Goal: Information Seeking & Learning: Learn about a topic

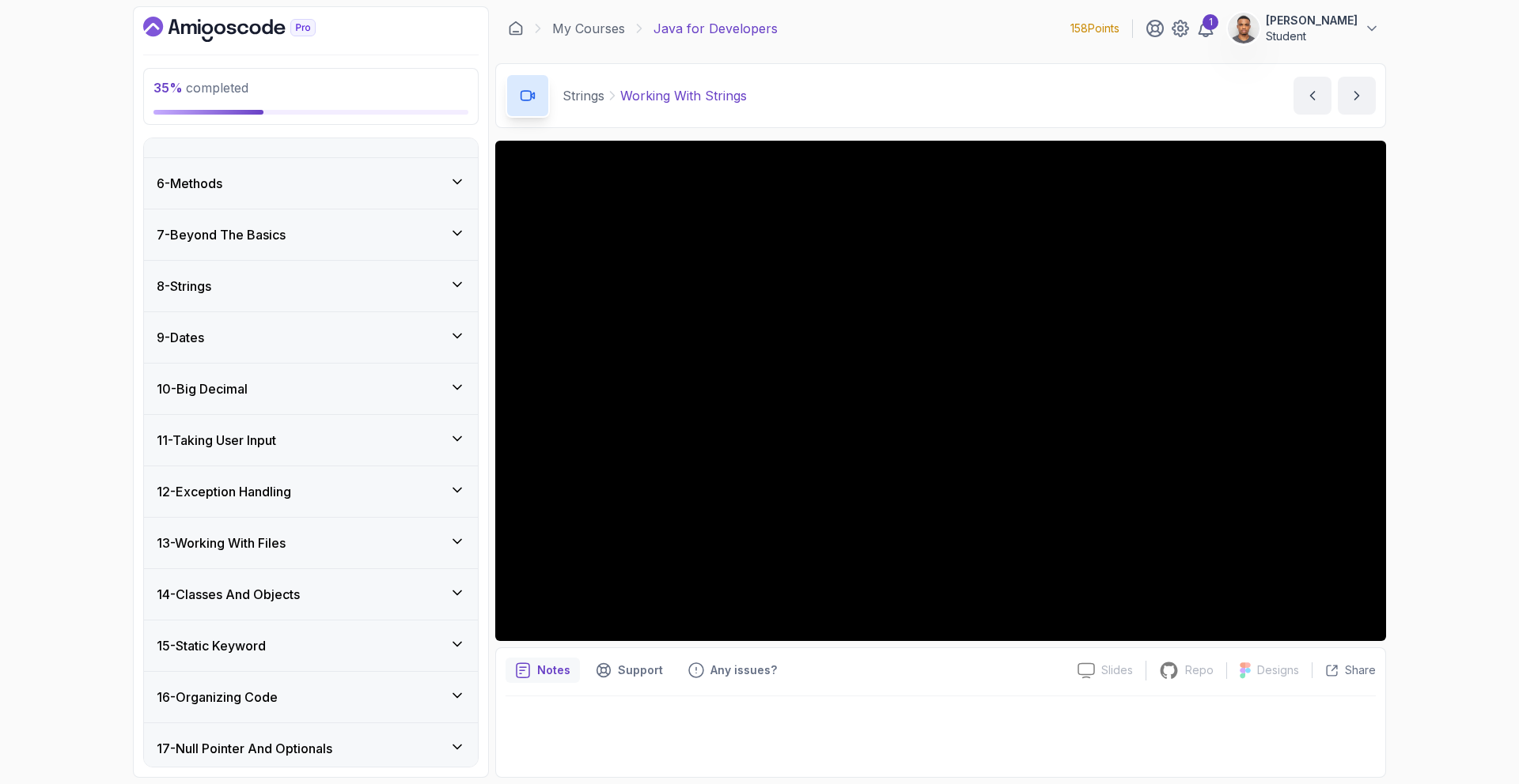
scroll to position [236, 0]
click at [347, 300] on div "8 - Strings" at bounding box center [311, 287] width 334 height 50
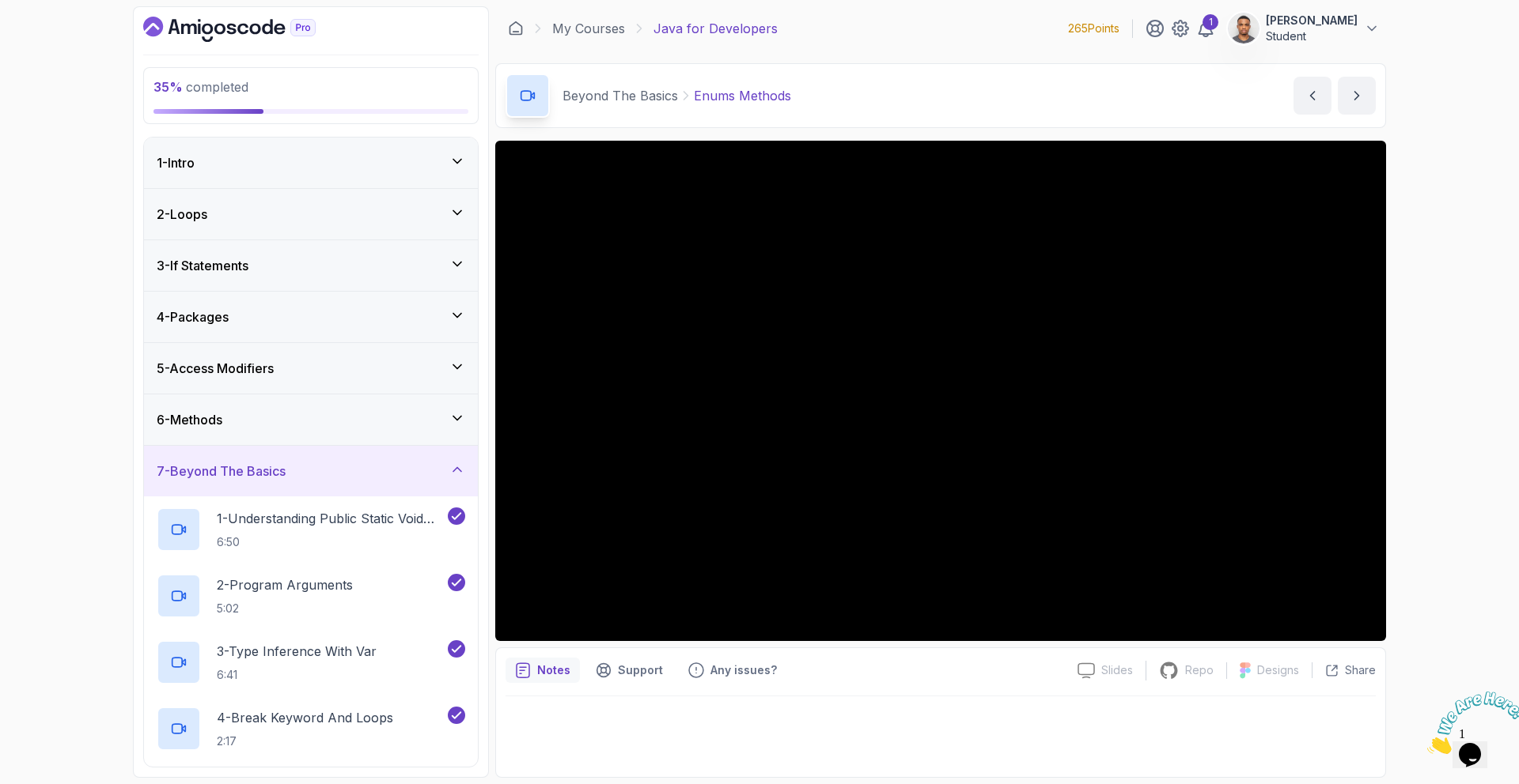
click at [313, 480] on div "7 - Beyond The Basics" at bounding box center [311, 471] width 334 height 50
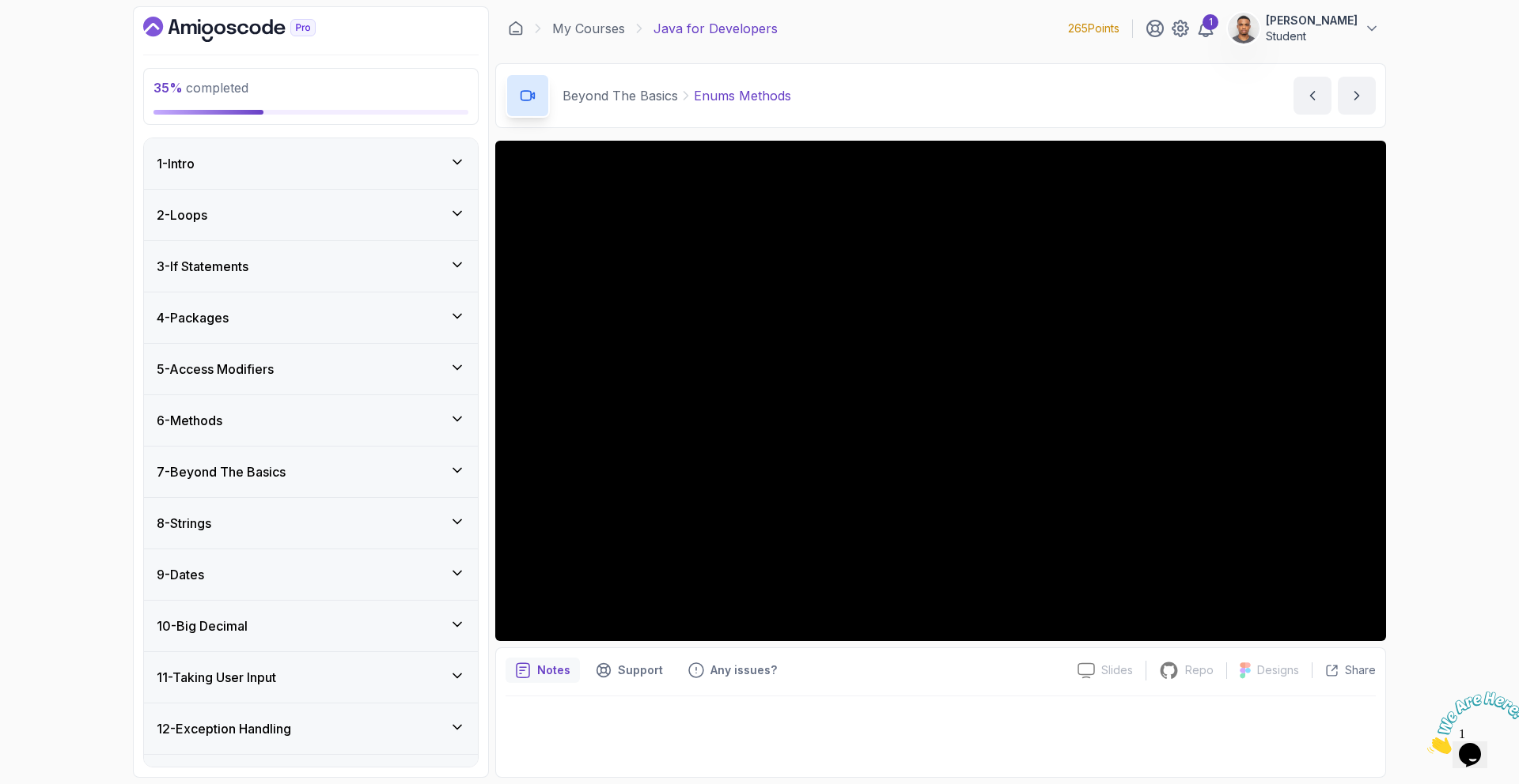
click at [220, 522] on div "8 - Strings" at bounding box center [311, 523] width 309 height 19
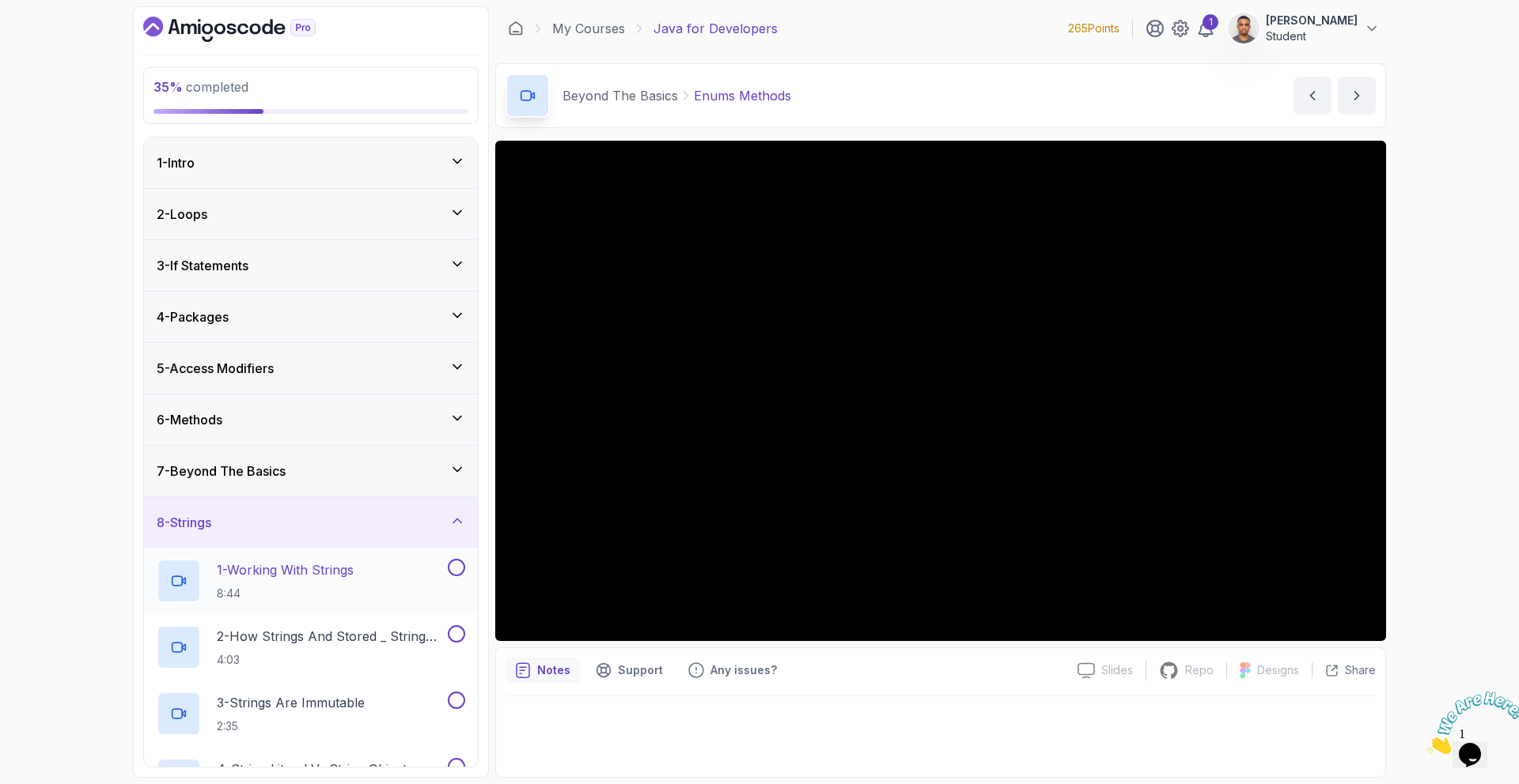
click at [236, 567] on p "1 - Working With Strings" at bounding box center [285, 570] width 137 height 19
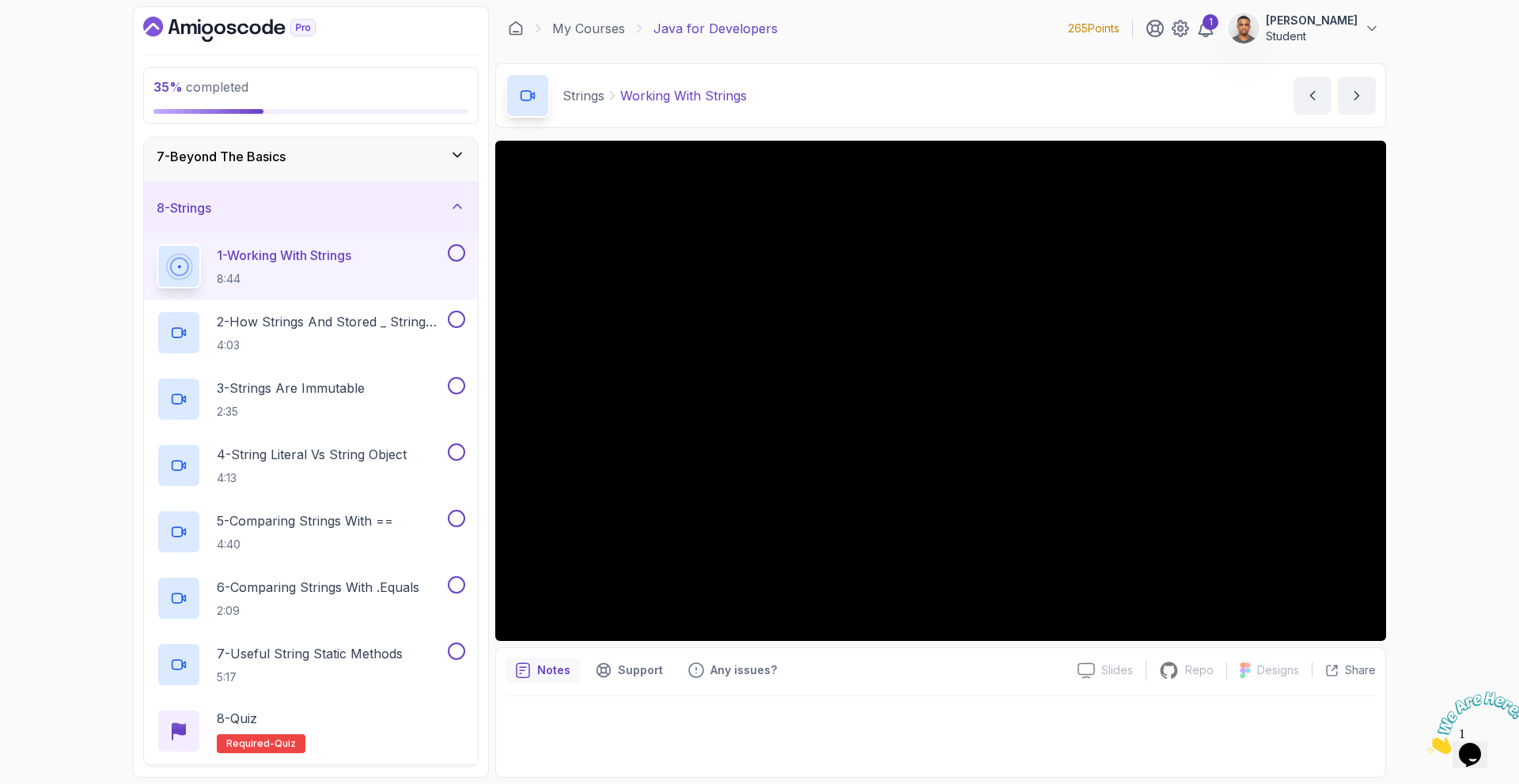
scroll to position [312, 0]
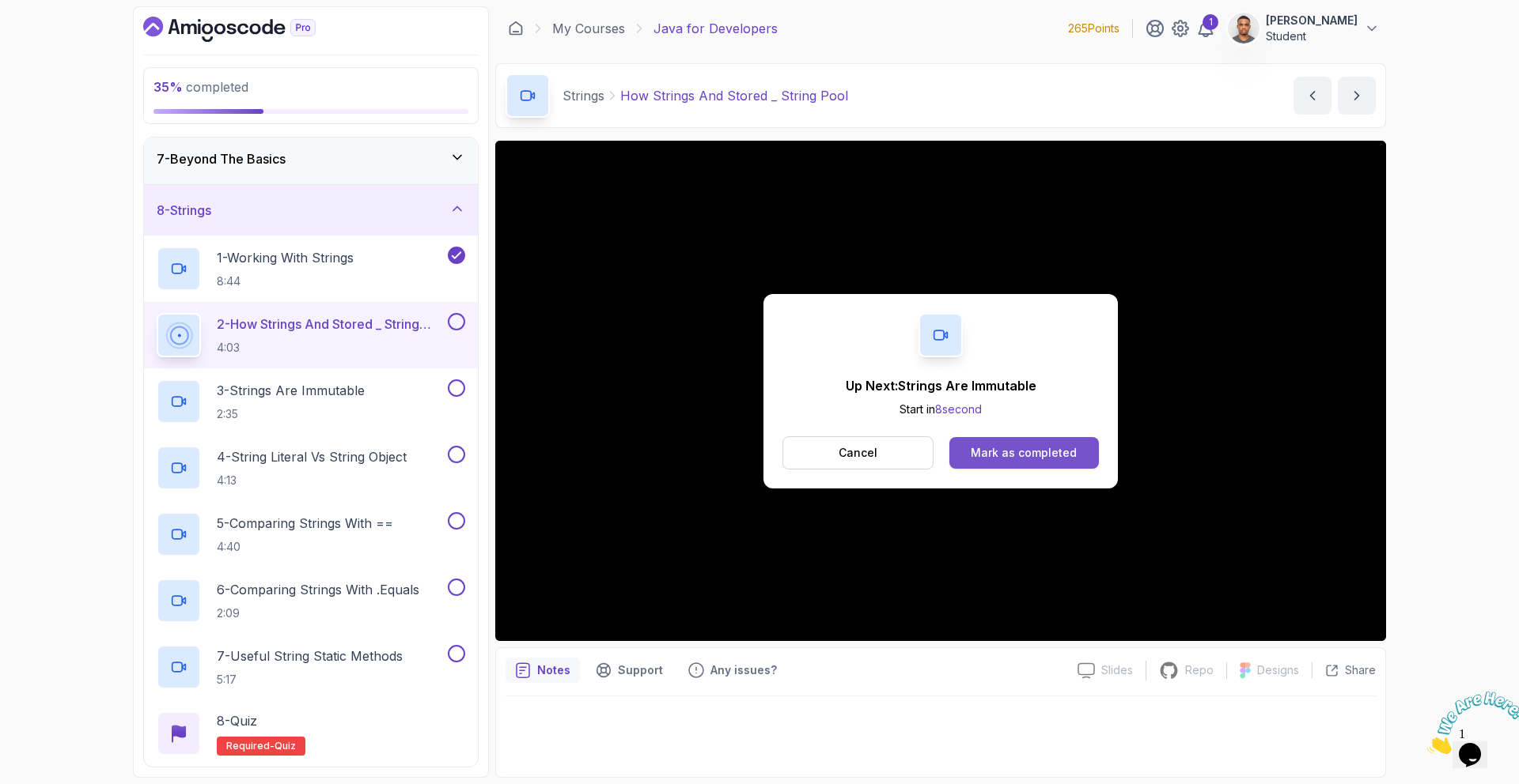
click at [988, 447] on div "Mark as completed" at bounding box center [1023, 453] width 106 height 16
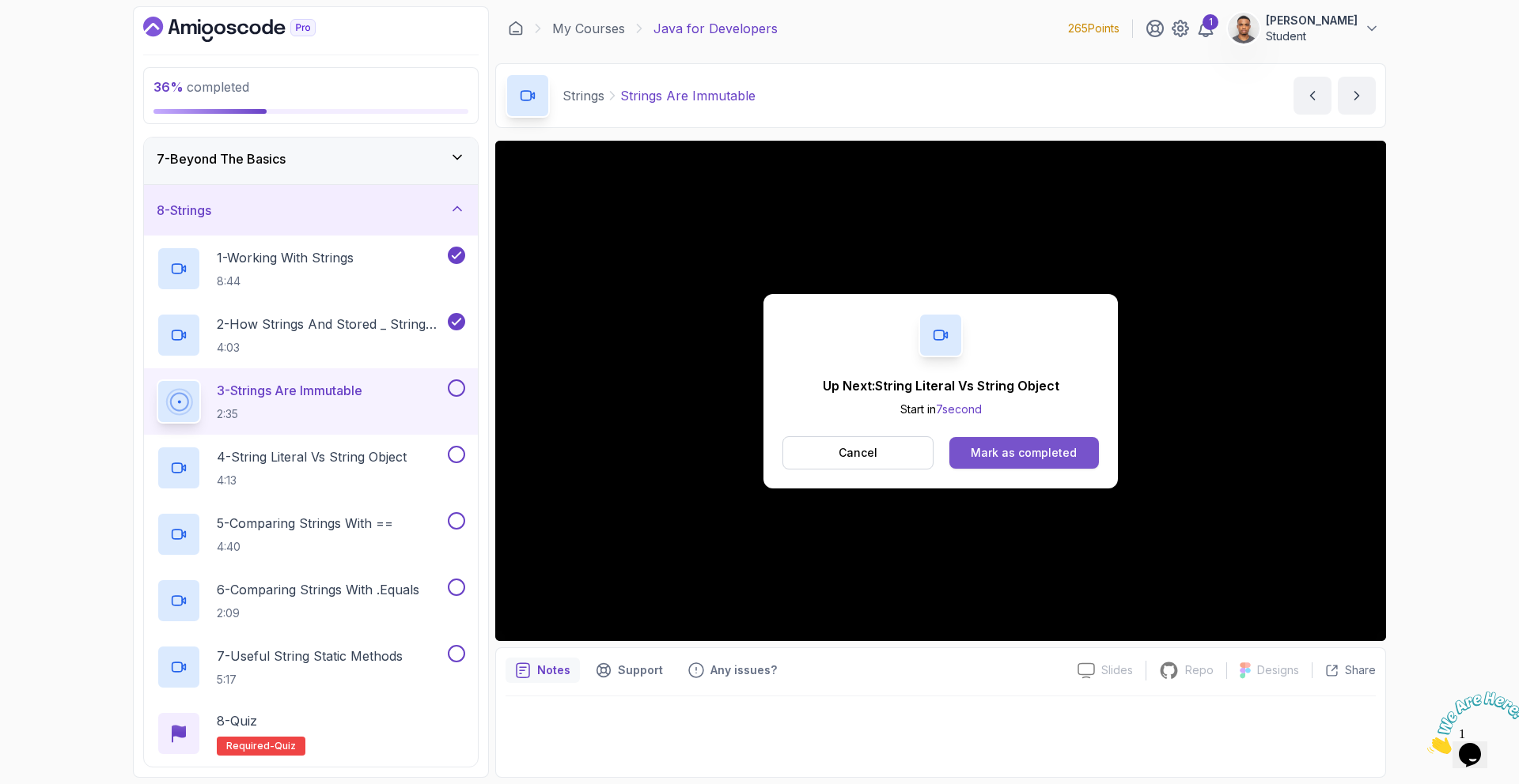
click at [1029, 459] on div "Mark as completed" at bounding box center [1023, 453] width 106 height 16
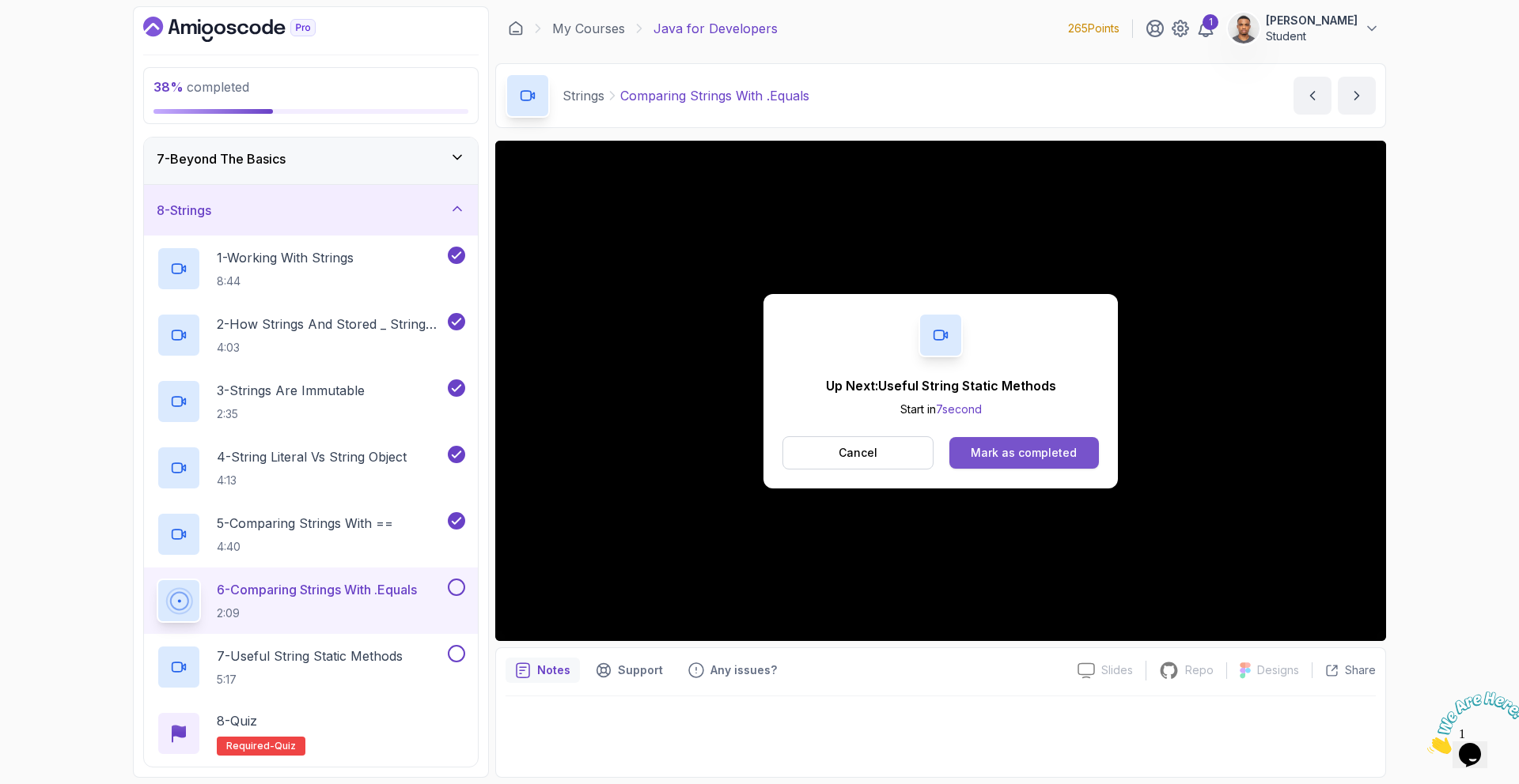
click at [1053, 456] on div "Mark as completed" at bounding box center [1023, 453] width 106 height 16
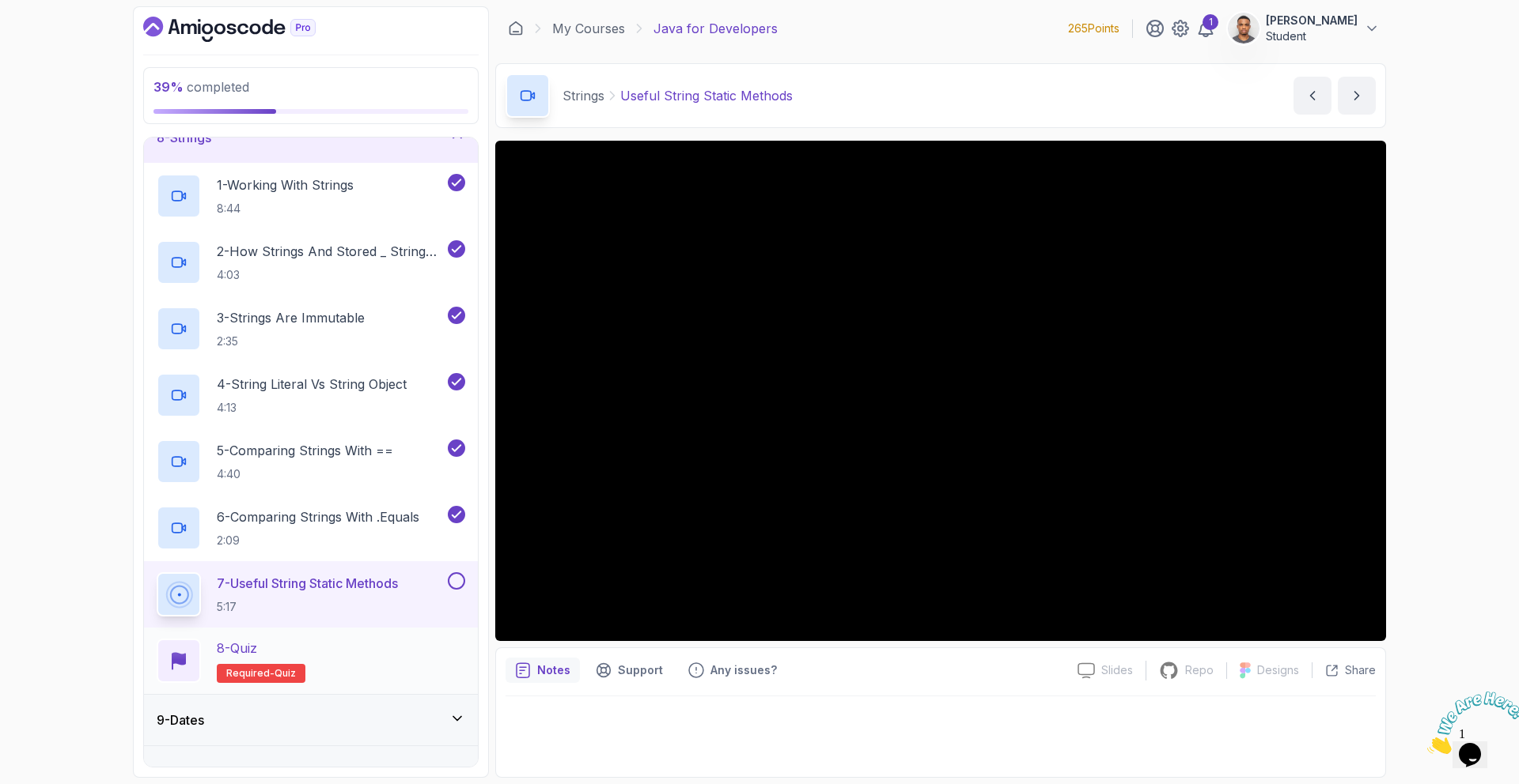
scroll to position [420, 0]
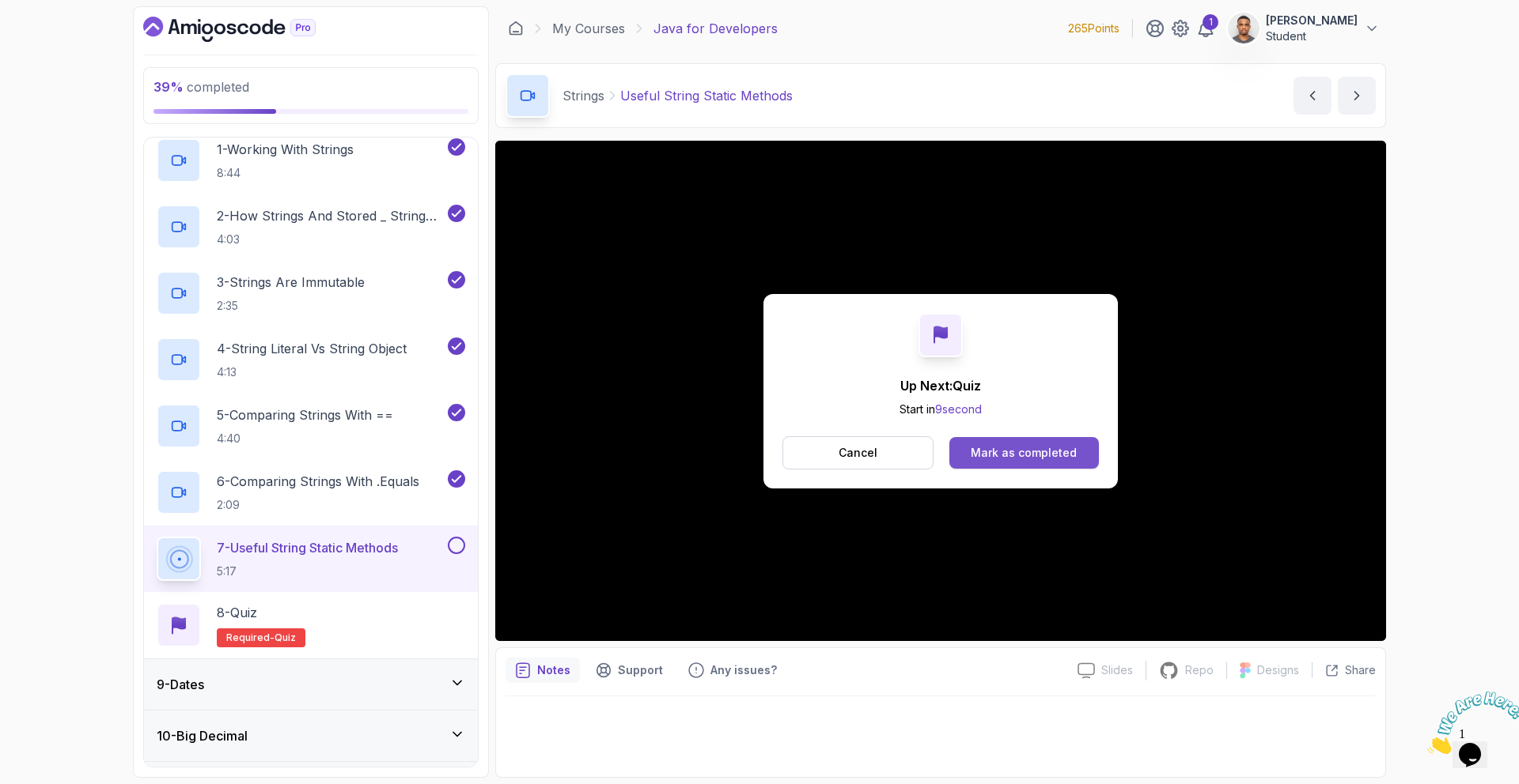
click at [1051, 464] on button "Mark as completed" at bounding box center [1023, 453] width 150 height 32
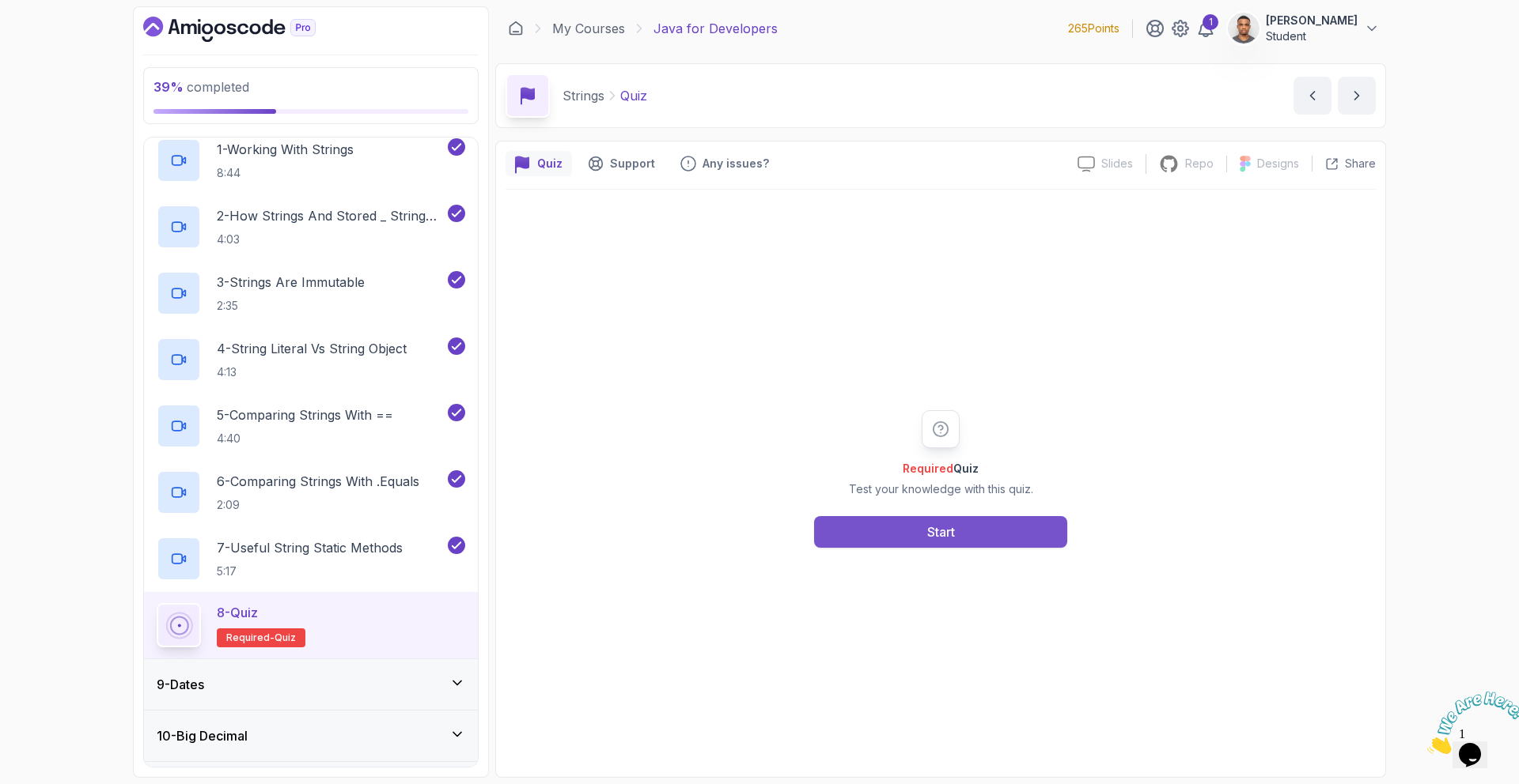
click at [1031, 535] on button "Start" at bounding box center [940, 532] width 253 height 32
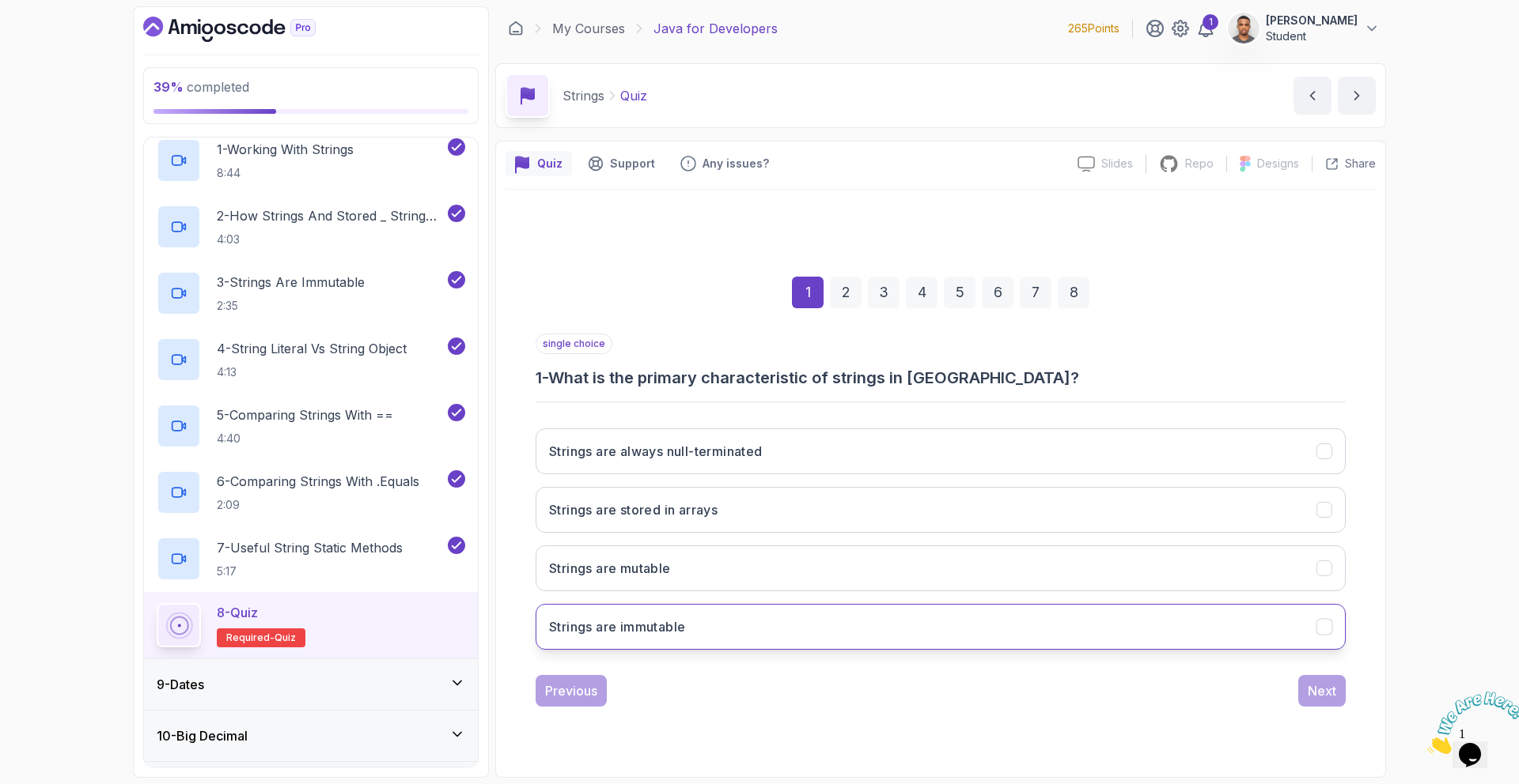
click at [766, 623] on button "Strings are immutable" at bounding box center [940, 627] width 810 height 46
click at [1326, 697] on div "Next" at bounding box center [1322, 691] width 29 height 19
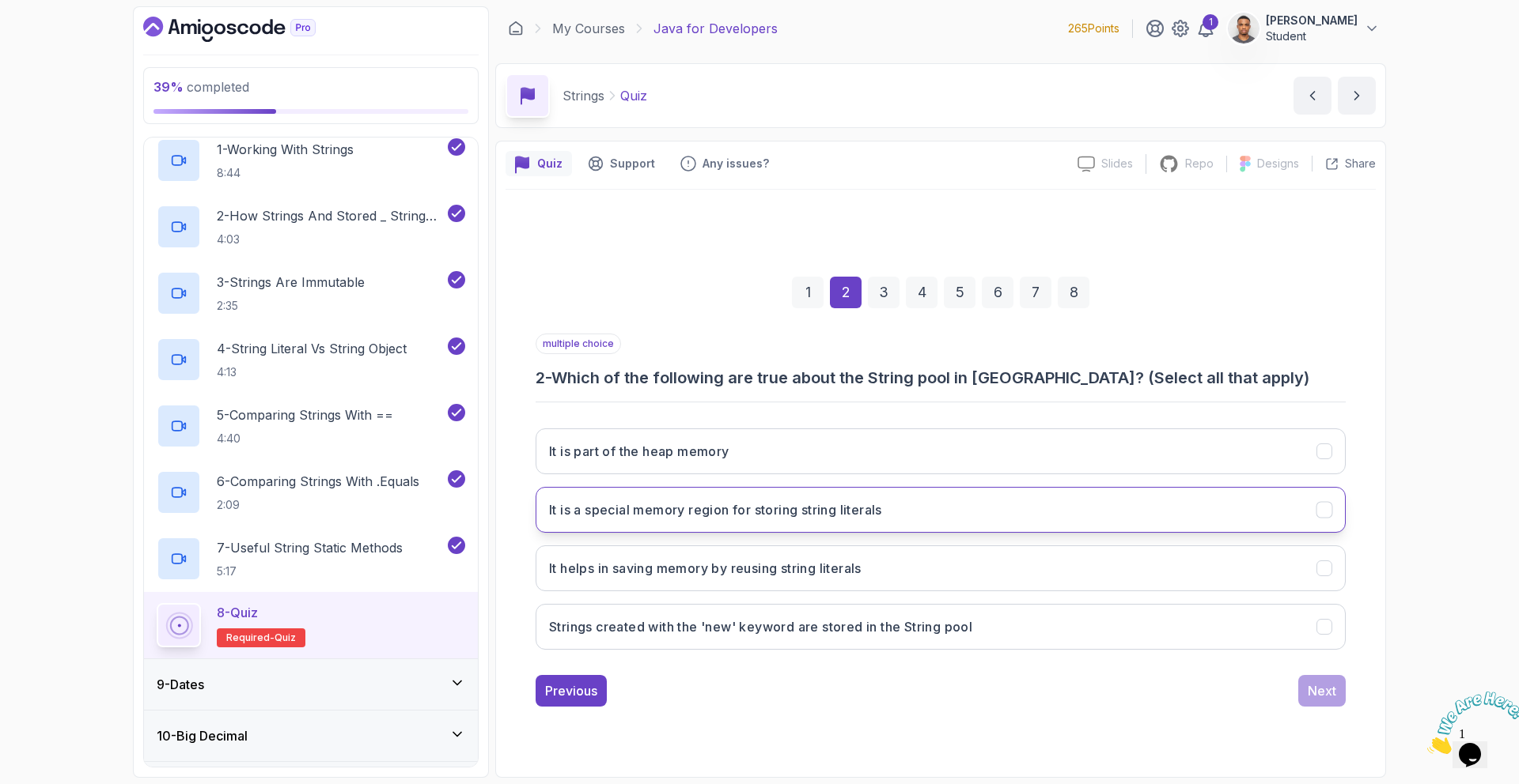
click at [769, 504] on h3 "It is a special memory region for storing string literals" at bounding box center [716, 510] width 333 height 19
click at [801, 464] on button "It is part of the heap memory" at bounding box center [940, 451] width 810 height 46
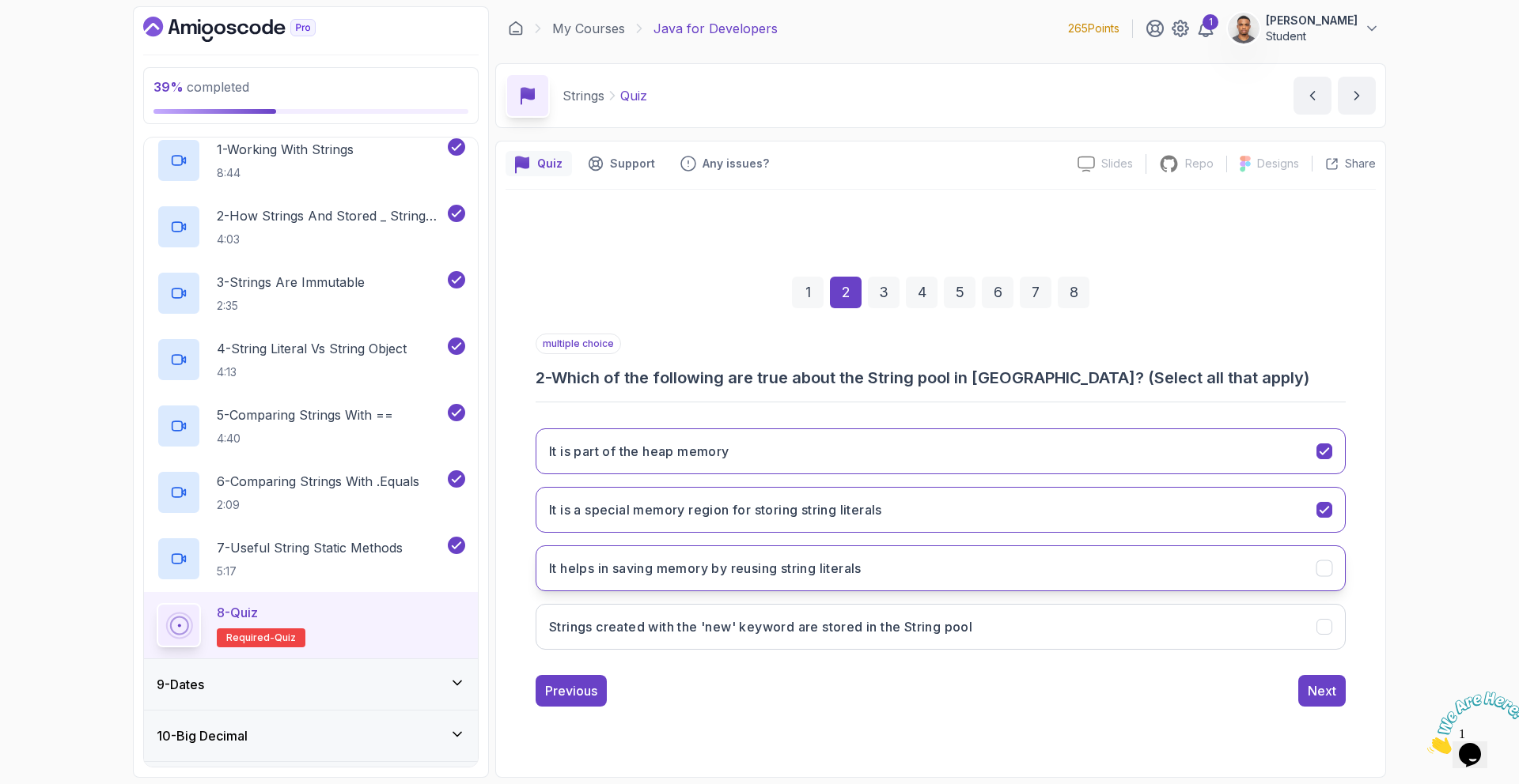
click at [785, 569] on h3 "It helps in saving memory by reusing string literals" at bounding box center [705, 568] width 313 height 19
click at [1340, 707] on div "1 2 3 4 5 6 7 8 multiple choice 2 - Which of the following are true about the S…" at bounding box center [940, 480] width 870 height 481
click at [1333, 702] on button "Next" at bounding box center [1322, 691] width 47 height 32
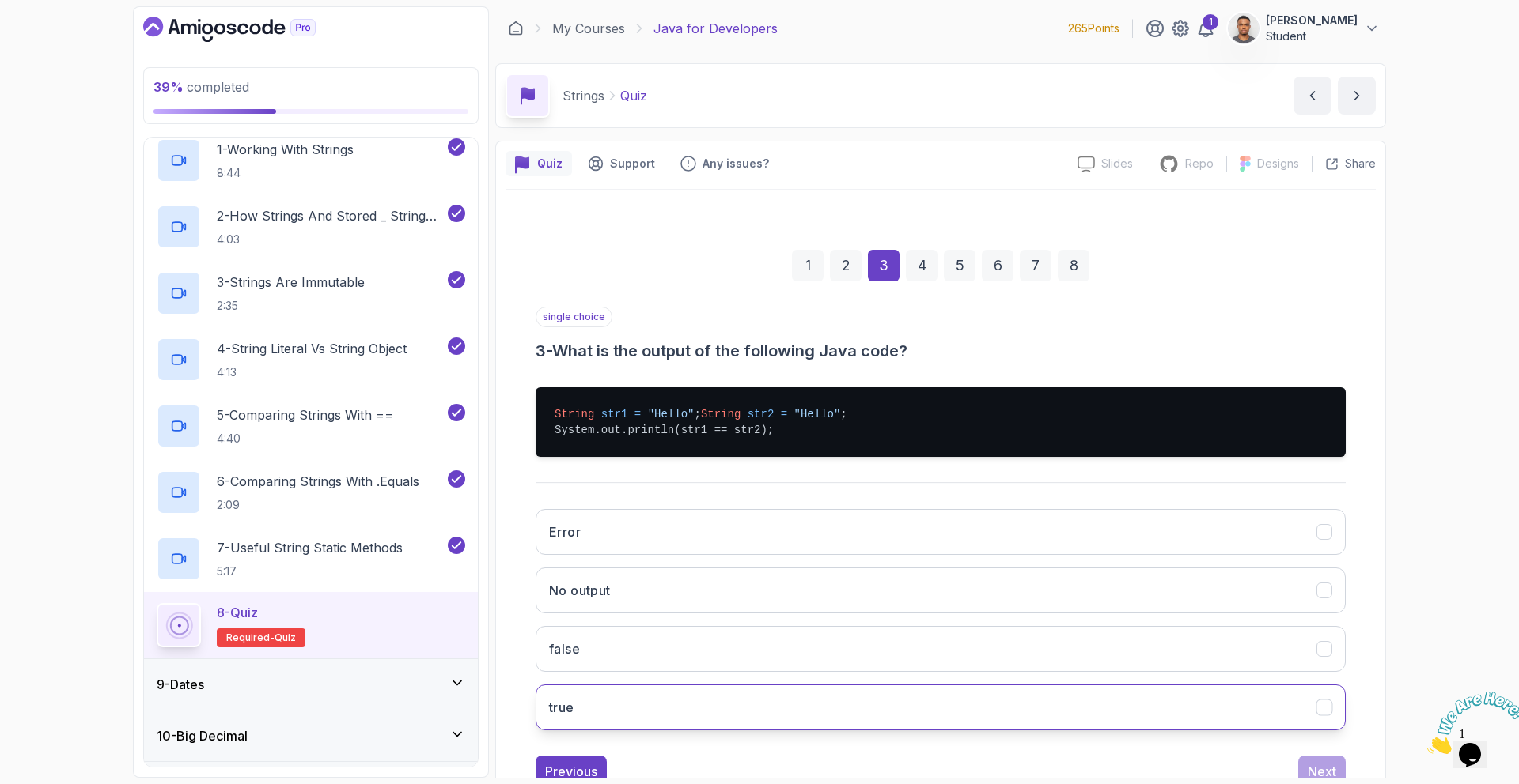
click at [608, 730] on button "true" at bounding box center [940, 707] width 810 height 46
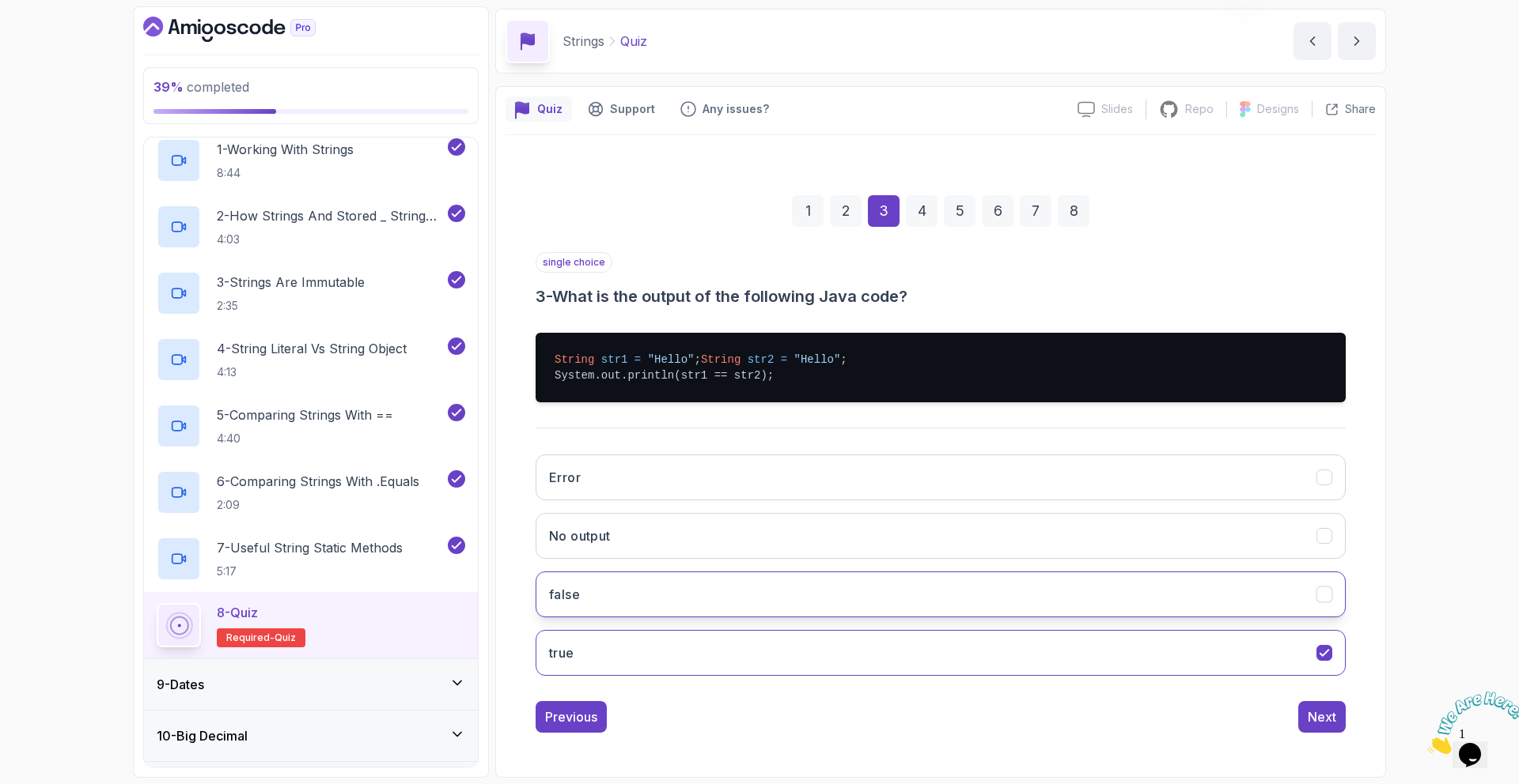
scroll to position [70, 0]
click at [1341, 722] on button "Next" at bounding box center [1322, 718] width 47 height 32
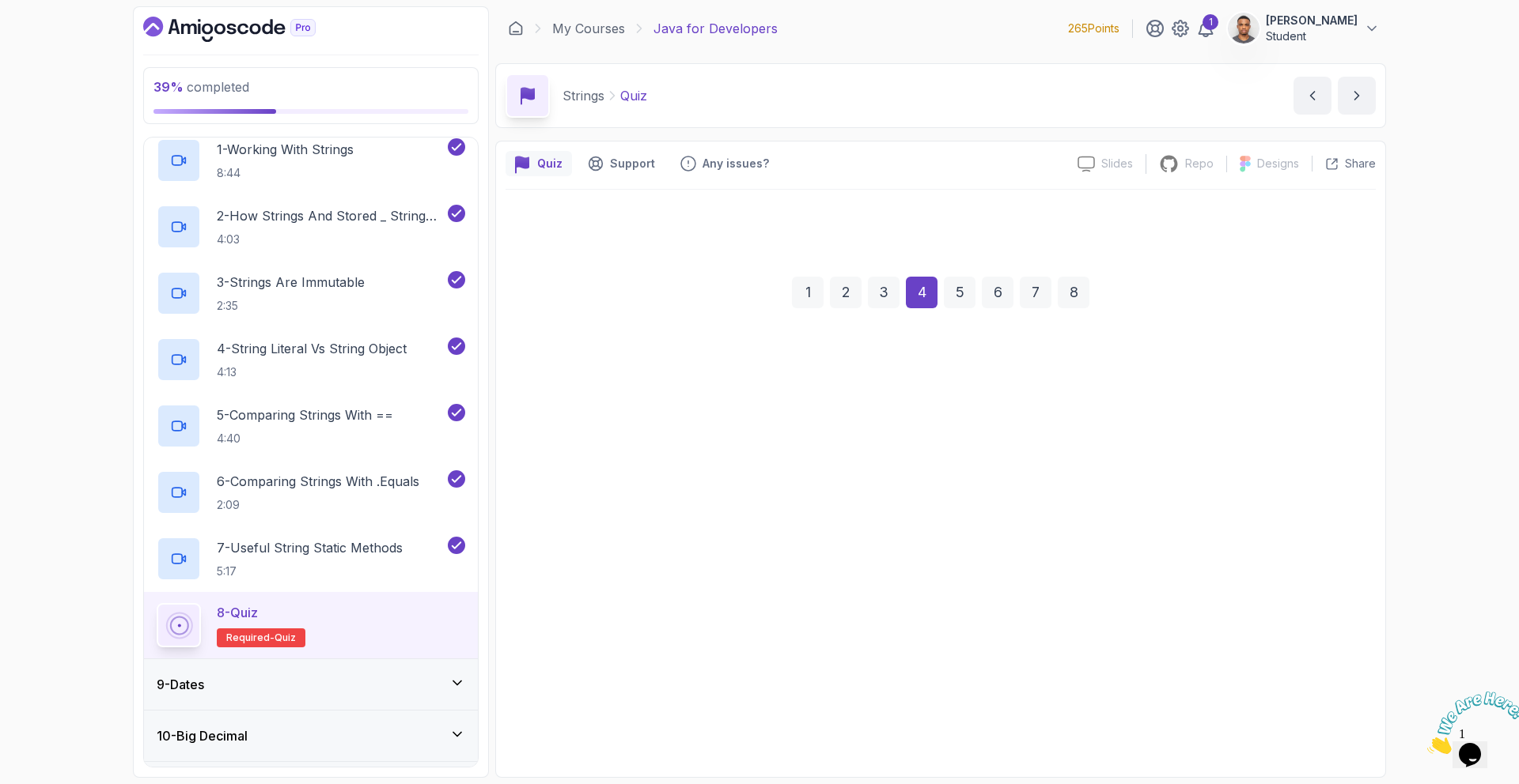
scroll to position [0, 0]
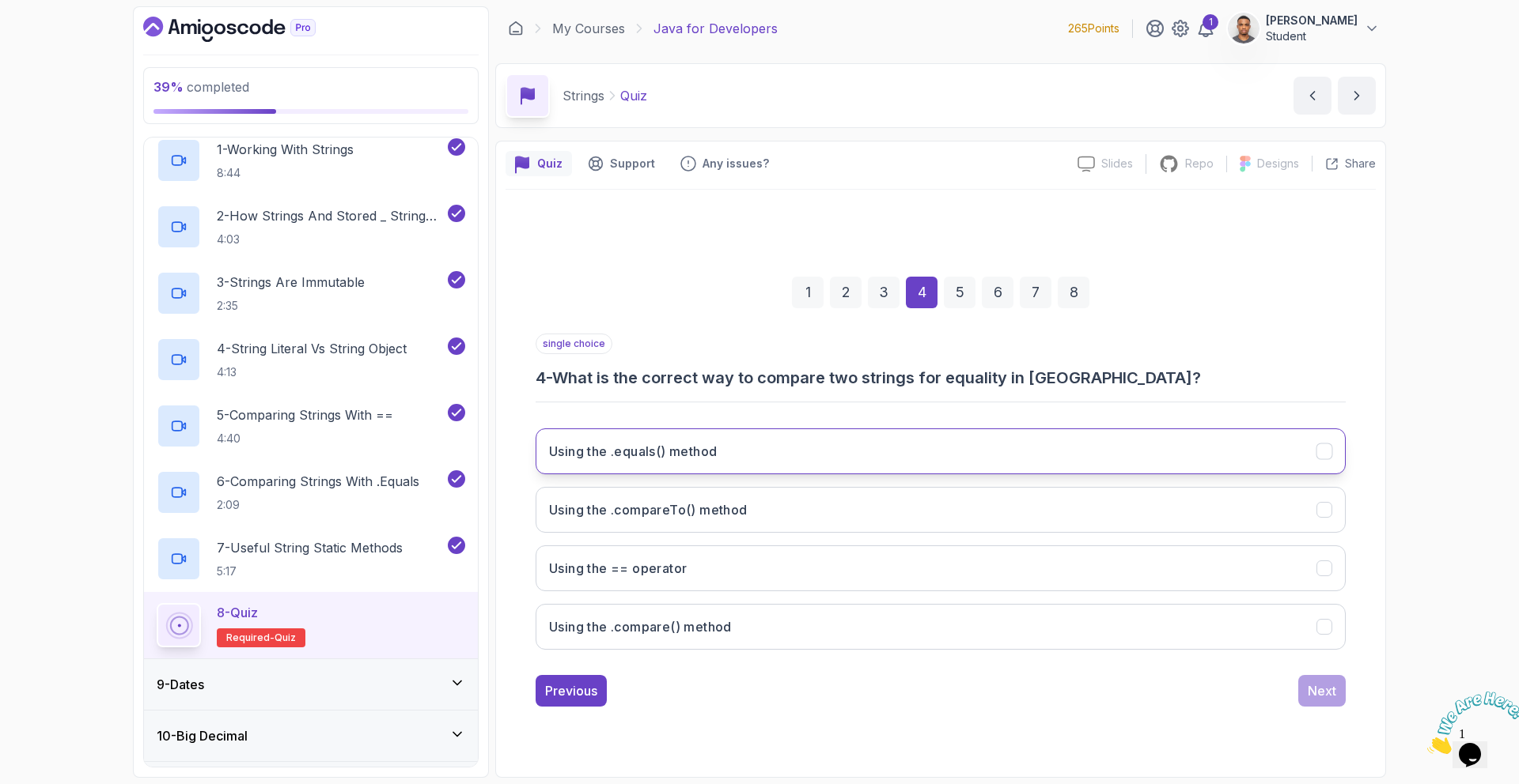
click at [662, 456] on h3 "Using the .equals() method" at bounding box center [633, 452] width 168 height 19
click at [1309, 702] on button "Next" at bounding box center [1322, 691] width 47 height 32
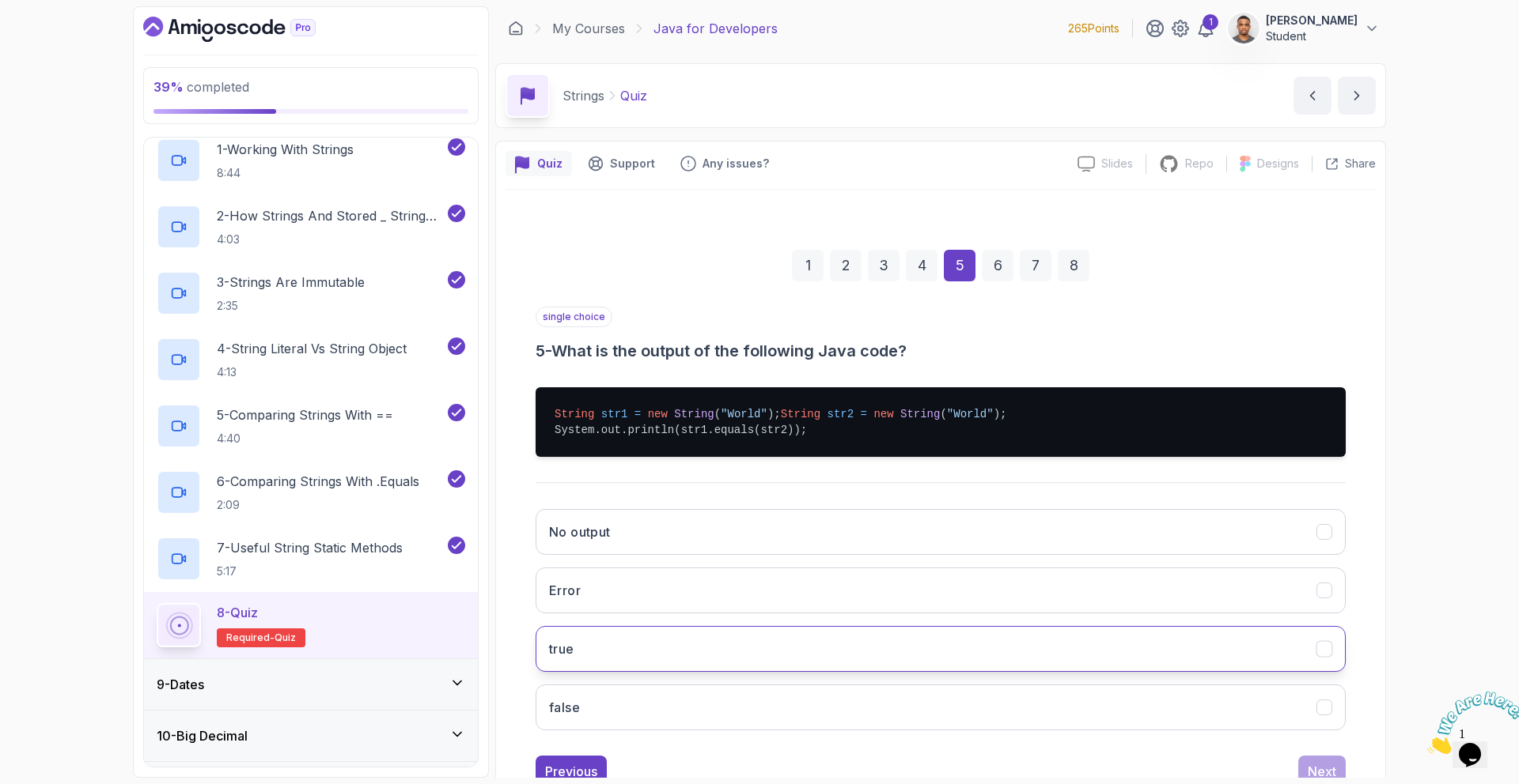
click at [630, 672] on button "true" at bounding box center [940, 649] width 810 height 46
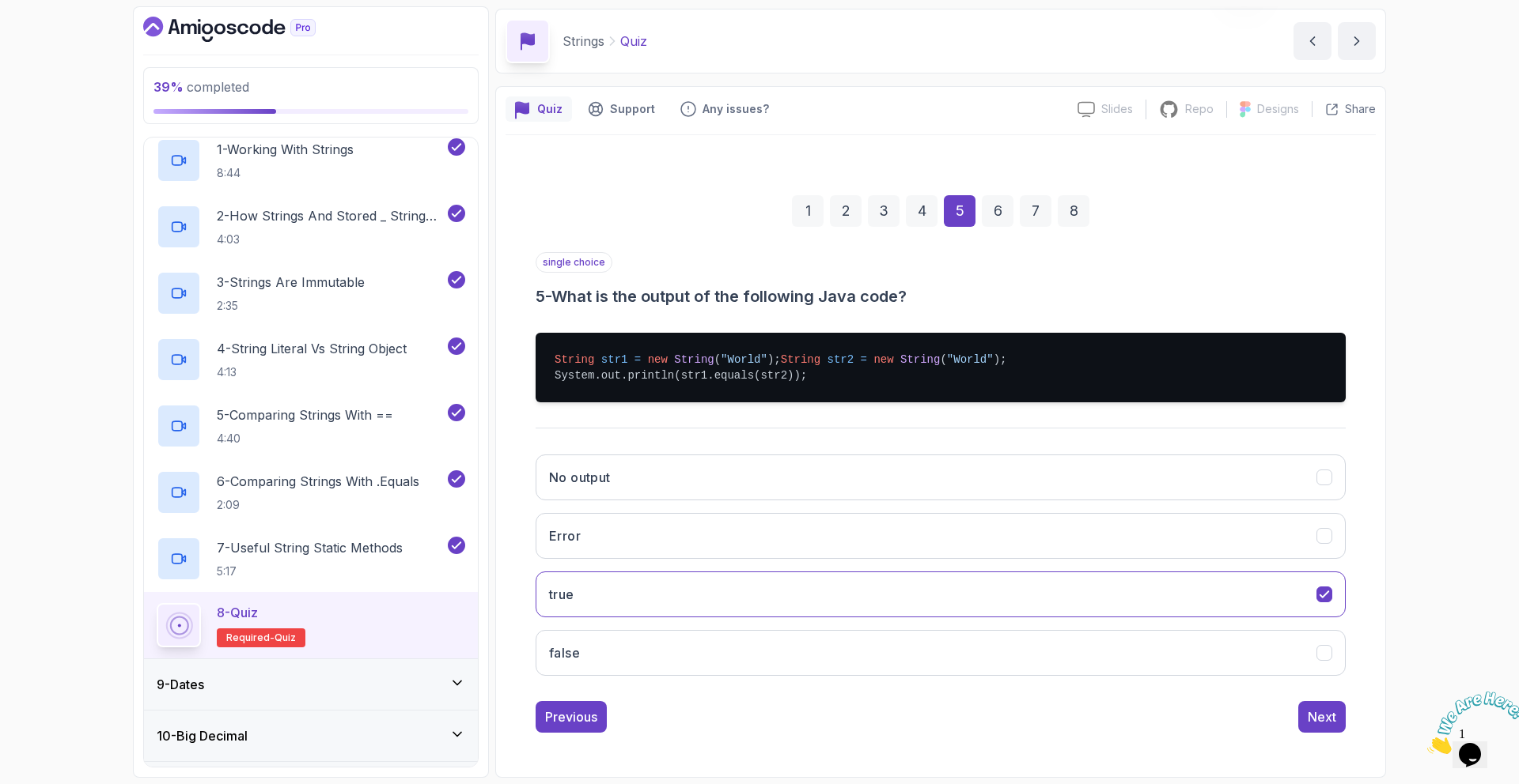
scroll to position [70, 0]
click at [1327, 710] on div "Next" at bounding box center [1322, 717] width 29 height 19
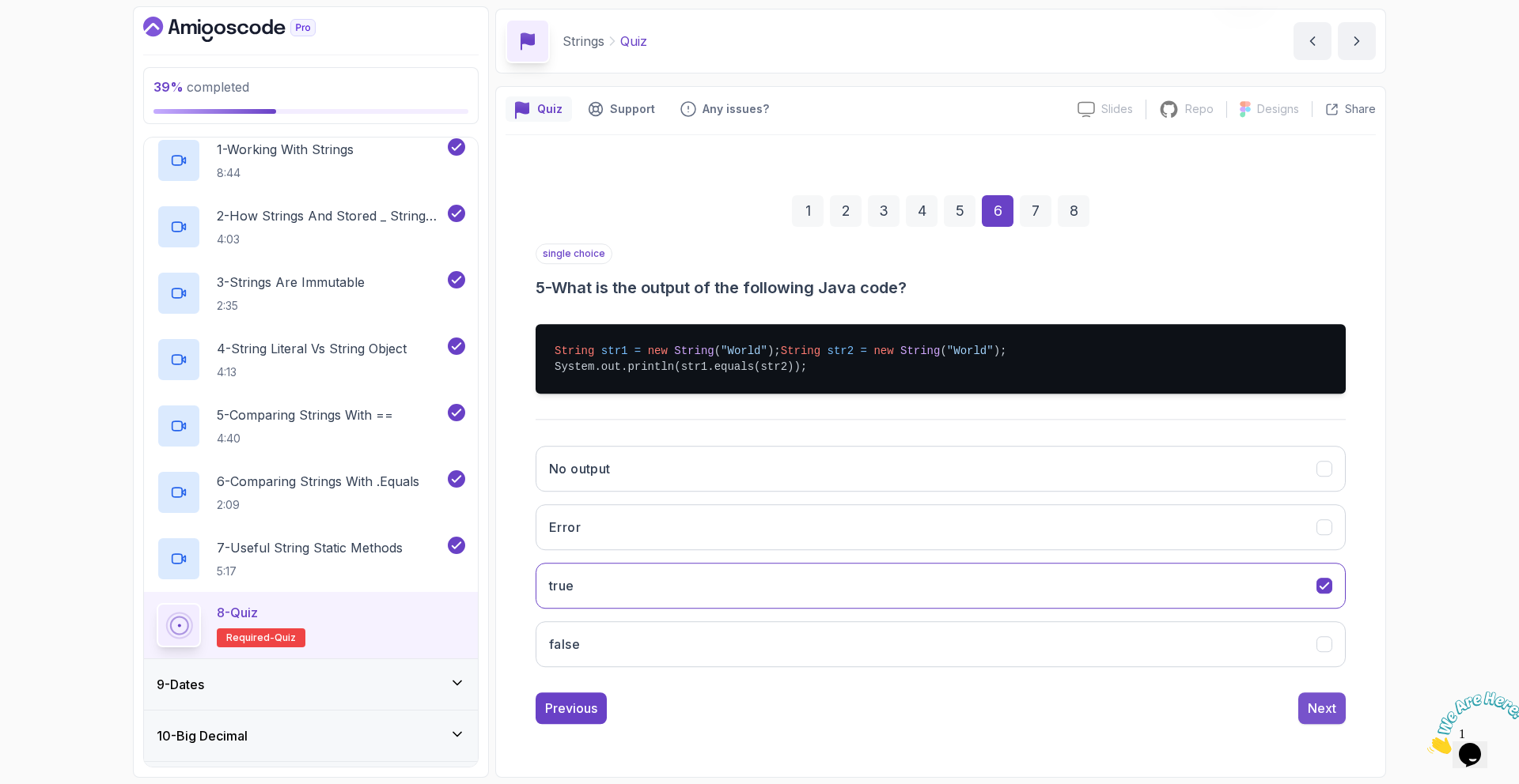
scroll to position [0, 0]
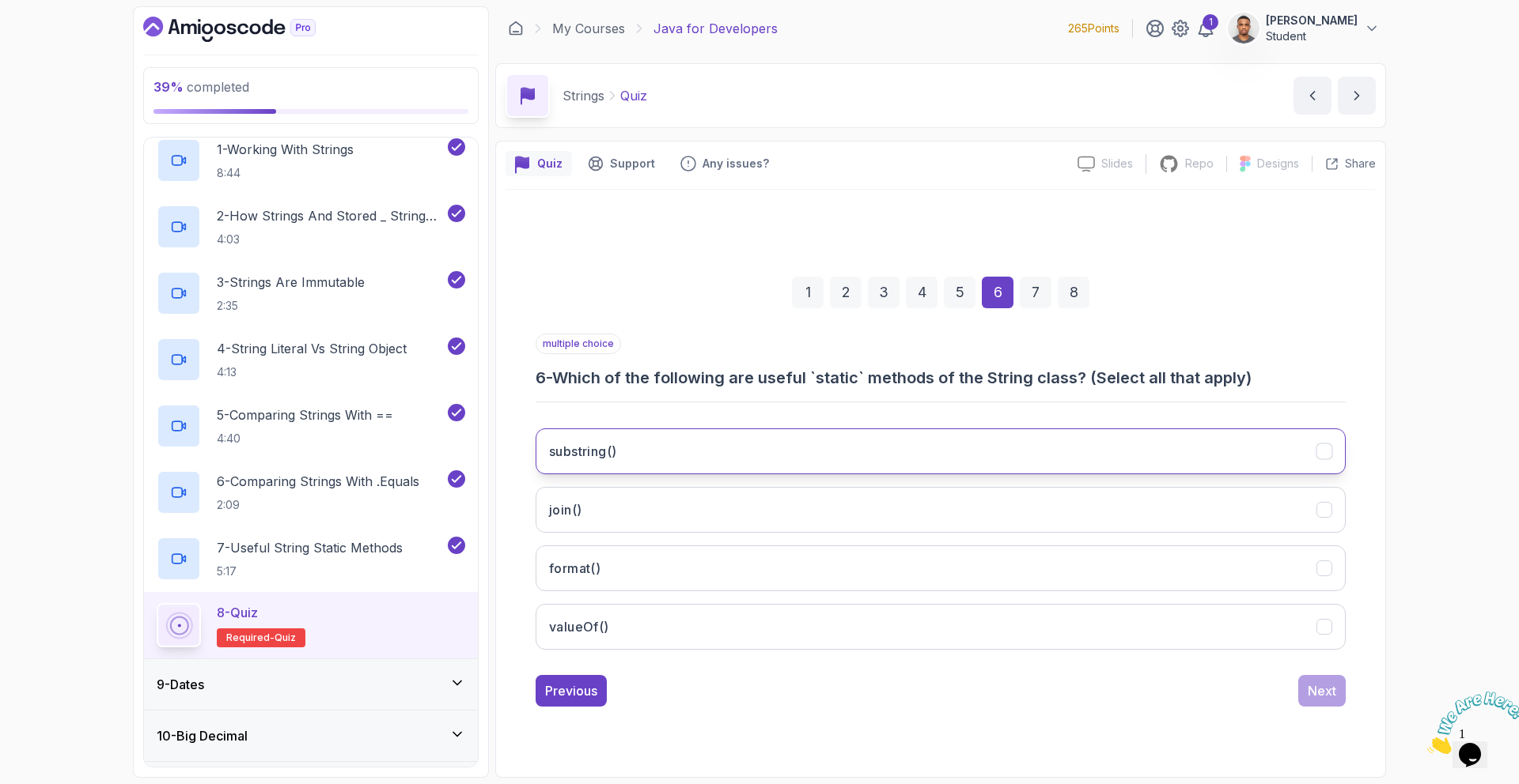
click at [767, 466] on button "substring()" at bounding box center [940, 451] width 810 height 46
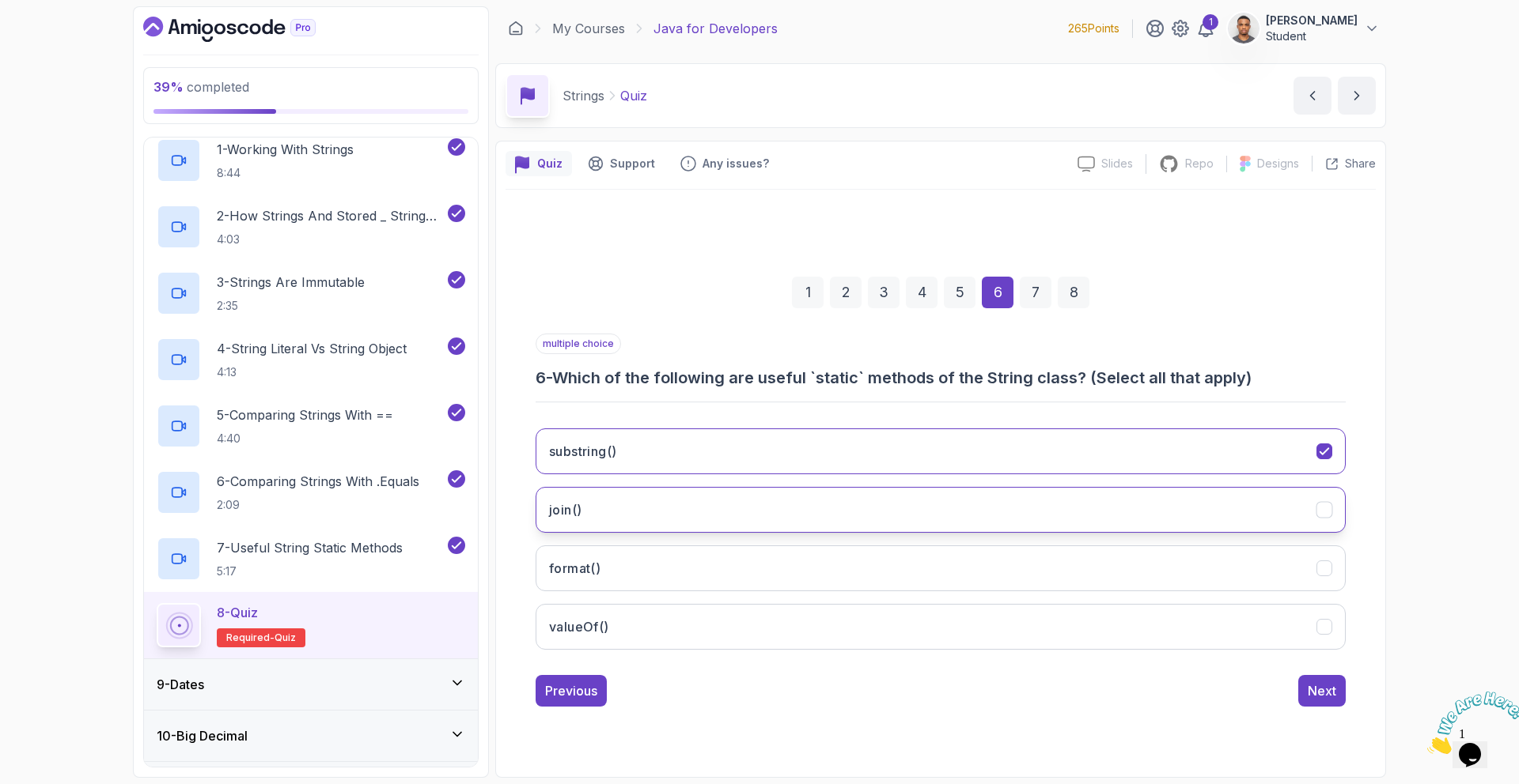
click at [761, 504] on button "join()" at bounding box center [940, 509] width 810 height 46
click at [748, 567] on button "format()" at bounding box center [940, 568] width 810 height 46
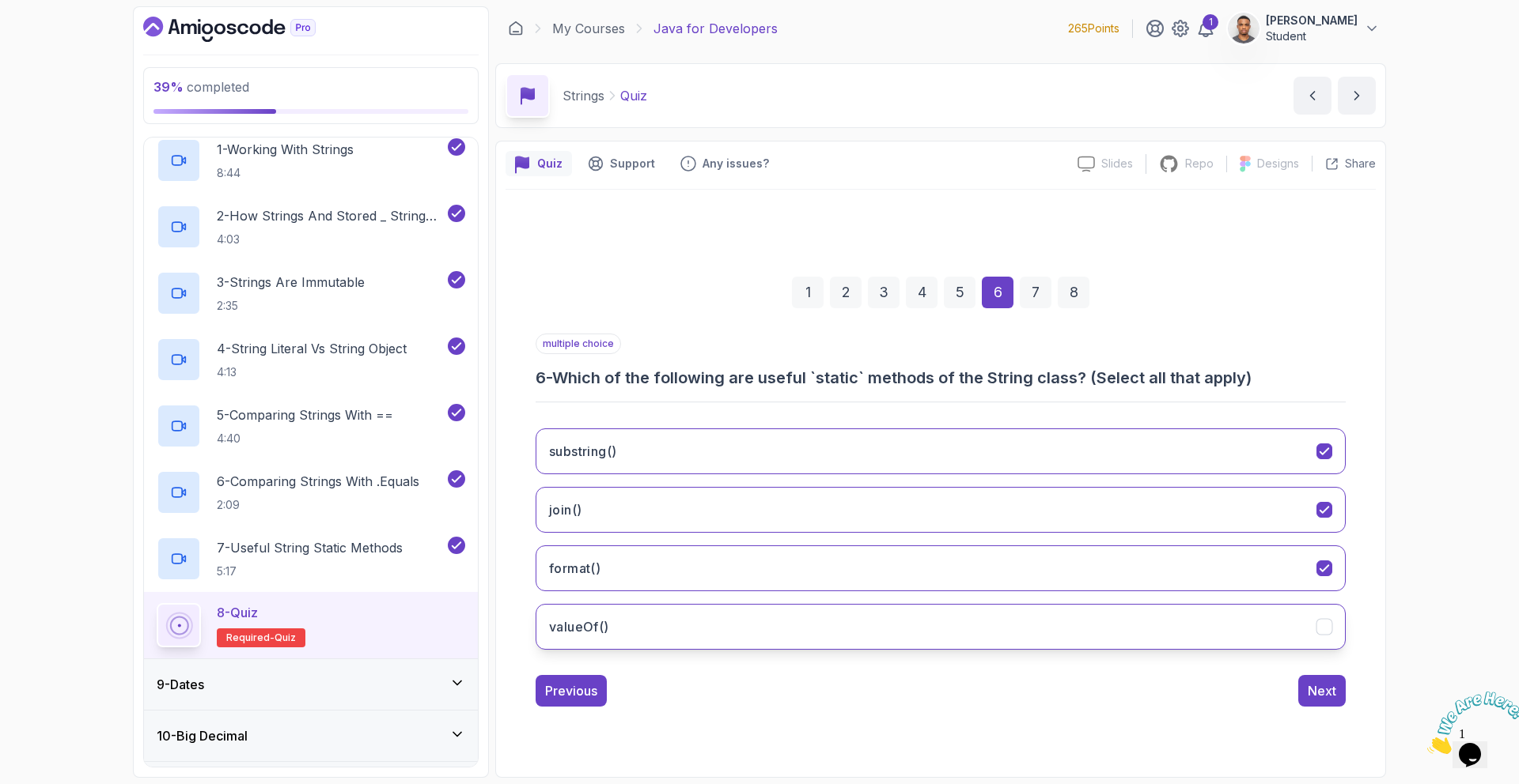
click at [744, 619] on button "valueOf()" at bounding box center [940, 627] width 810 height 46
click at [1321, 683] on div "Next" at bounding box center [1322, 691] width 29 height 19
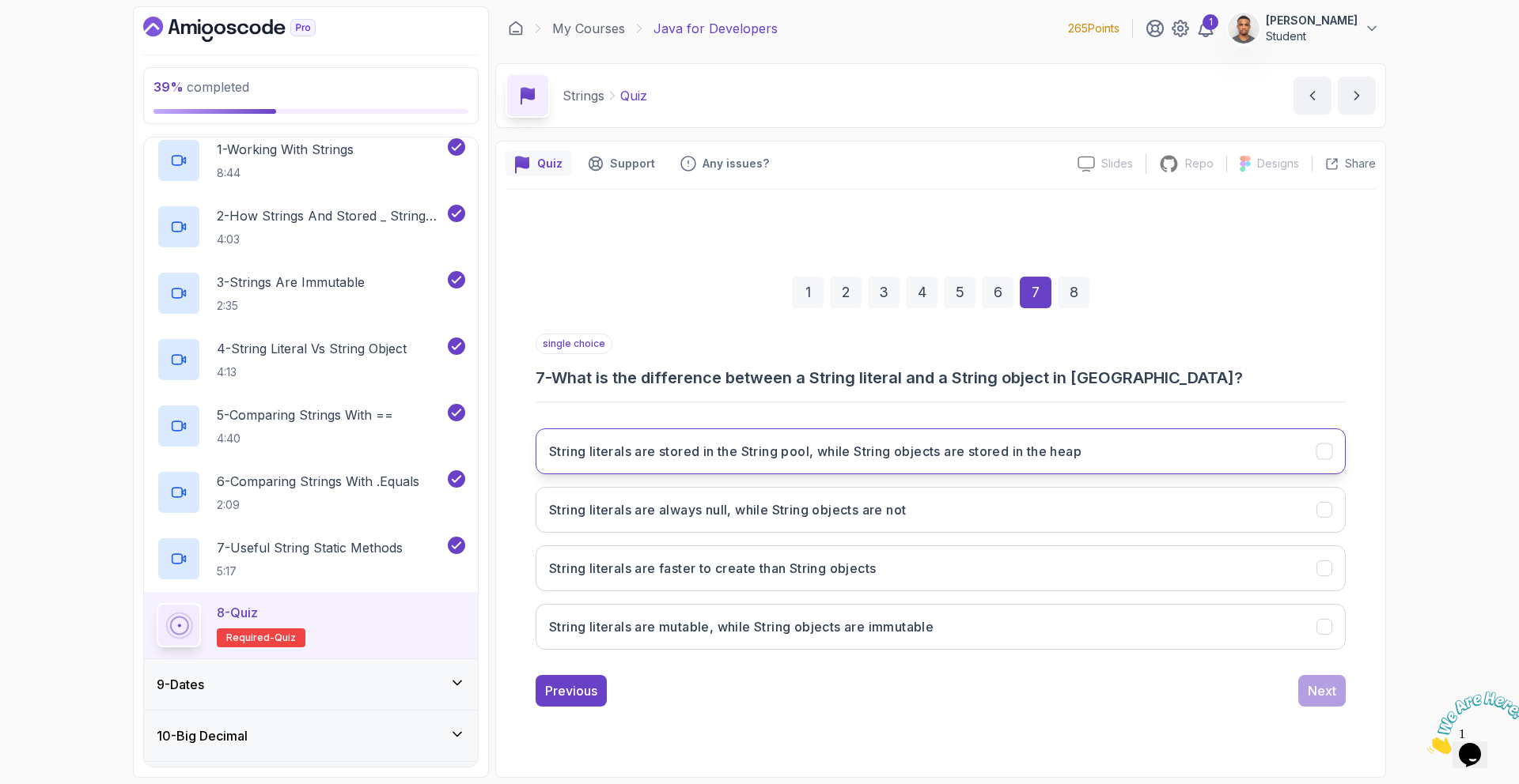
click at [700, 452] on h3 "String literals are stored in the String pool, while String objects are stored …" at bounding box center [815, 452] width 532 height 19
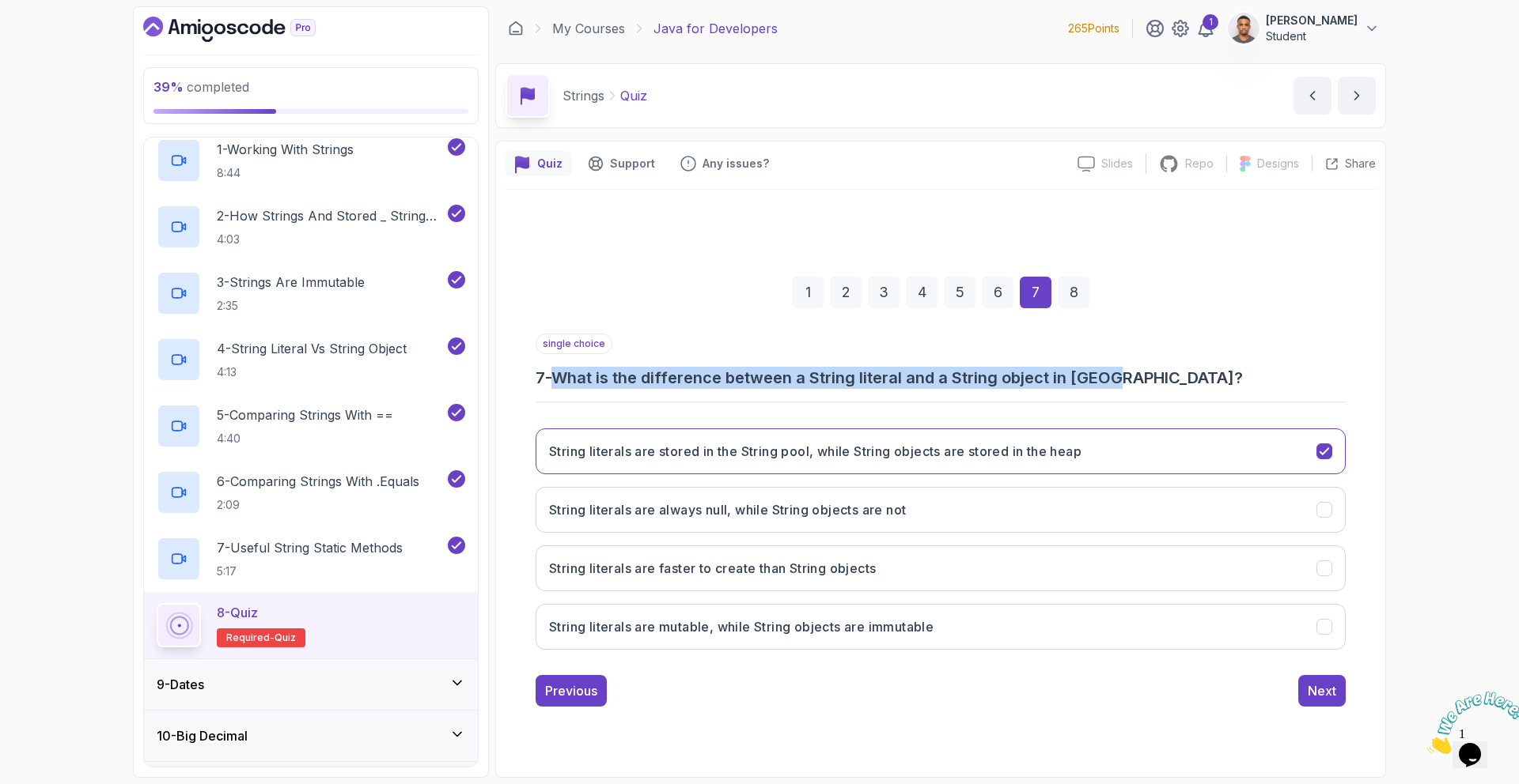
drag, startPoint x: 1120, startPoint y: 382, endPoint x: 564, endPoint y: 383, distance: 556.0
click at [564, 383] on h3 "7 - What is the difference between a String literal and a String object in Java?" at bounding box center [940, 378] width 810 height 22
copy h3 "What is the difference between a String literal and a String object in Java?"
click at [1316, 682] on div "Next" at bounding box center [1322, 691] width 29 height 19
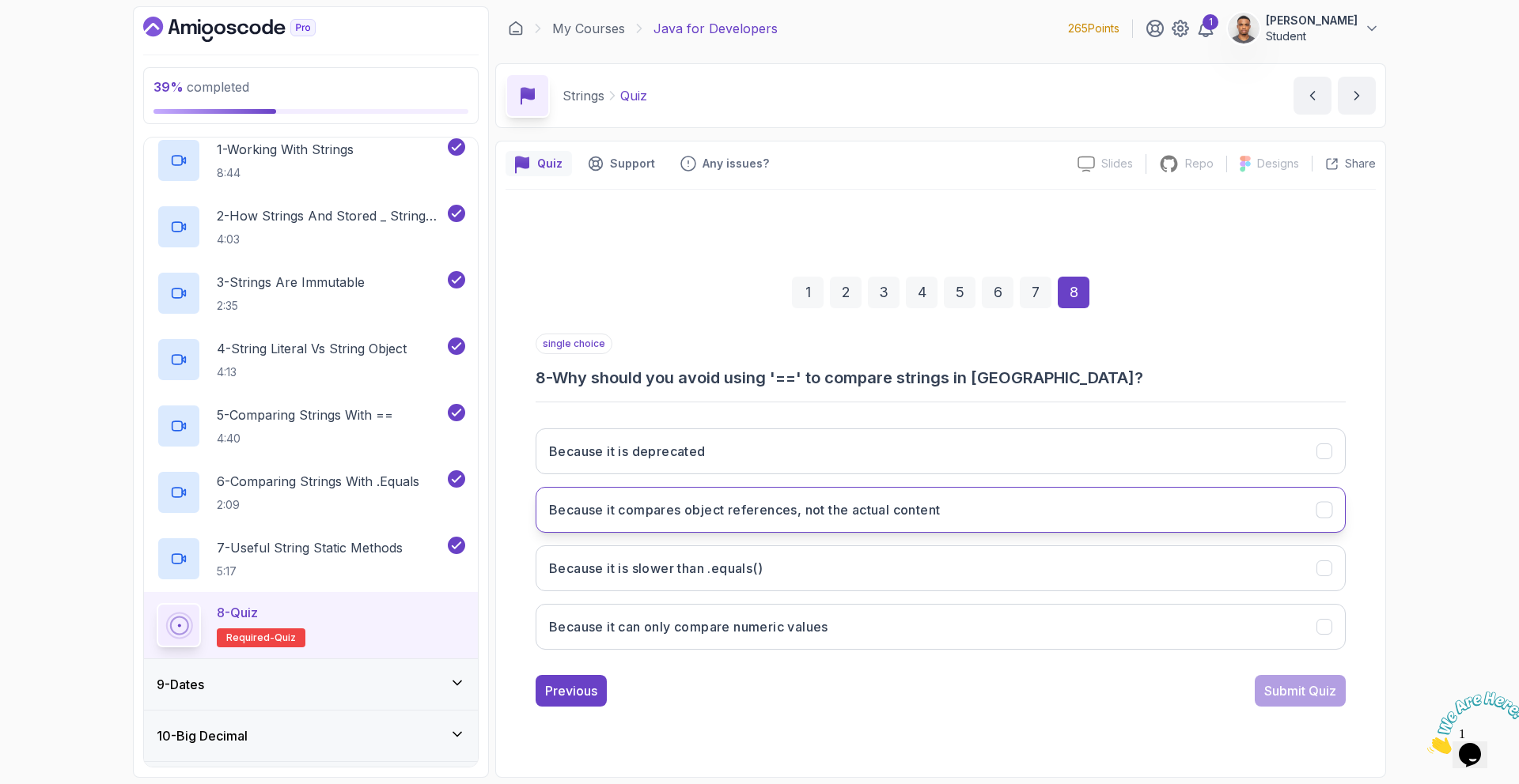
click at [740, 514] on h3 "Because it compares object references, not the actual content" at bounding box center [744, 510] width 391 height 19
click at [1298, 693] on div "Submit Quiz" at bounding box center [1300, 691] width 72 height 19
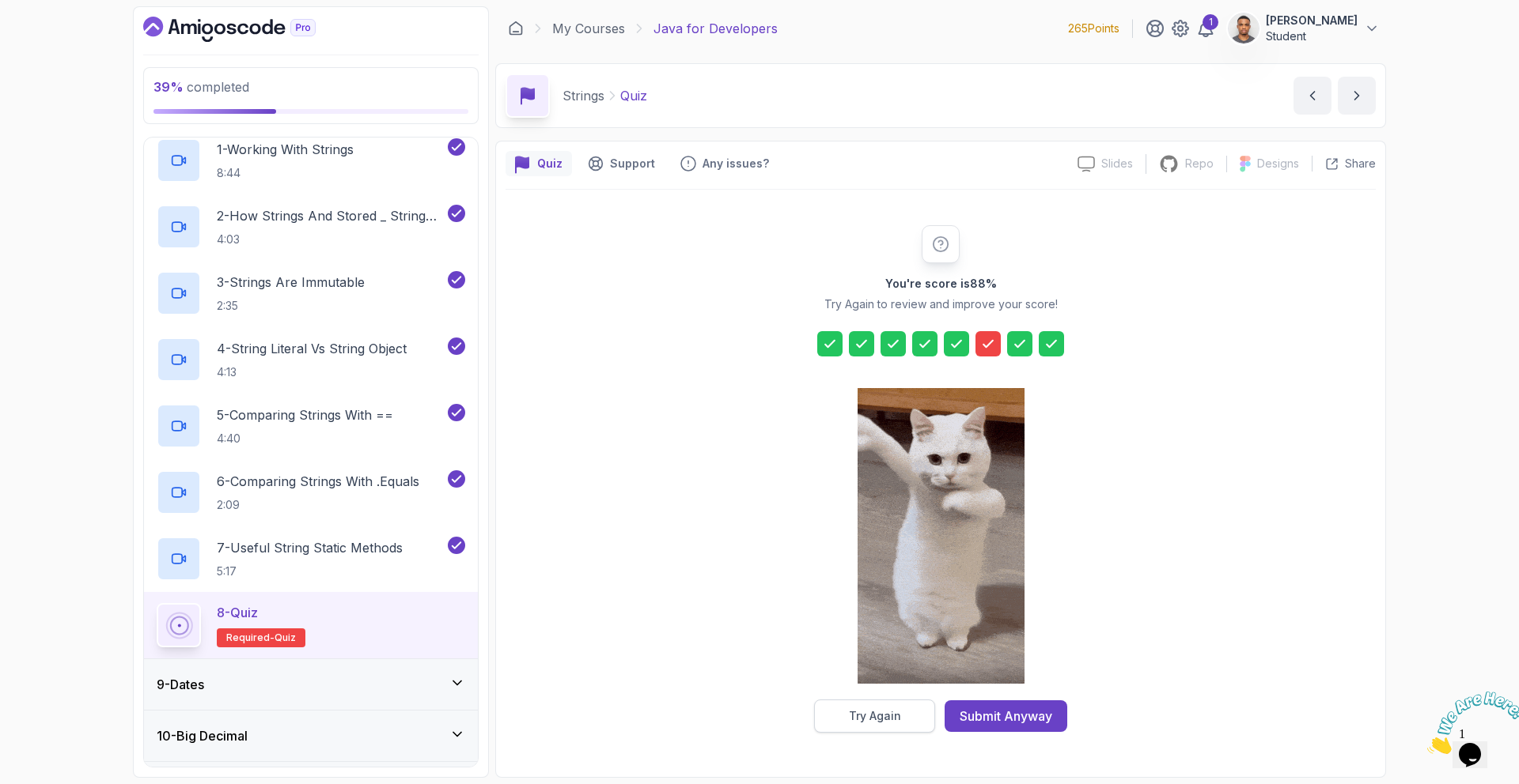
click at [851, 714] on div "Try Again" at bounding box center [875, 716] width 52 height 16
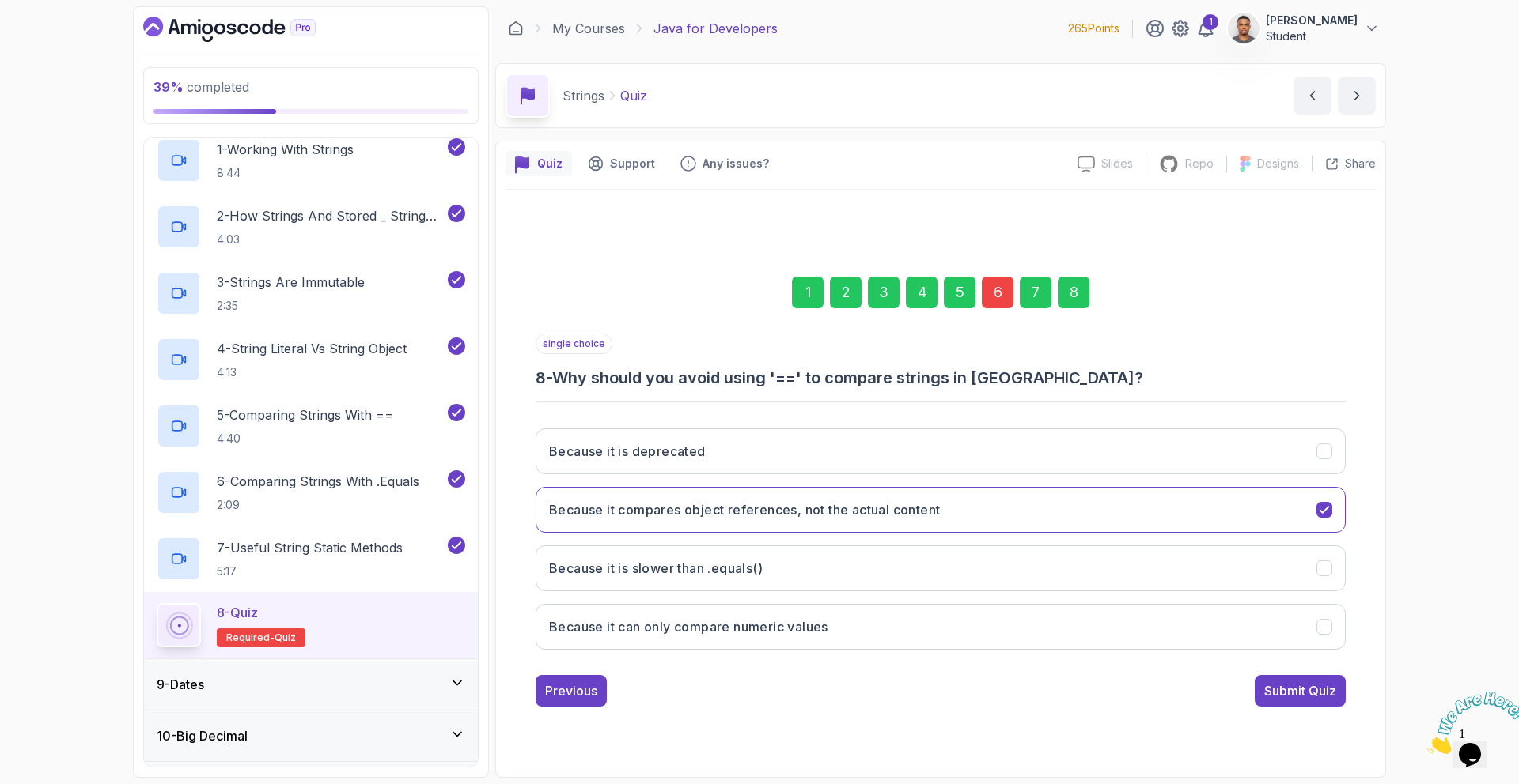
click at [999, 304] on div "6" at bounding box center [998, 293] width 32 height 32
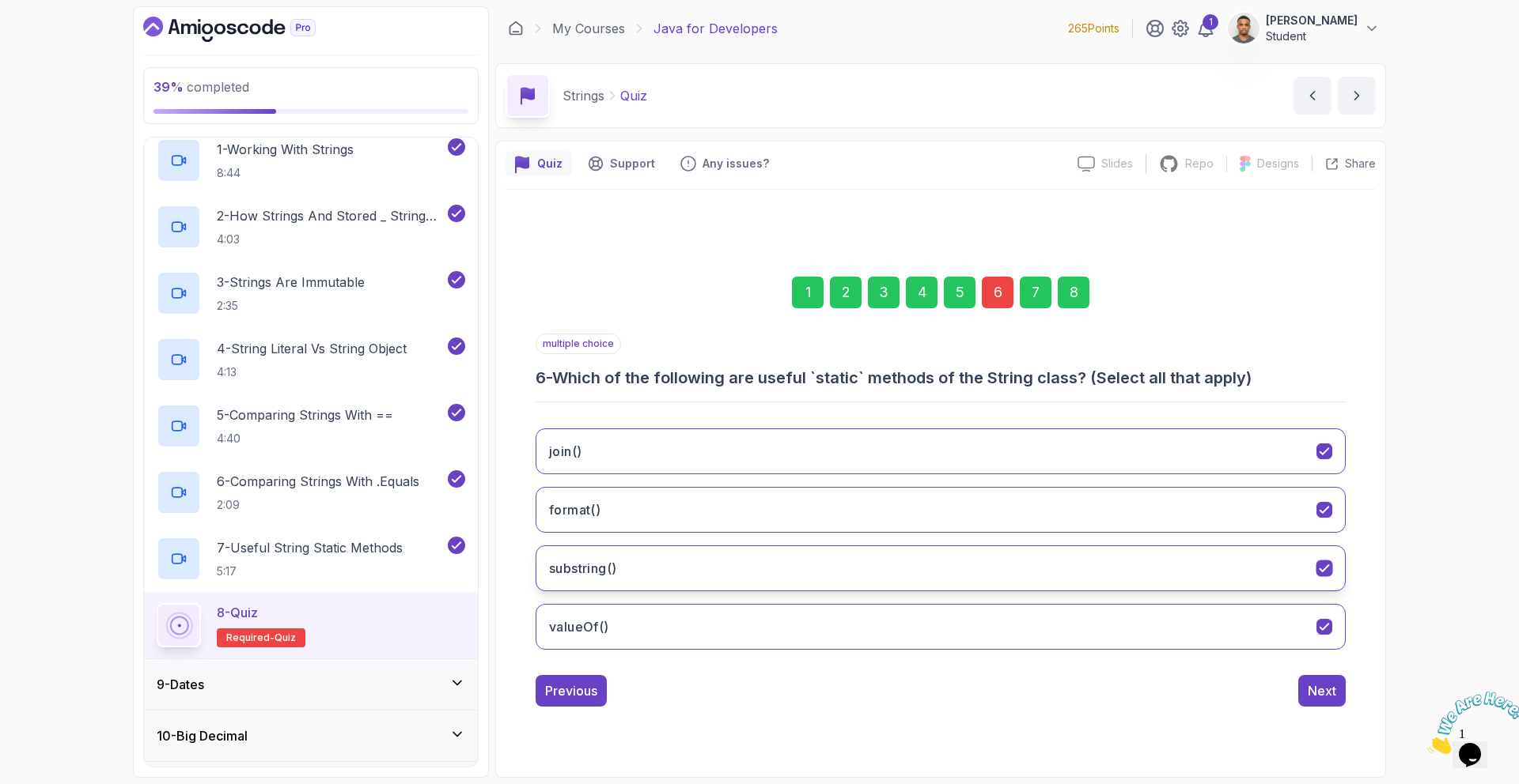
click at [893, 561] on button "substring()" at bounding box center [940, 568] width 810 height 46
click at [1322, 701] on button "Next" at bounding box center [1322, 691] width 47 height 32
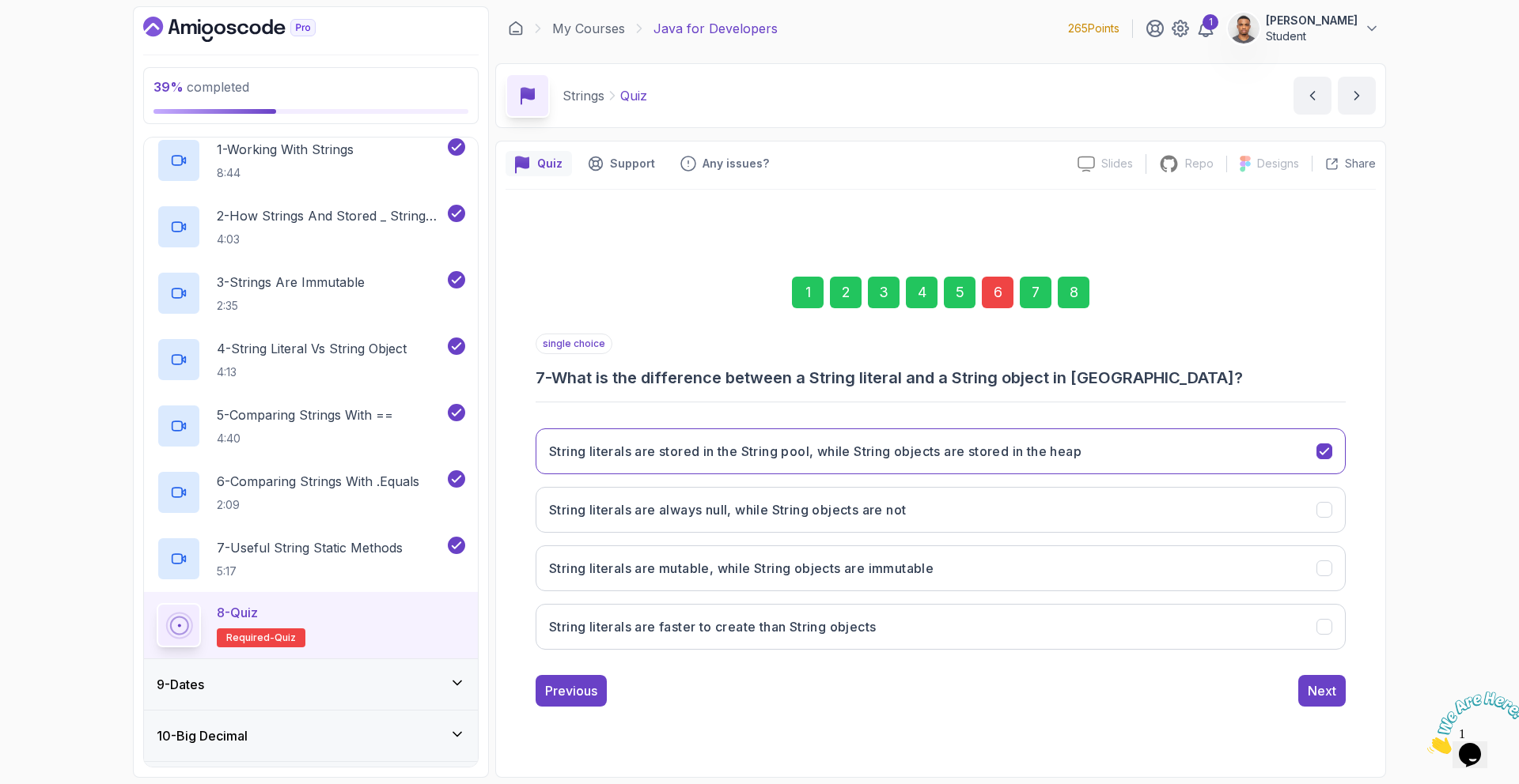
click at [1322, 701] on button "Next" at bounding box center [1322, 691] width 47 height 32
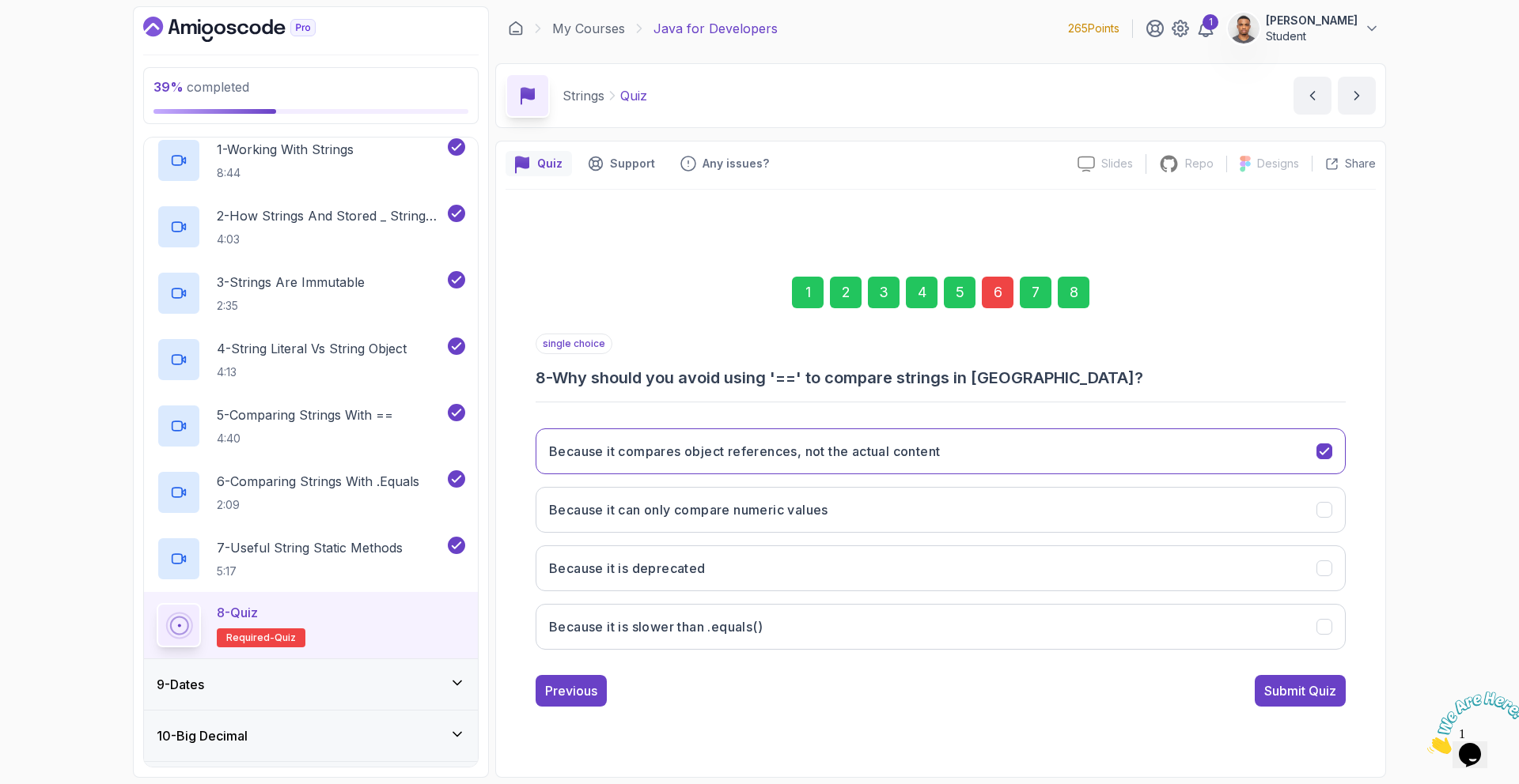
click at [1322, 701] on button "Submit Quiz" at bounding box center [1300, 691] width 91 height 32
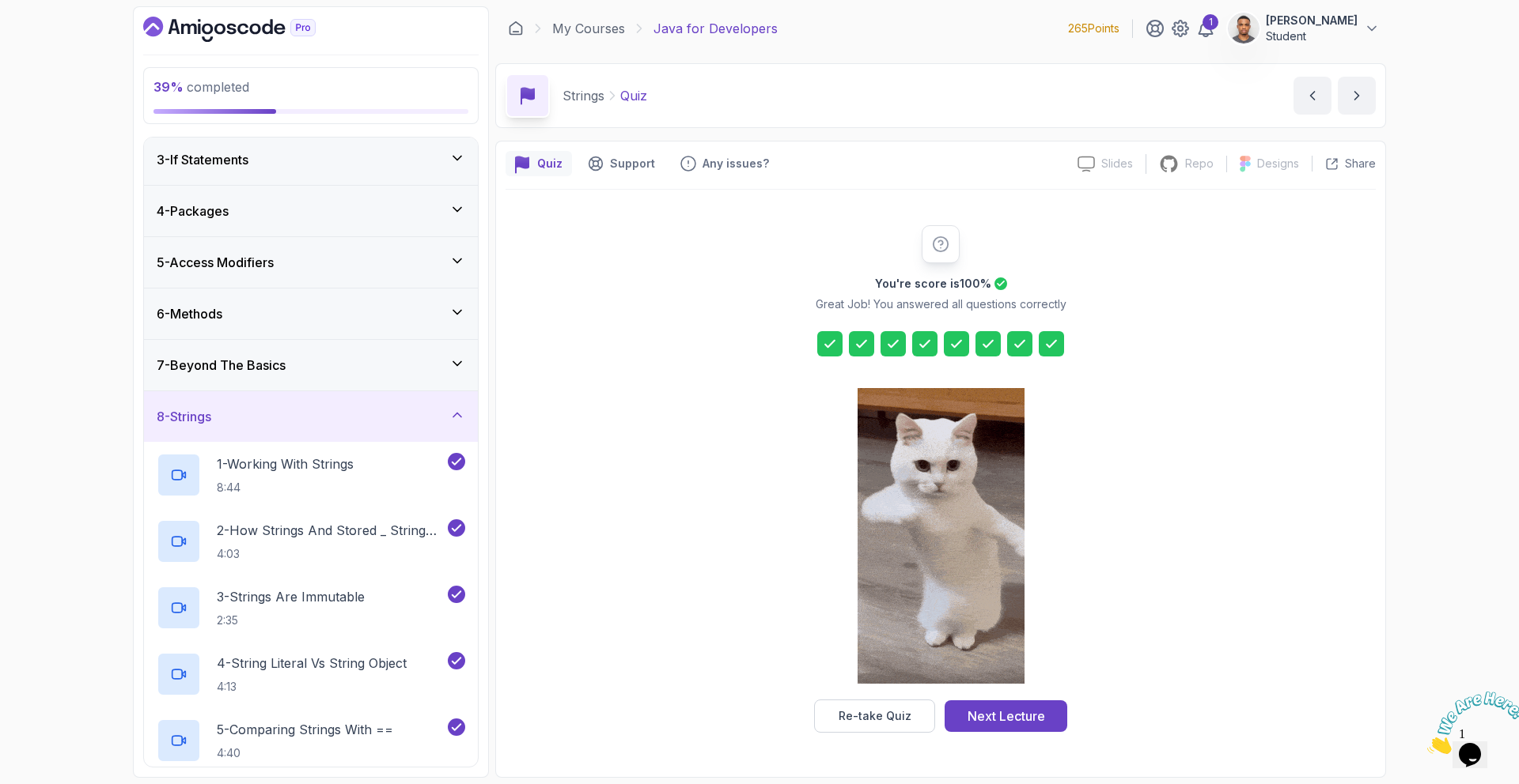
scroll to position [141, 0]
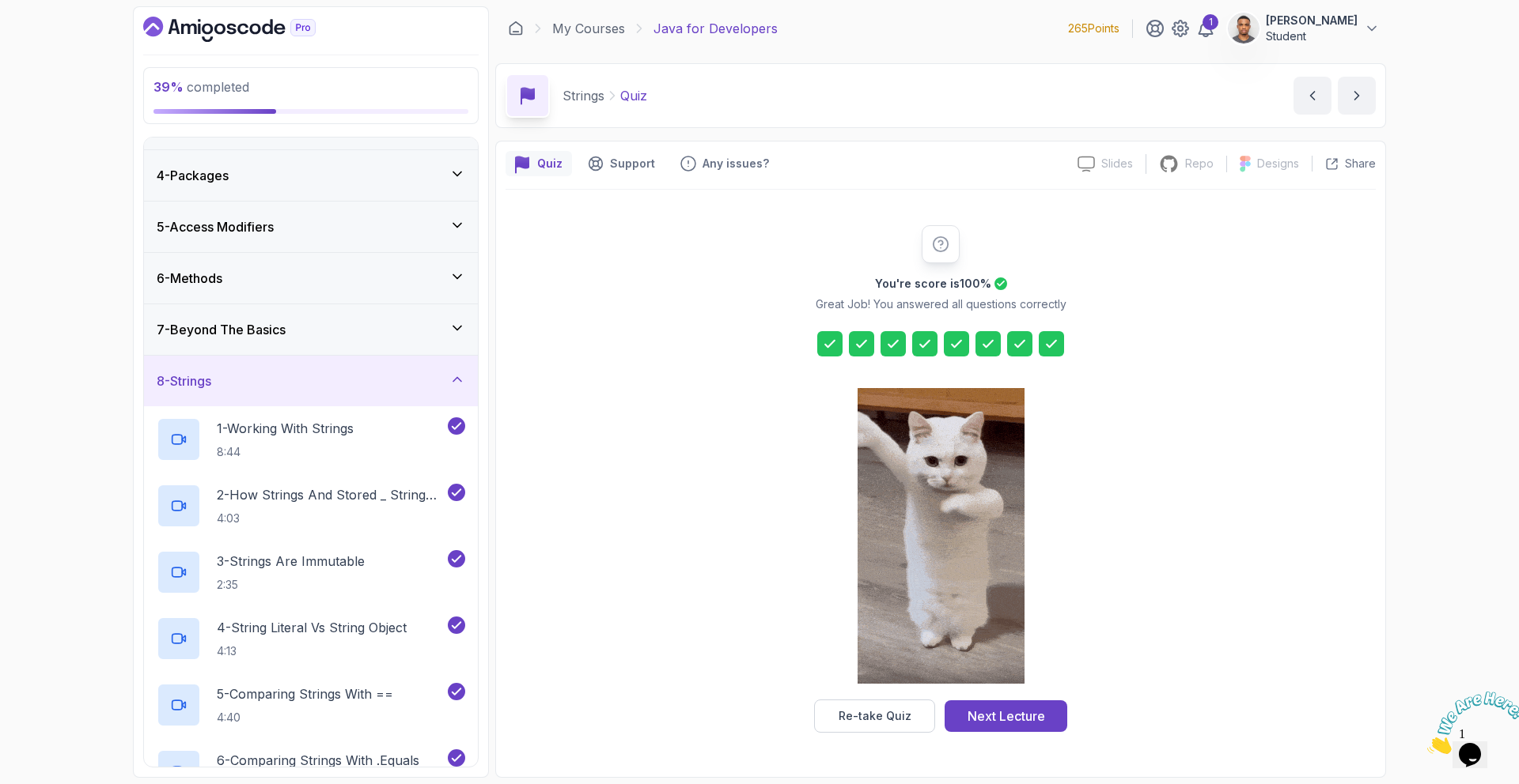
click at [308, 369] on div "8 - Strings" at bounding box center [311, 380] width 334 height 50
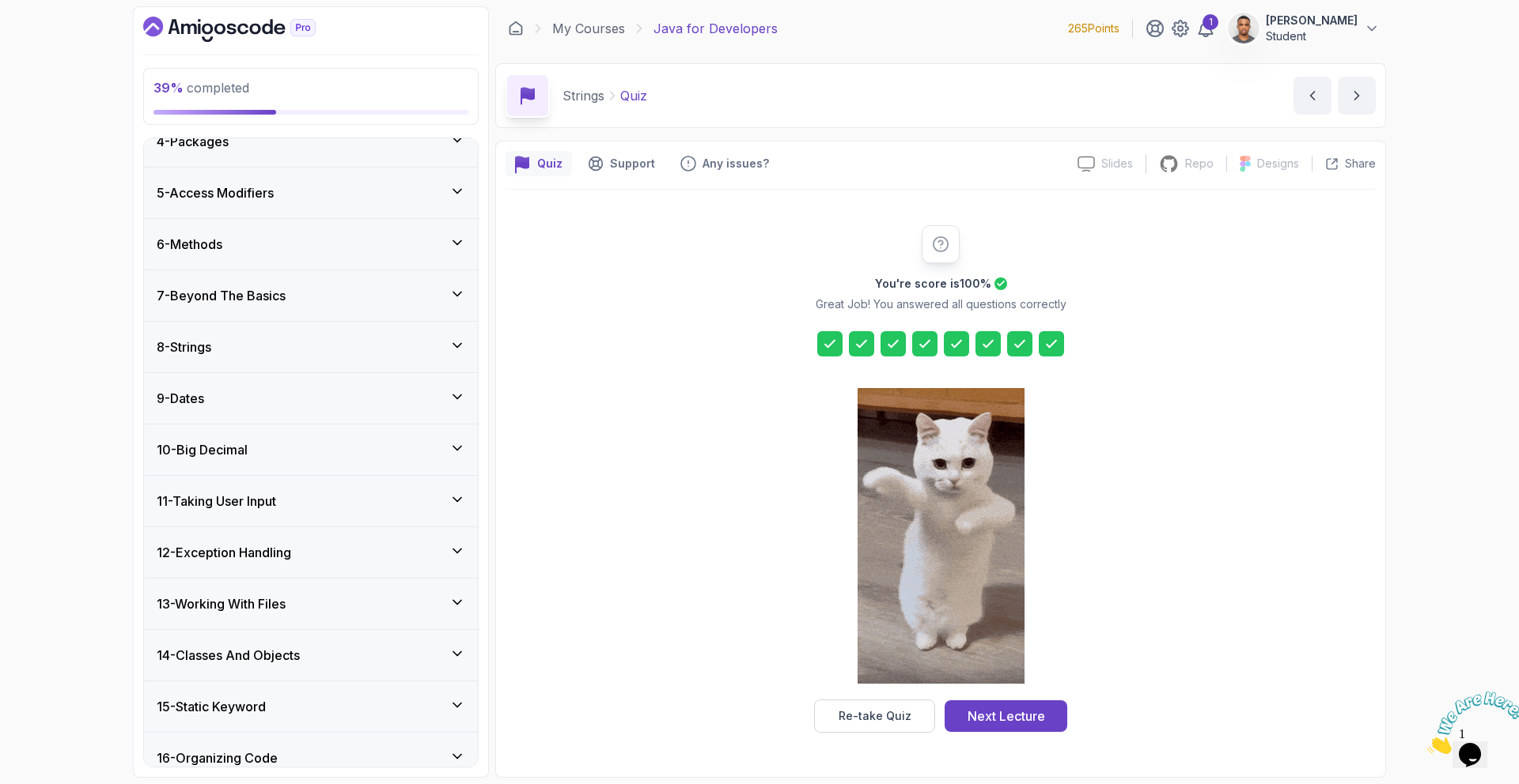
scroll to position [180, 0]
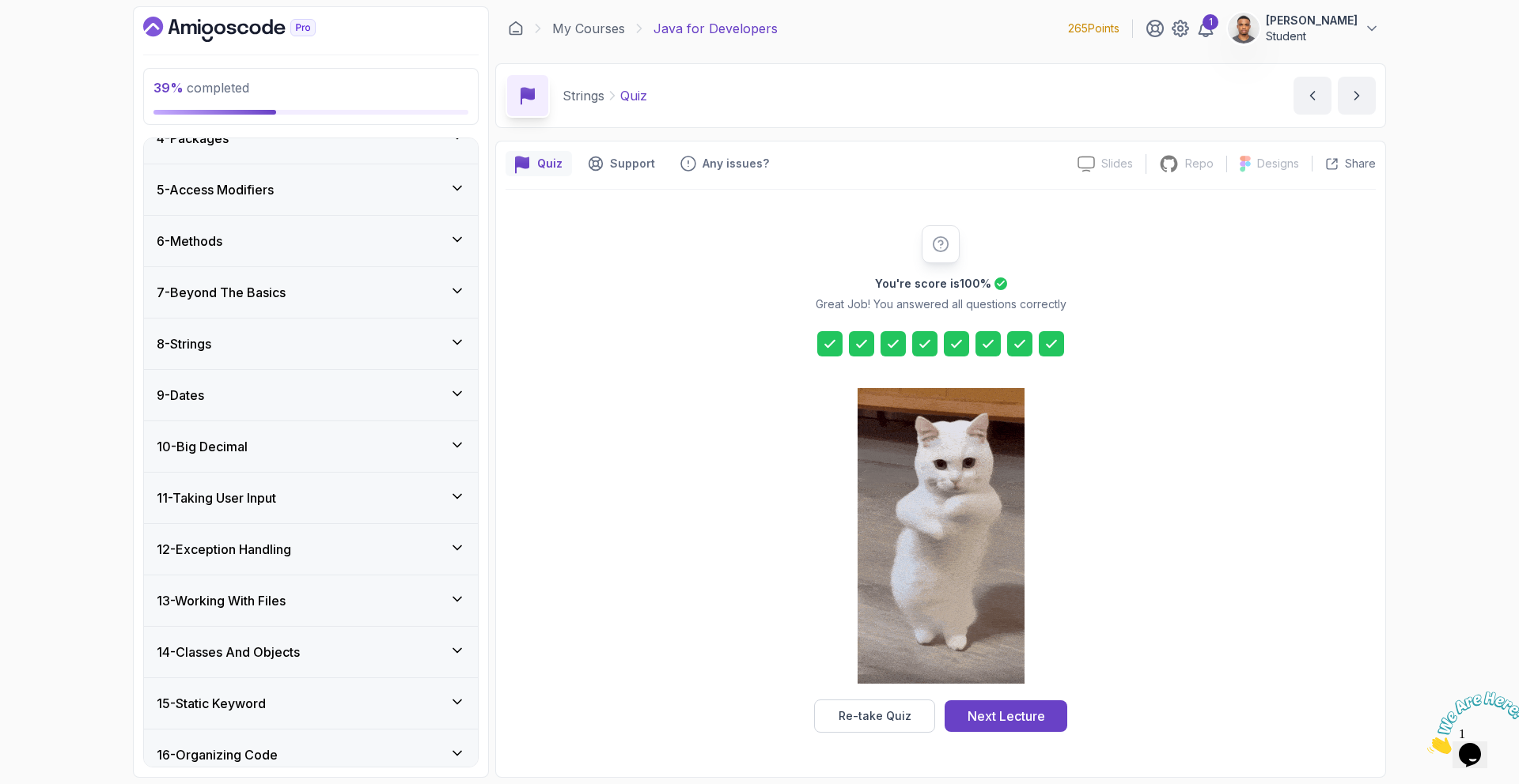
click at [449, 396] on icon at bounding box center [457, 394] width 16 height 16
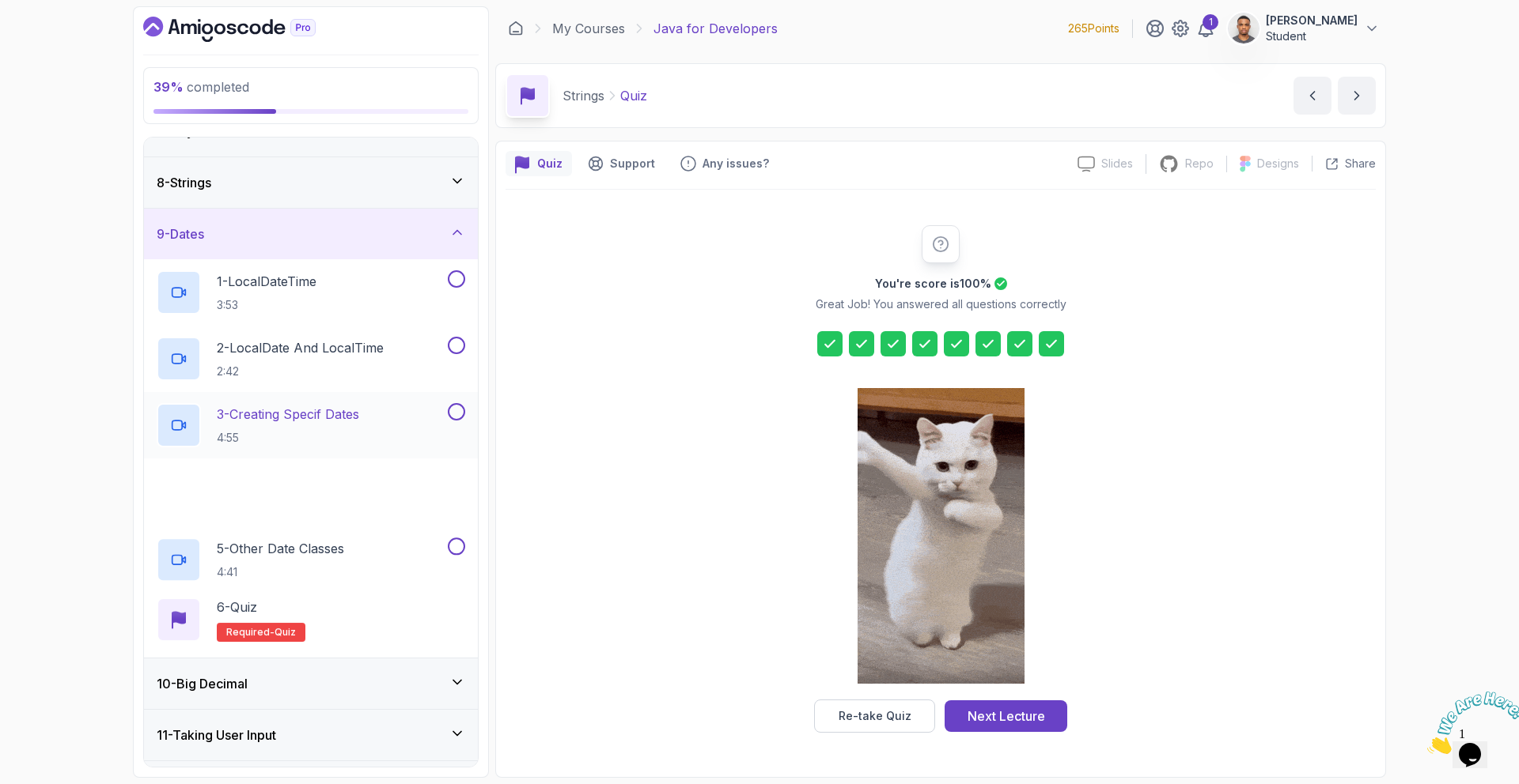
scroll to position [409, 0]
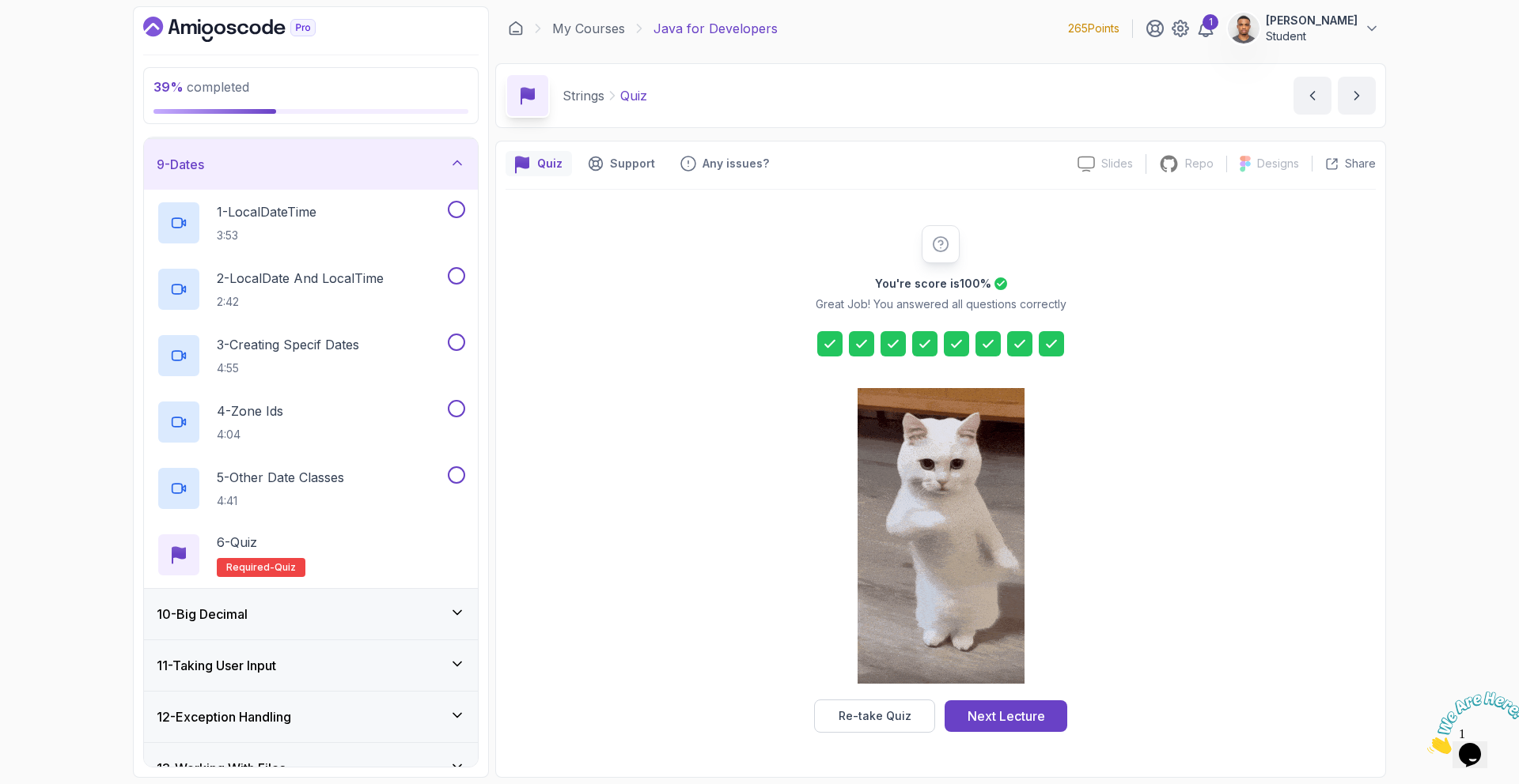
drag, startPoint x: 1008, startPoint y: 723, endPoint x: 1173, endPoint y: 677, distance: 171.3
click at [1008, 721] on div "Next Lecture" at bounding box center [1006, 717] width 78 height 19
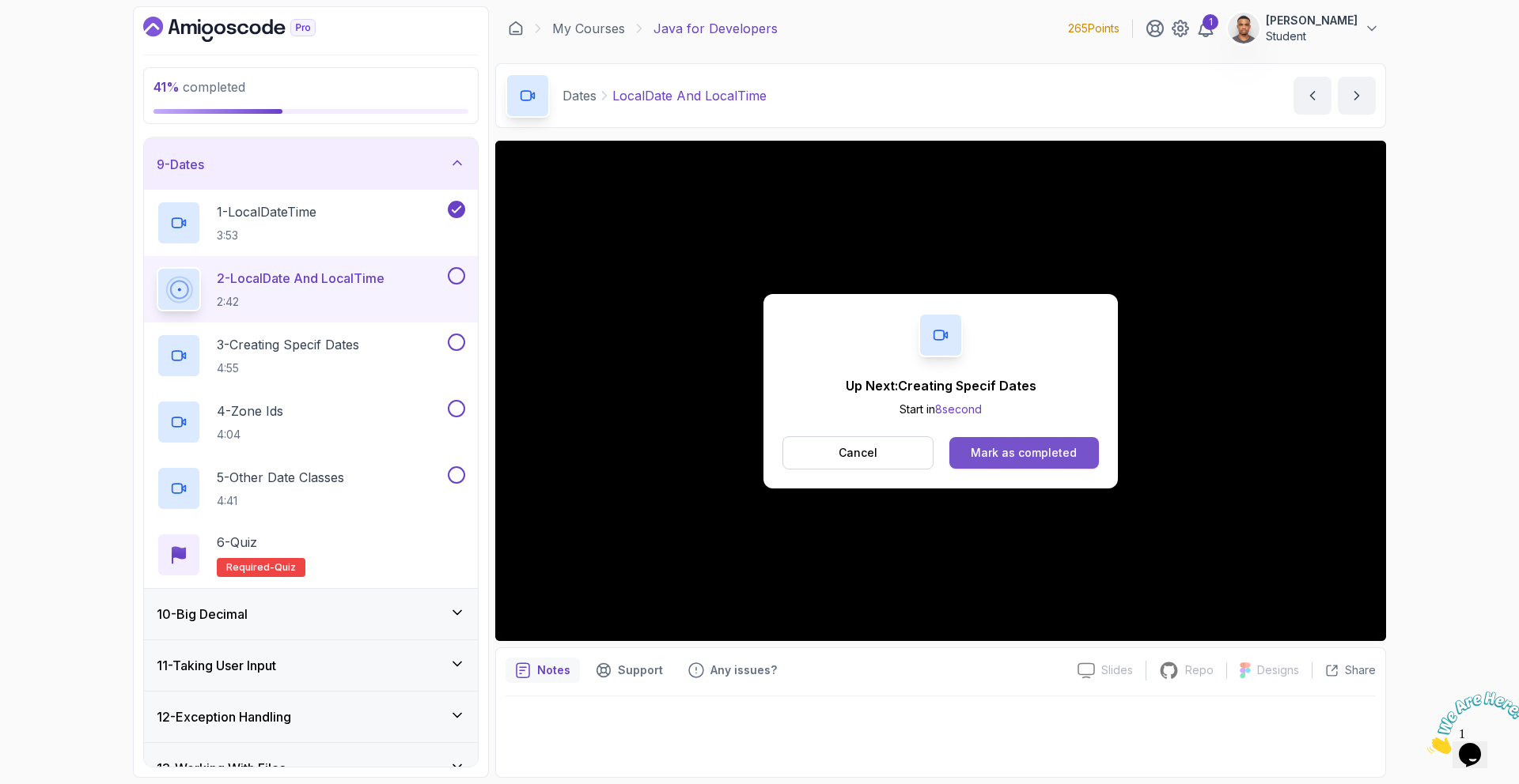
click at [994, 452] on div "Mark as completed" at bounding box center [1023, 453] width 106 height 16
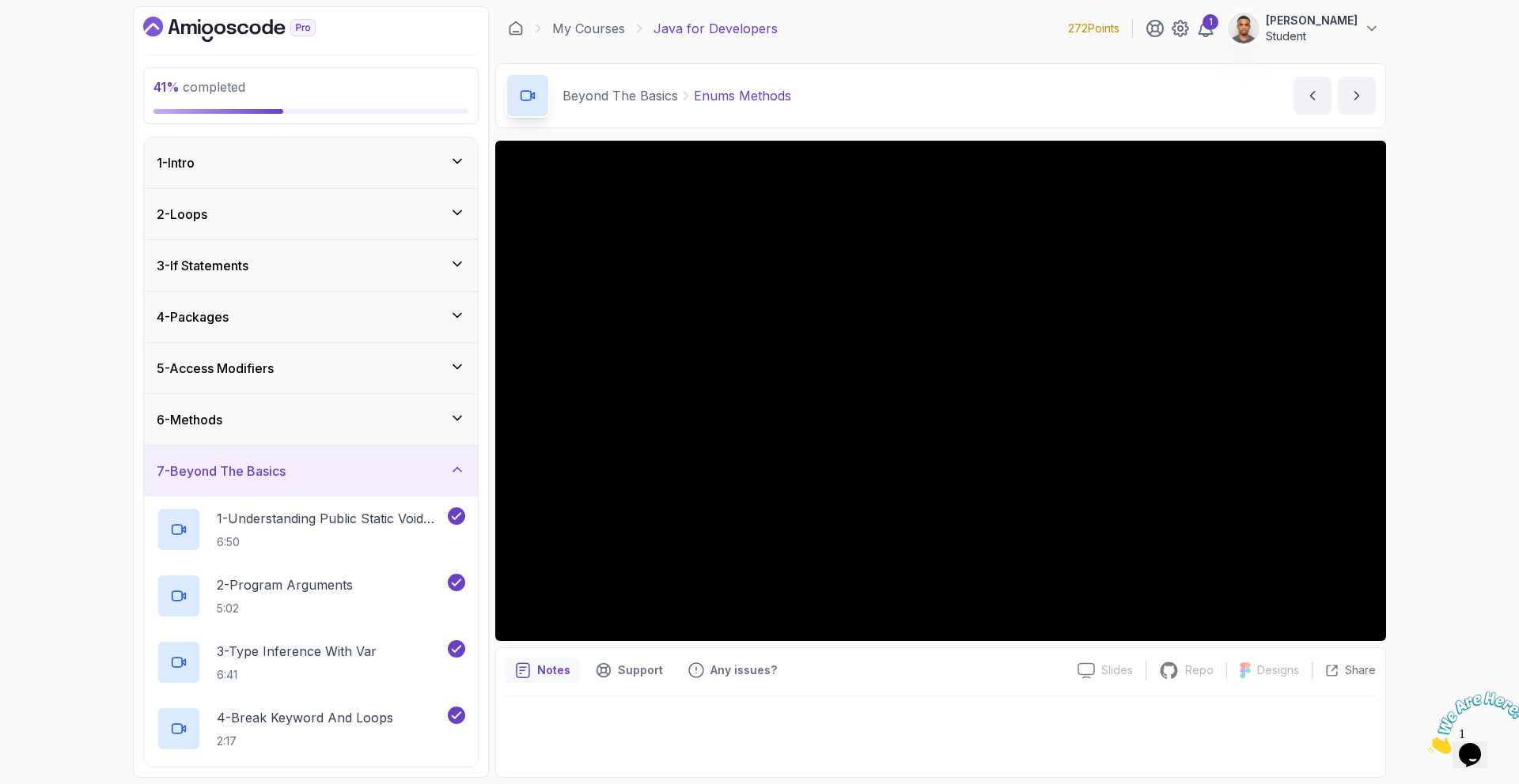
click at [325, 469] on div "7 - Beyond The Basics" at bounding box center [311, 472] width 309 height 19
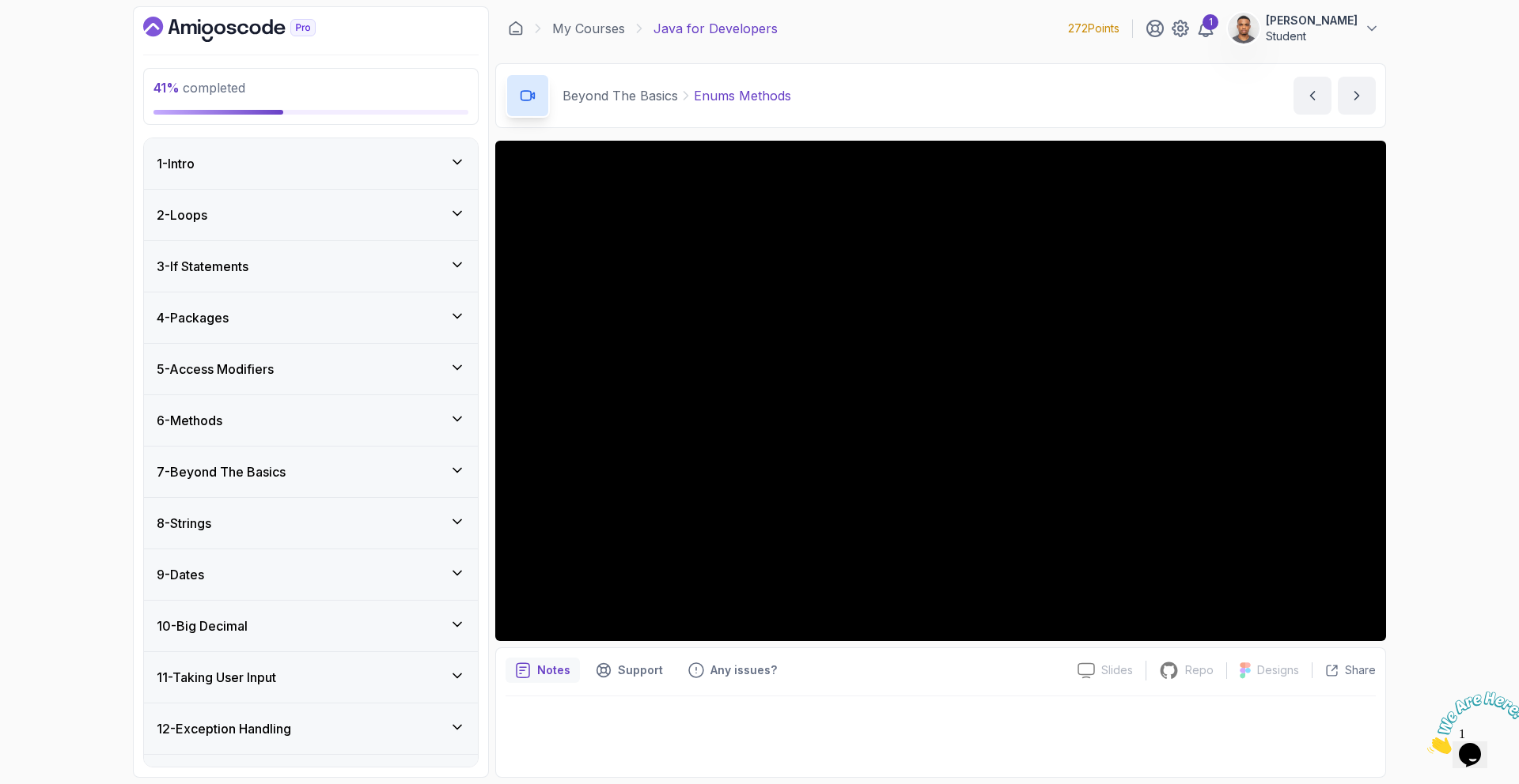
click at [279, 561] on div "9 - Dates" at bounding box center [311, 575] width 334 height 50
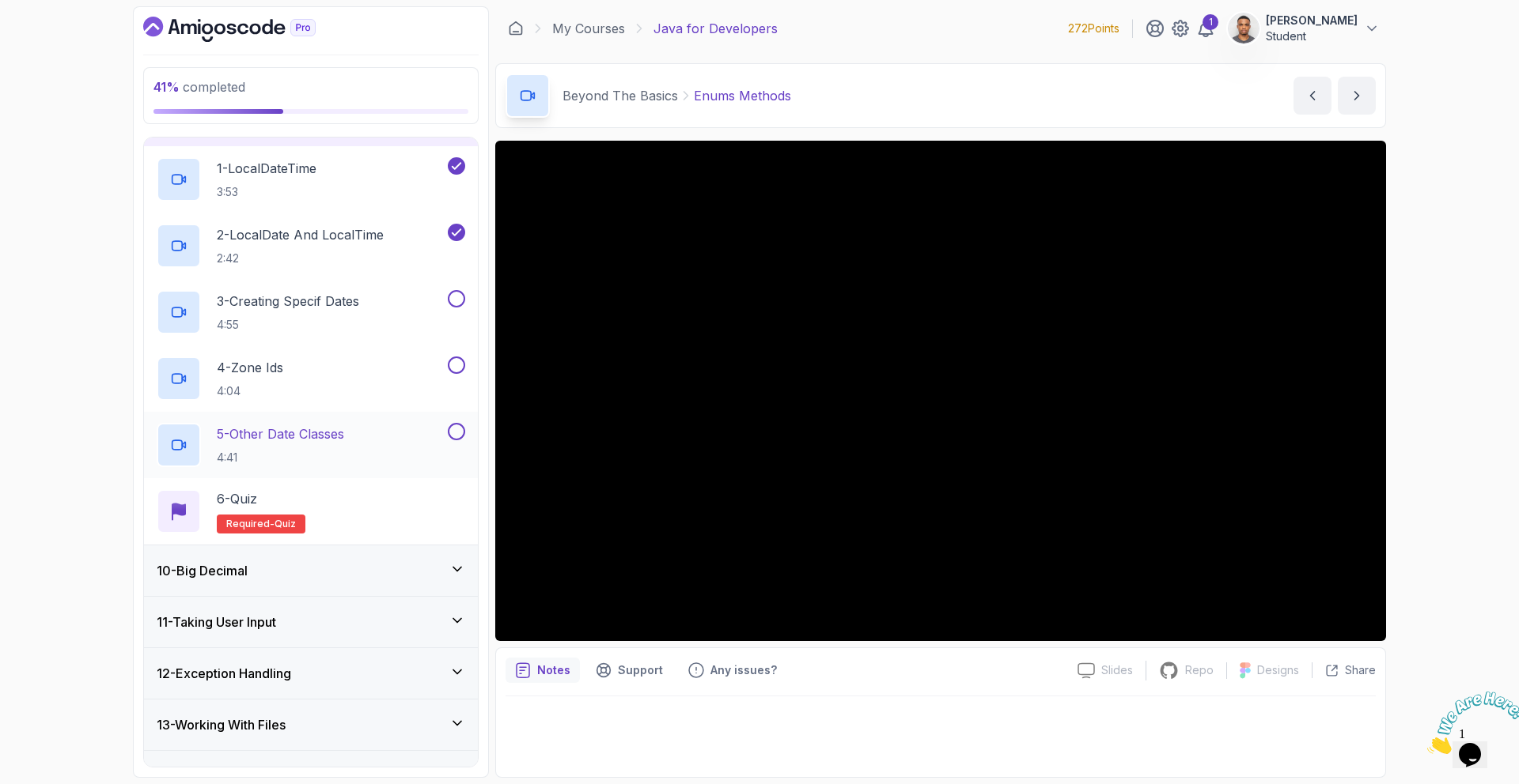
scroll to position [289, 0]
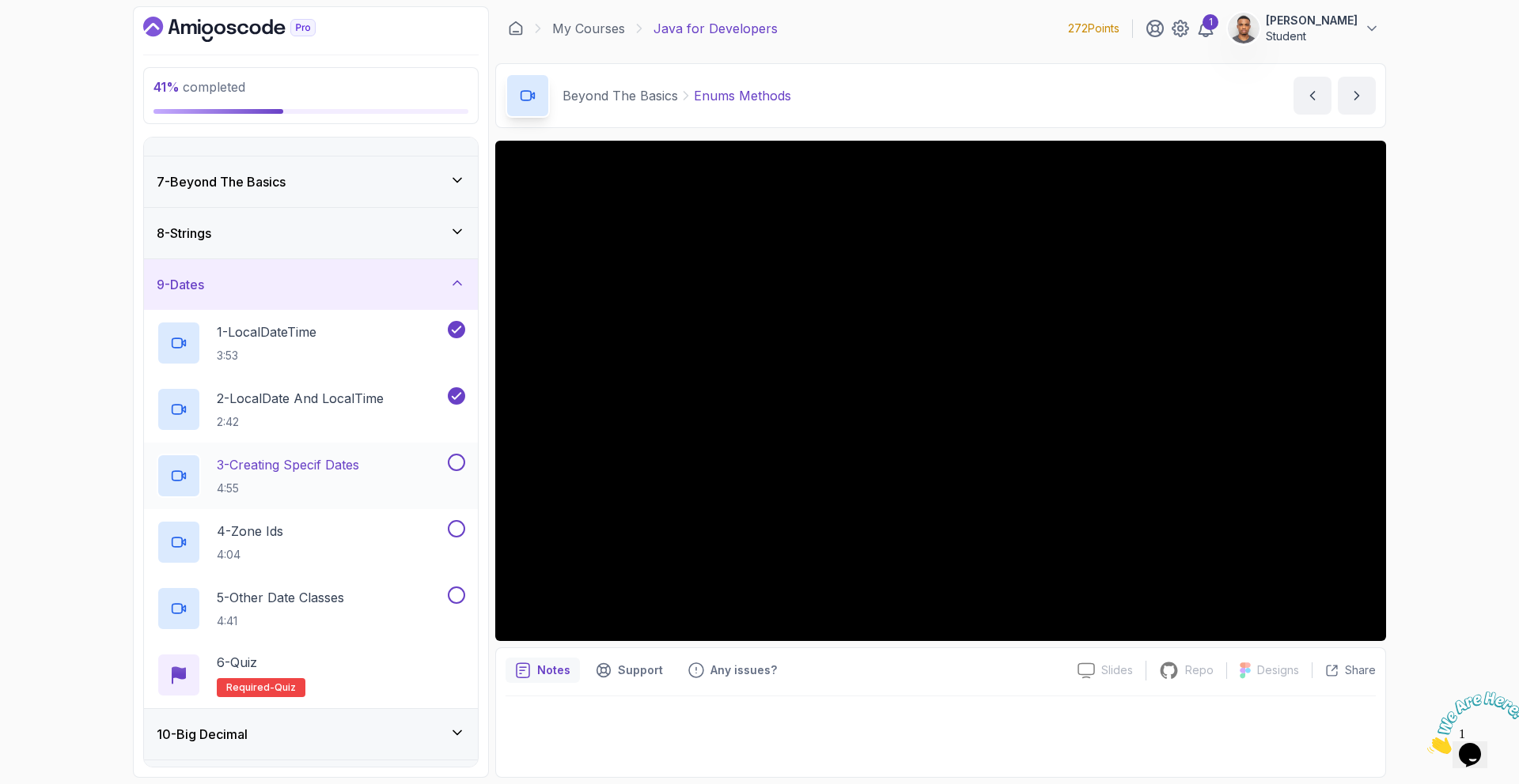
click at [317, 456] on p "3 - Creating Specif Dates" at bounding box center [288, 465] width 142 height 19
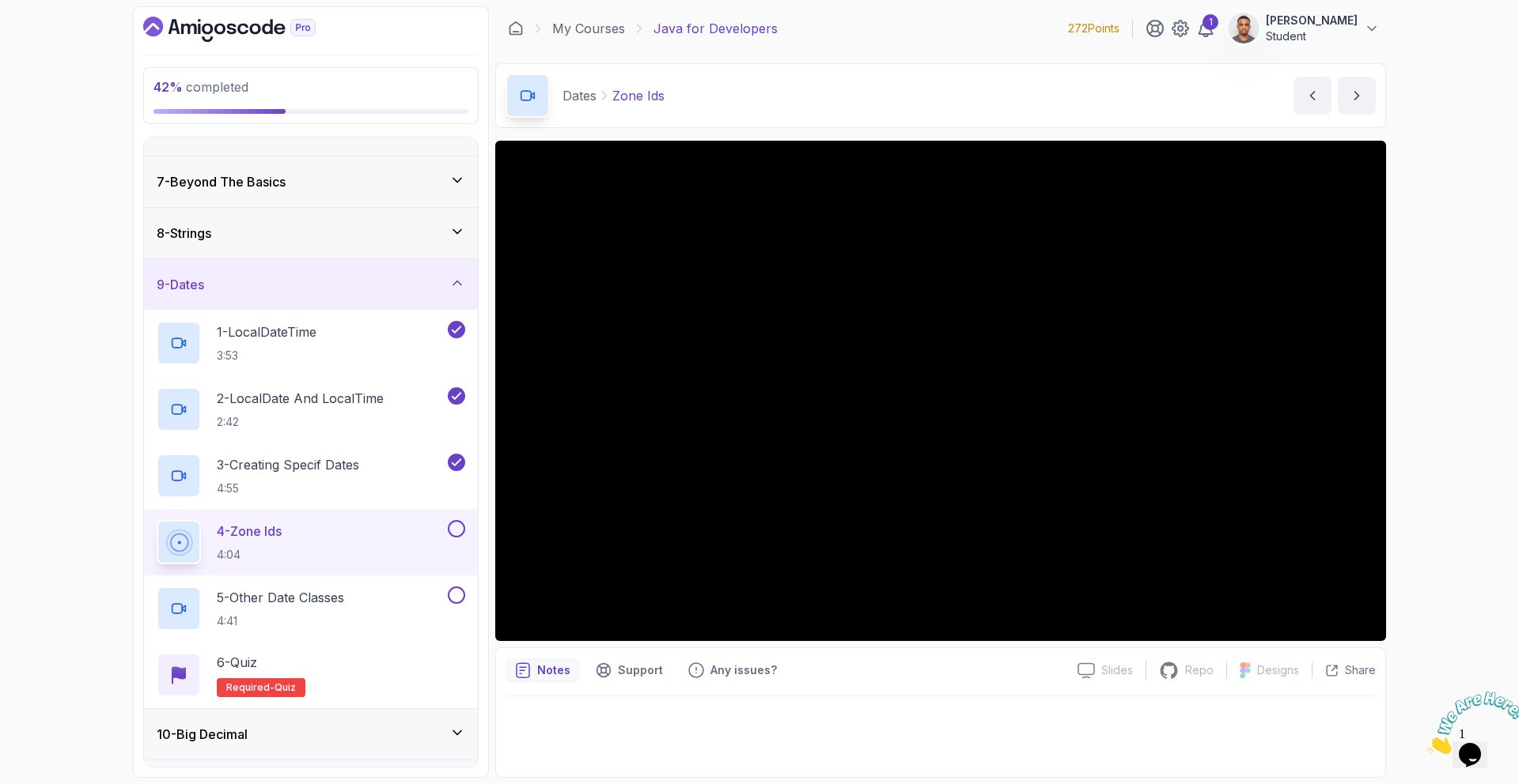
scroll to position [289, 0]
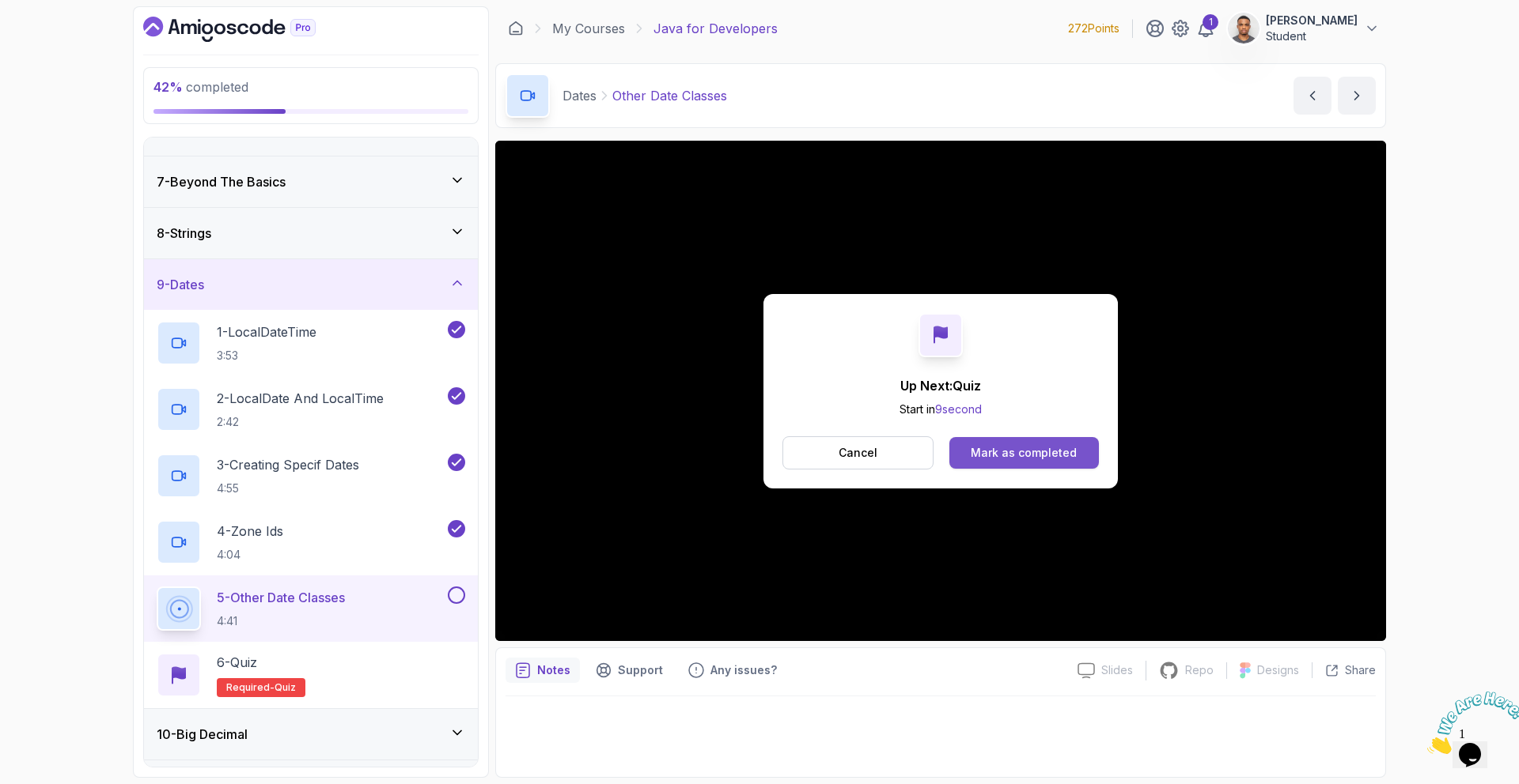
click at [1027, 450] on div "Mark as completed" at bounding box center [1023, 453] width 106 height 16
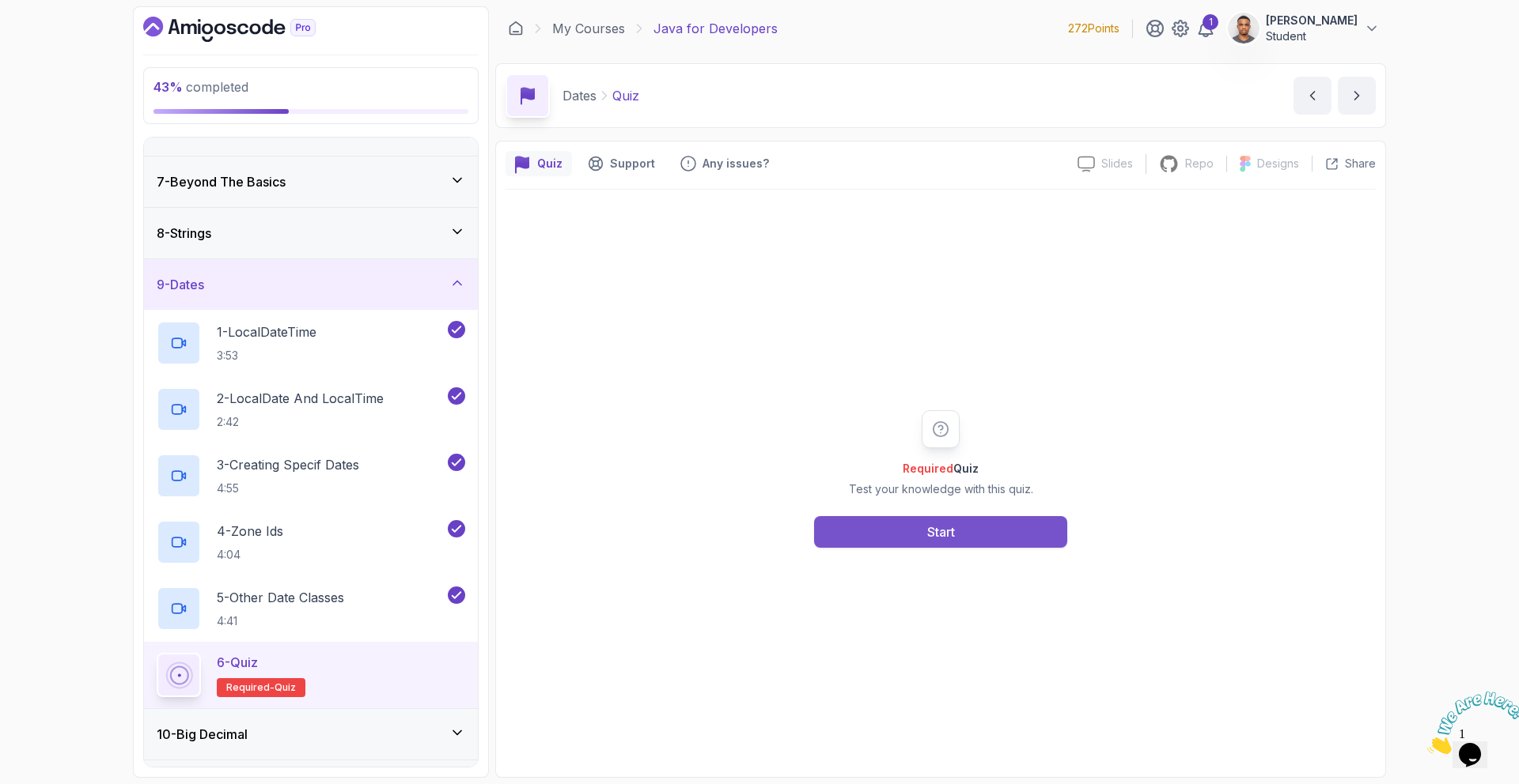
click at [962, 526] on button "Start" at bounding box center [940, 532] width 253 height 32
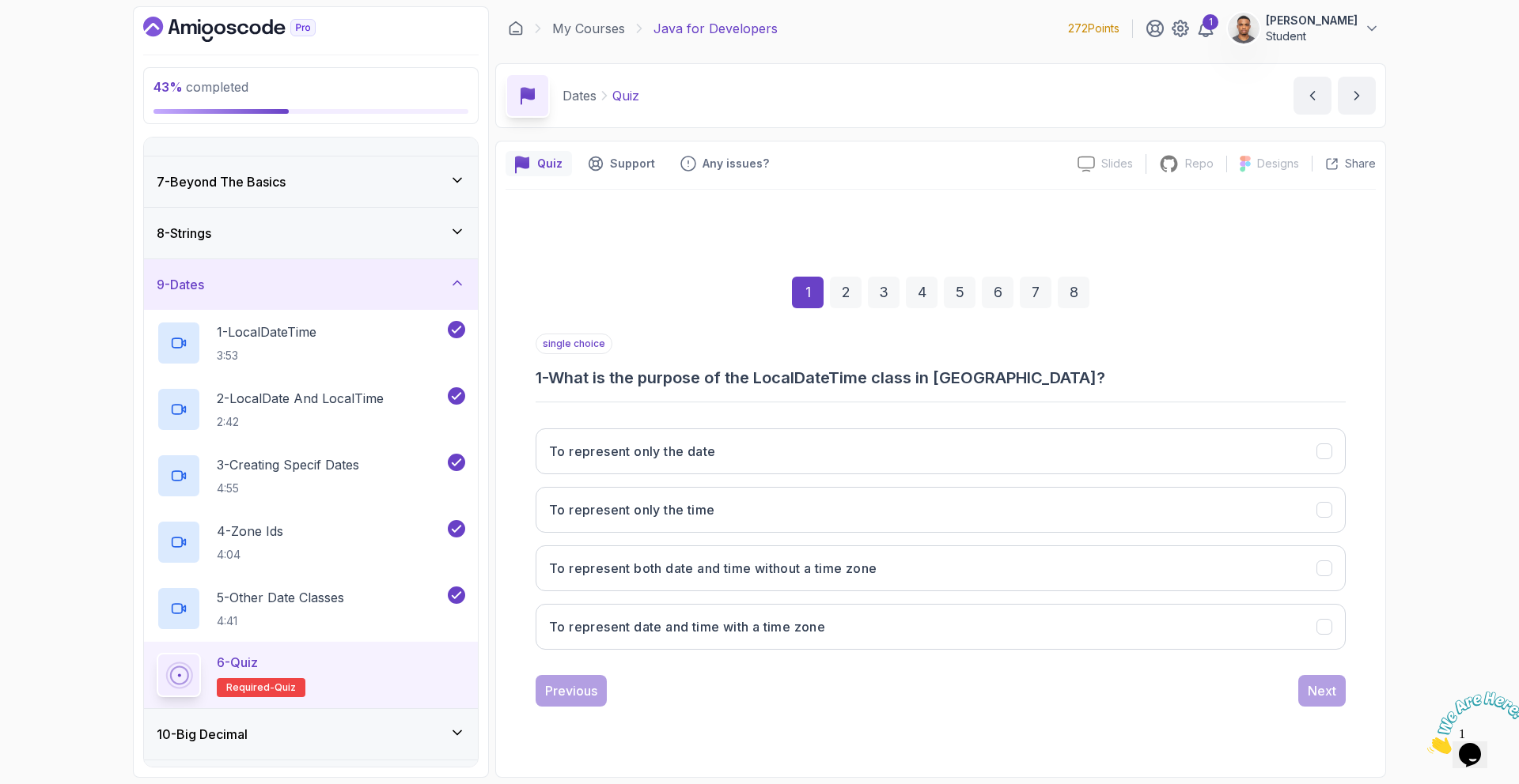
drag, startPoint x: 737, startPoint y: 561, endPoint x: 1011, endPoint y: 602, distance: 277.1
click at [736, 562] on h3 "To represent both date and time without a time zone" at bounding box center [713, 568] width 328 height 19
click at [1319, 698] on div "Next" at bounding box center [1322, 691] width 29 height 19
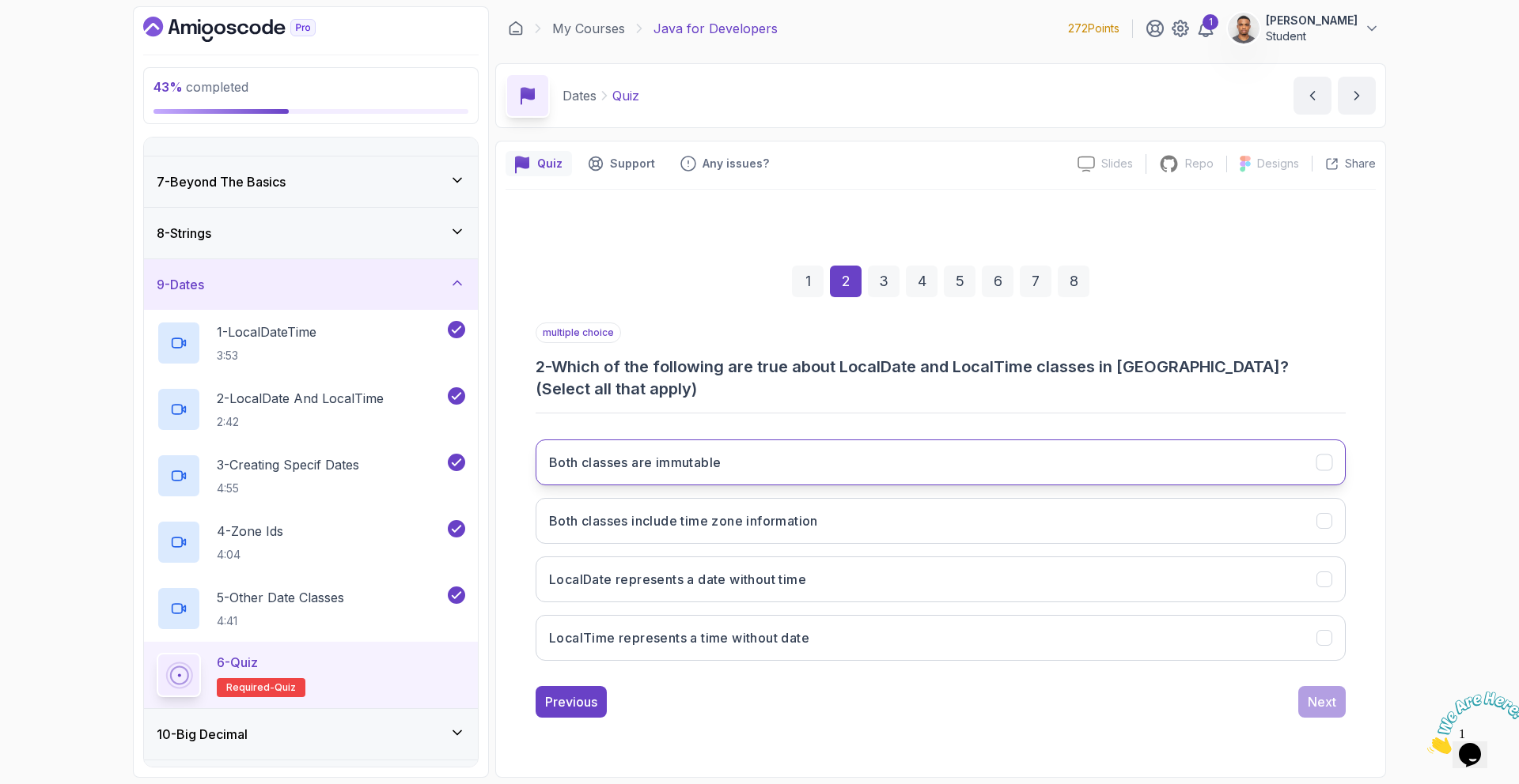
click at [986, 452] on button "Both classes are immutable" at bounding box center [940, 462] width 810 height 46
click at [922, 566] on button "LocalDate represents a date without time" at bounding box center [940, 579] width 810 height 46
click at [915, 623] on button "LocalTime represents a time without date" at bounding box center [940, 638] width 810 height 46
click at [1315, 693] on div "Next" at bounding box center [1322, 702] width 29 height 19
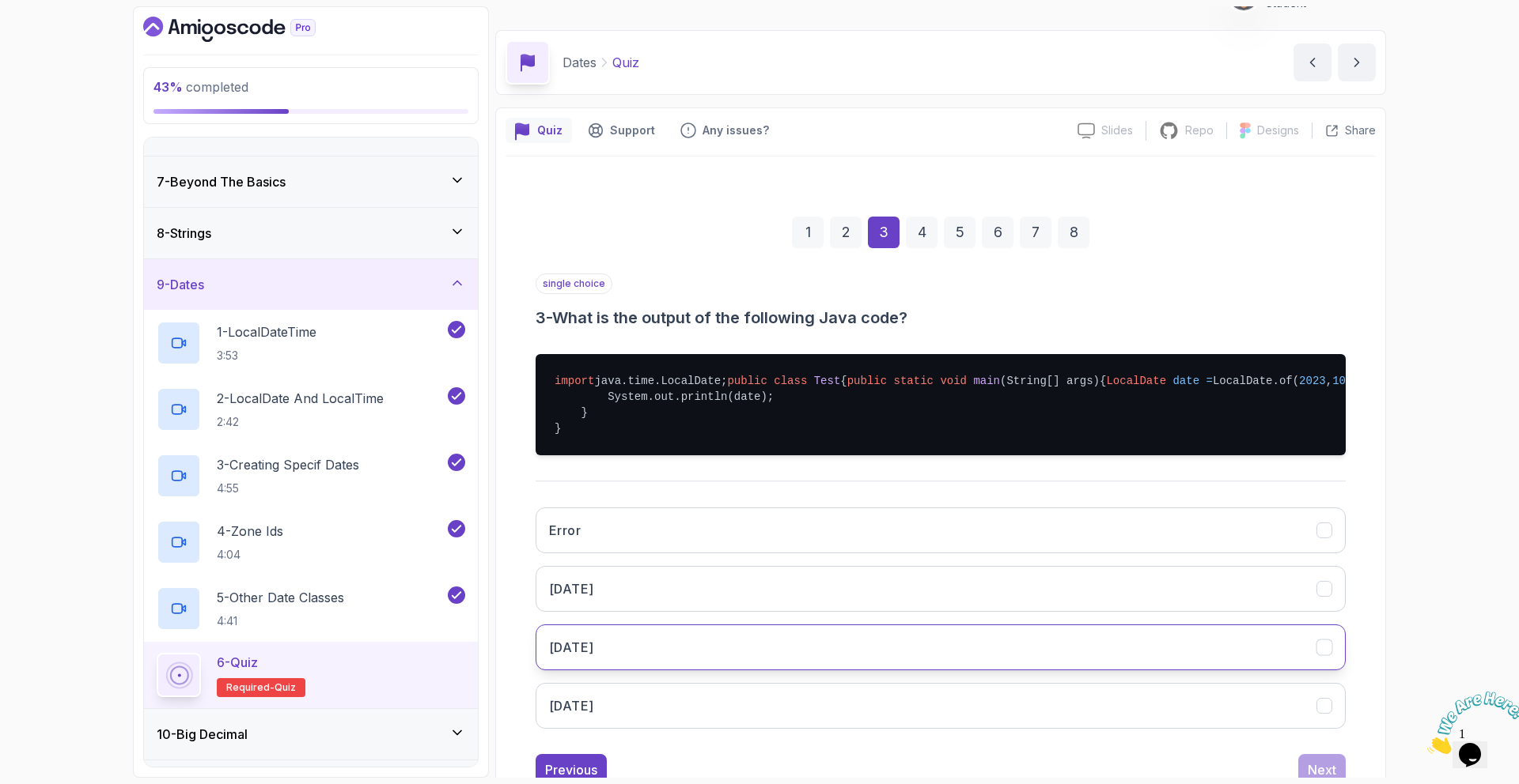
scroll to position [34, 0]
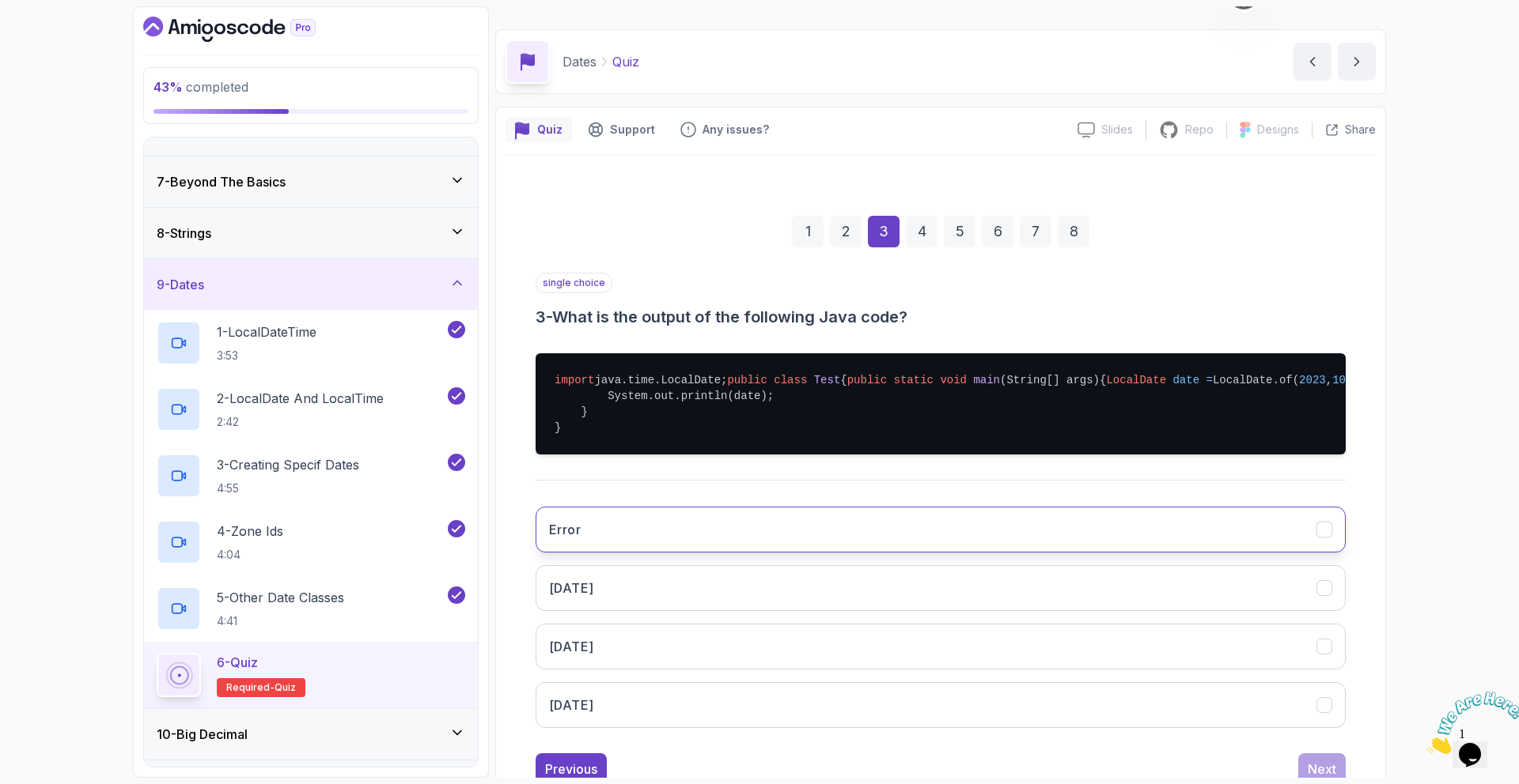
click at [762, 553] on button "Error" at bounding box center [940, 529] width 810 height 46
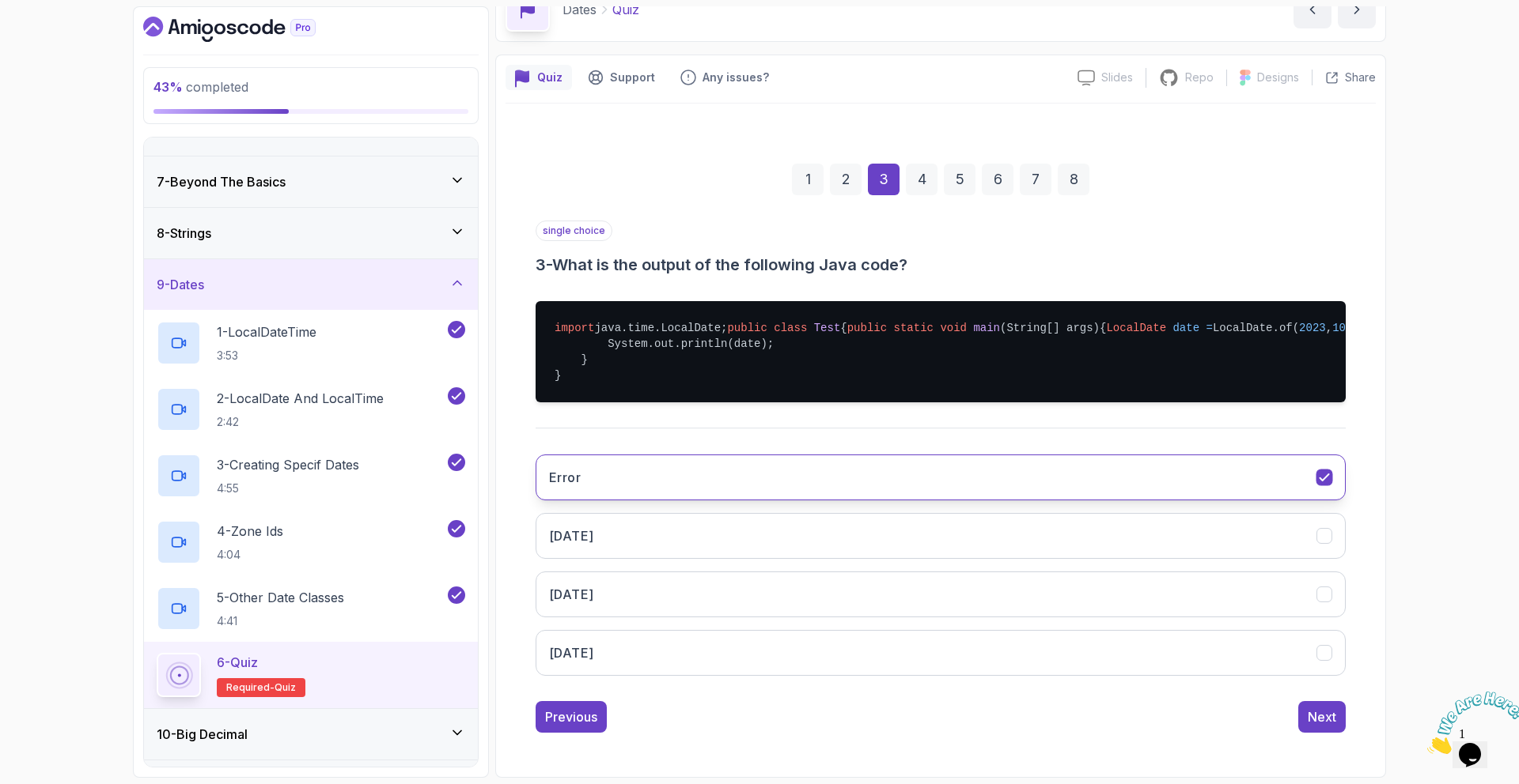
scroll to position [133, 0]
click at [1318, 721] on div "Next" at bounding box center [1322, 717] width 29 height 19
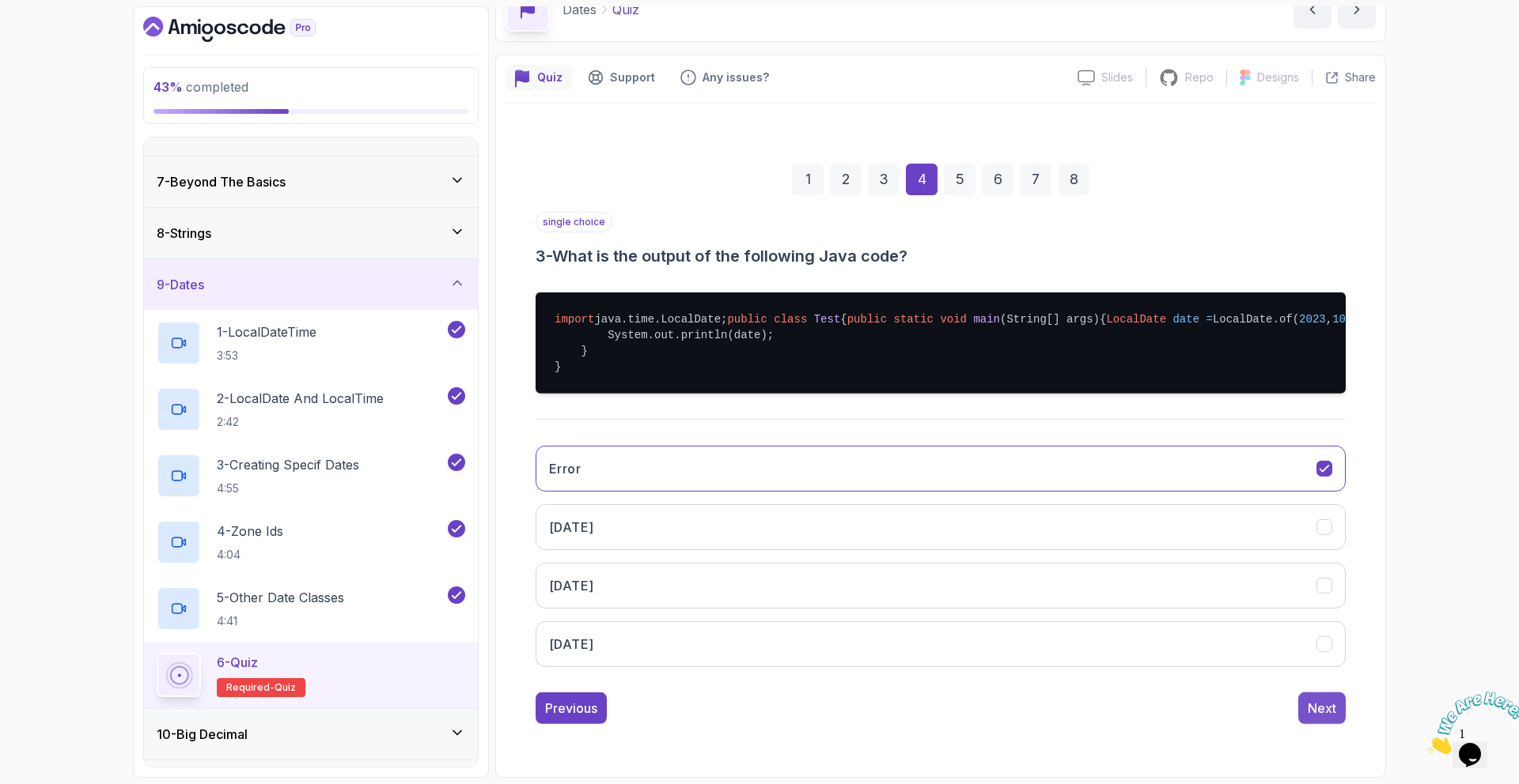
scroll to position [0, 0]
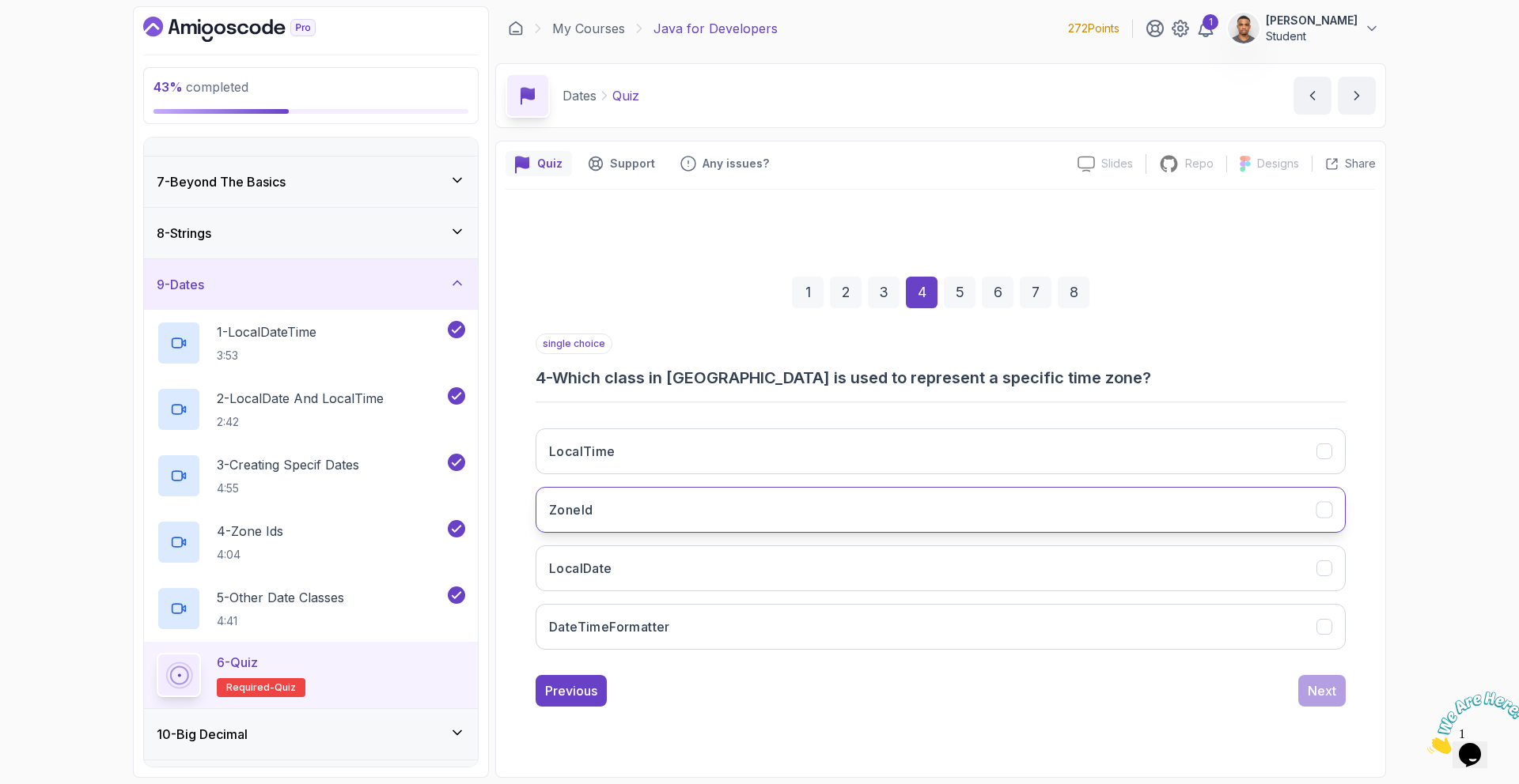
click at [706, 522] on button "ZoneId" at bounding box center [940, 509] width 810 height 46
click at [1326, 698] on div "Next" at bounding box center [1322, 691] width 29 height 19
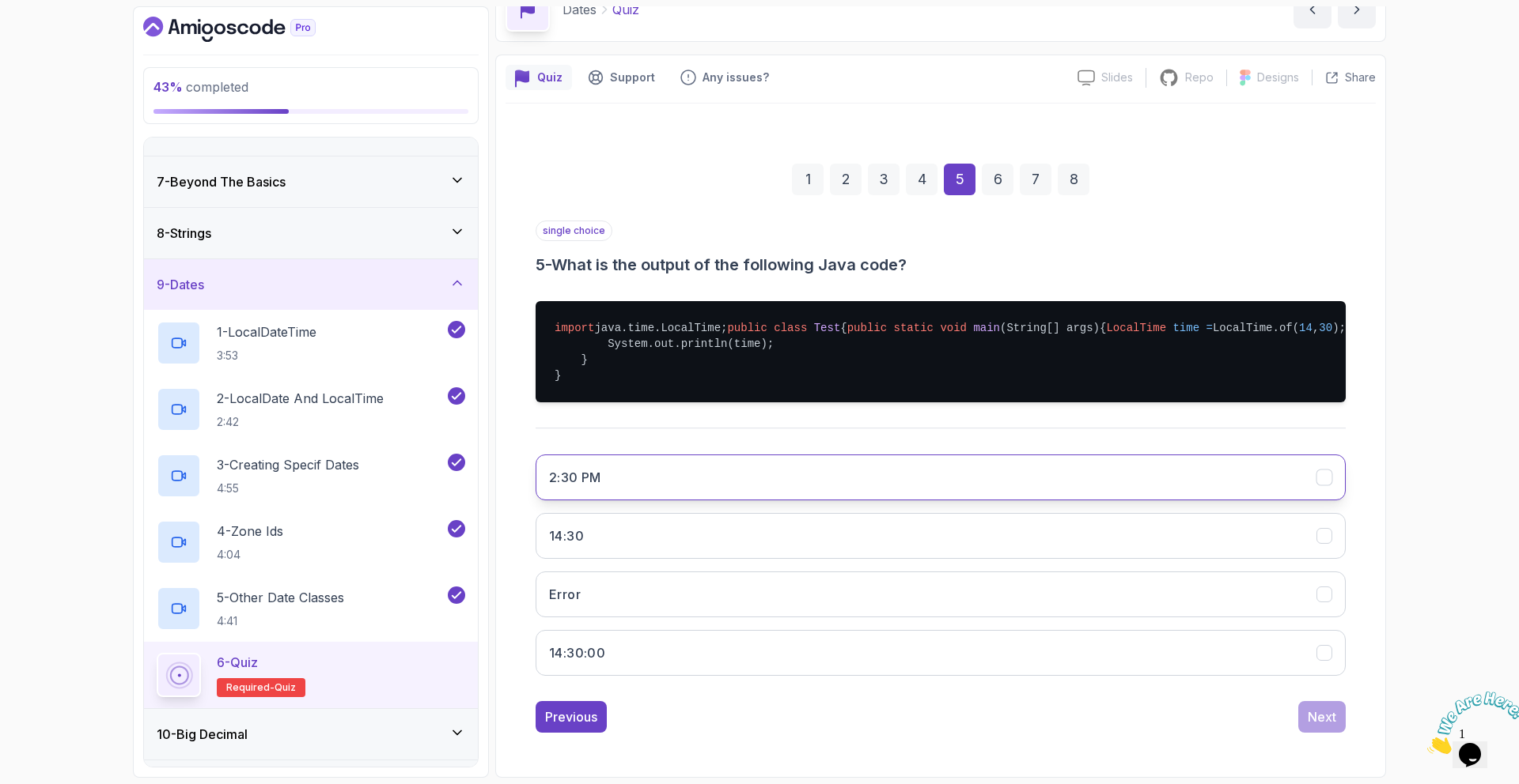
scroll to position [133, 0]
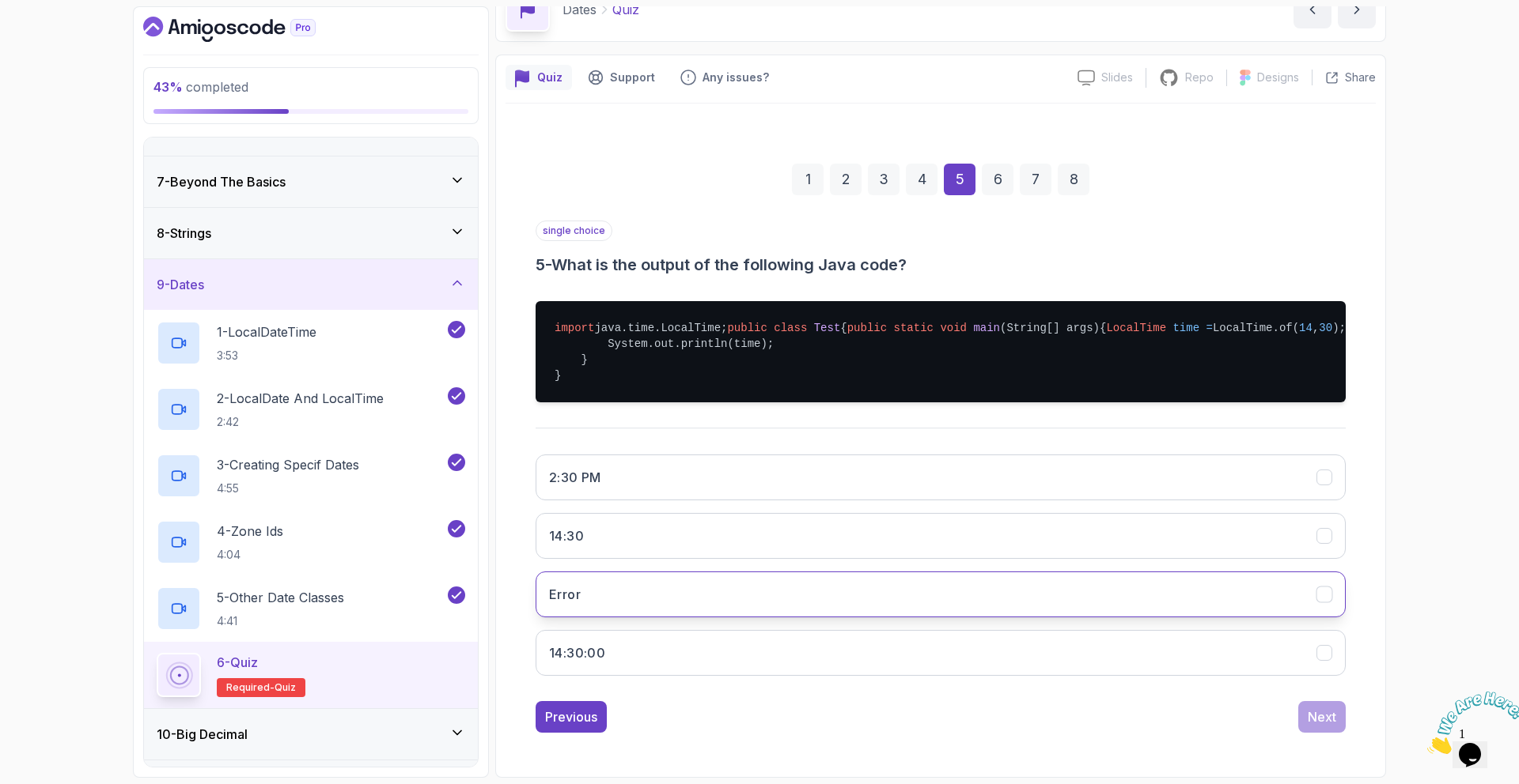
click at [883, 607] on button "Error" at bounding box center [940, 594] width 810 height 46
click at [1327, 715] on div "Next" at bounding box center [1322, 717] width 29 height 19
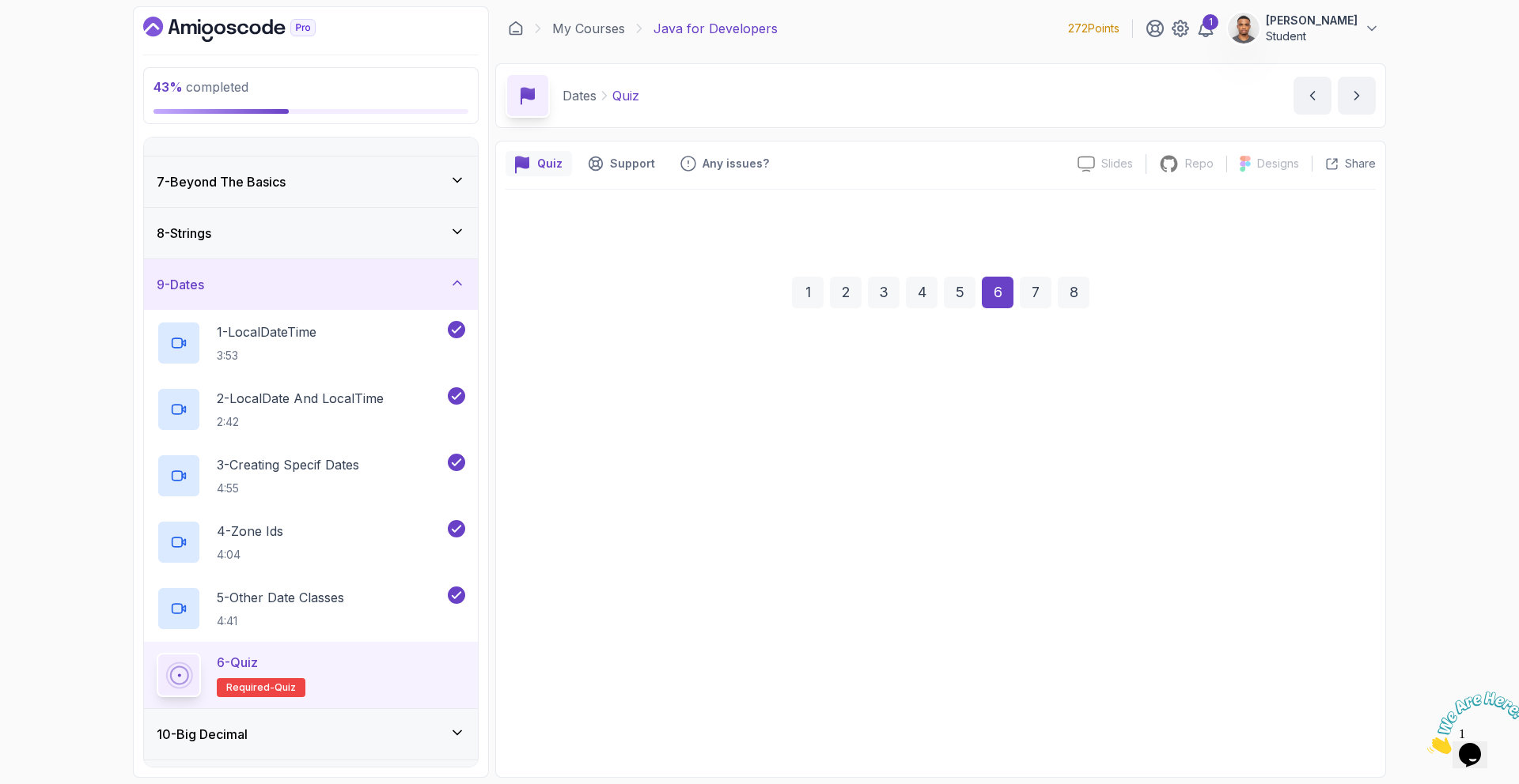
scroll to position [0, 0]
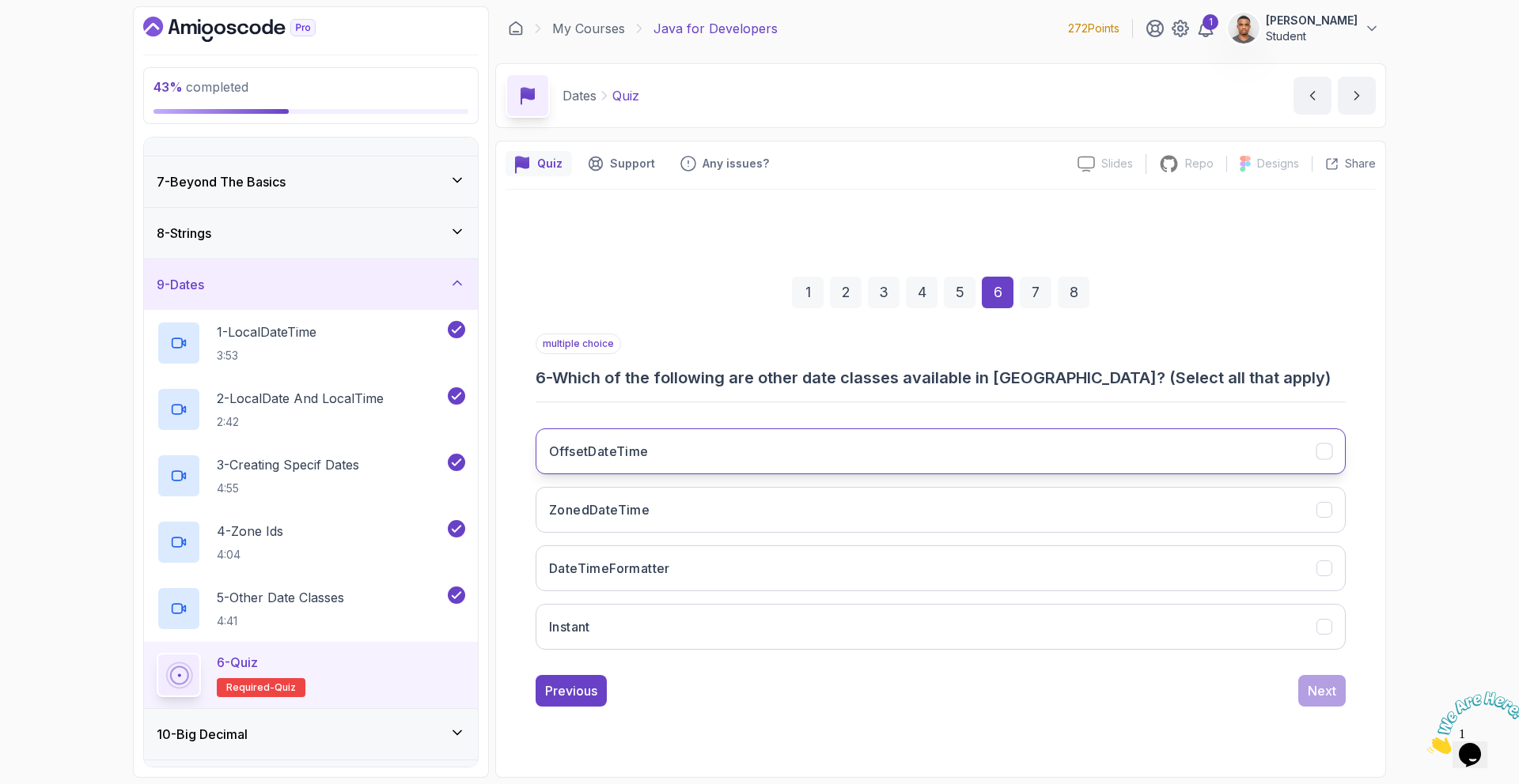
click at [660, 449] on button "OffsetDateTime" at bounding box center [940, 451] width 810 height 46
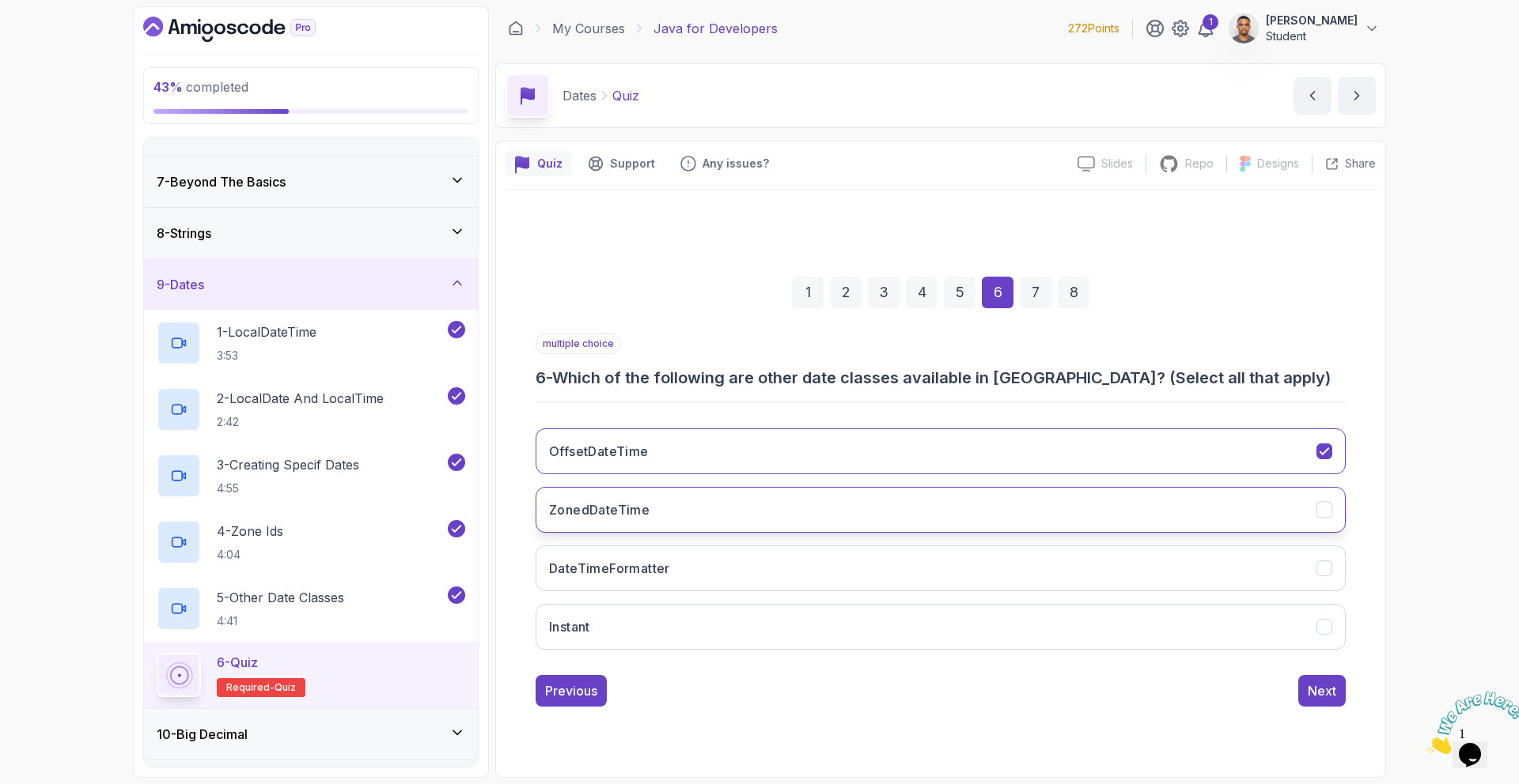
click at [668, 515] on button "ZonedDateTime" at bounding box center [940, 509] width 810 height 46
click at [708, 622] on button "Instant" at bounding box center [940, 627] width 810 height 46
click at [1322, 698] on div "Next" at bounding box center [1322, 691] width 29 height 19
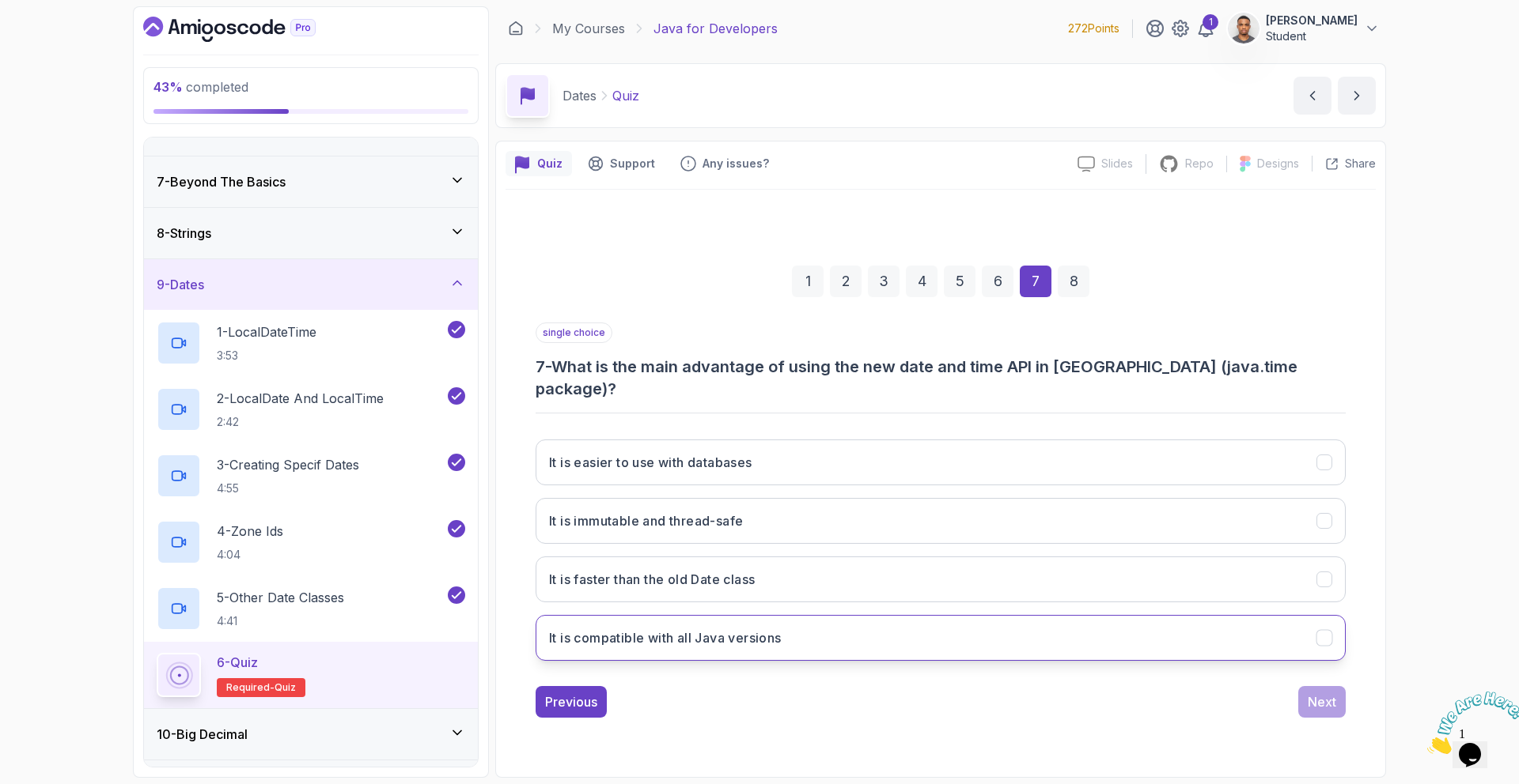
click at [951, 637] on button "It is compatible with all Java versions" at bounding box center [940, 638] width 810 height 46
click at [1303, 686] on button "Next" at bounding box center [1322, 702] width 47 height 32
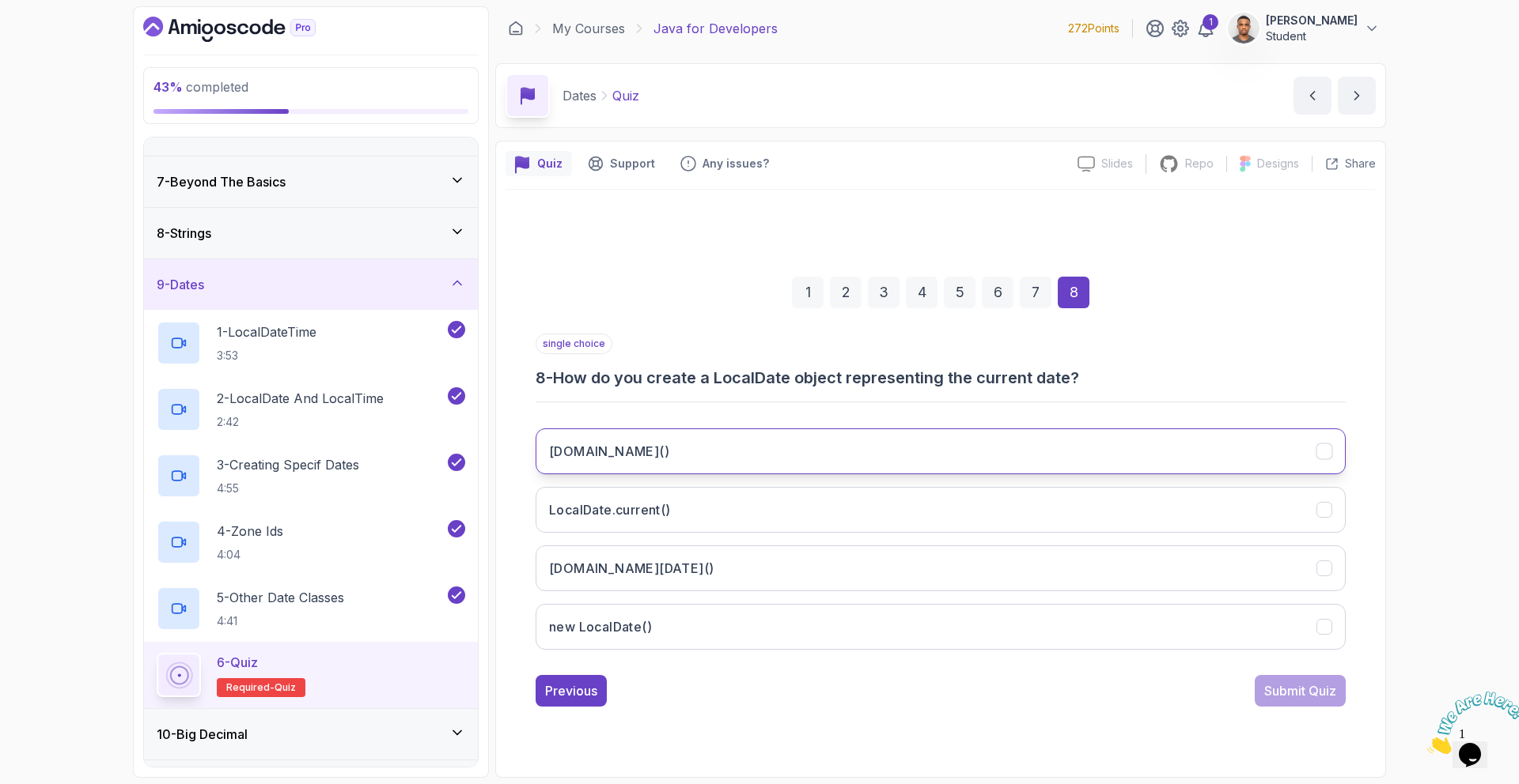
click at [628, 448] on h3 "LocalDate.now()" at bounding box center [609, 452] width 120 height 19
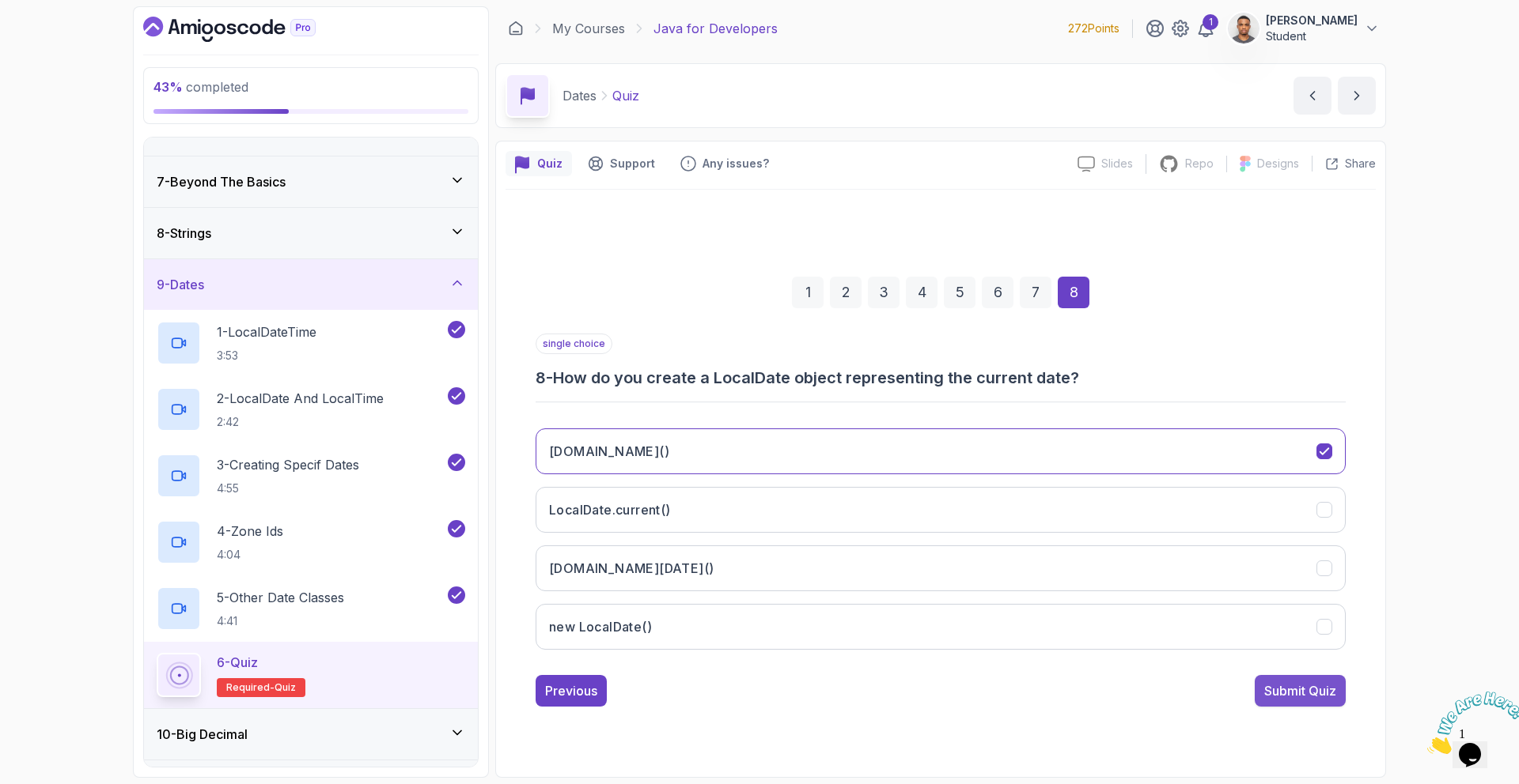
click at [1298, 689] on div "Submit Quiz" at bounding box center [1300, 691] width 72 height 19
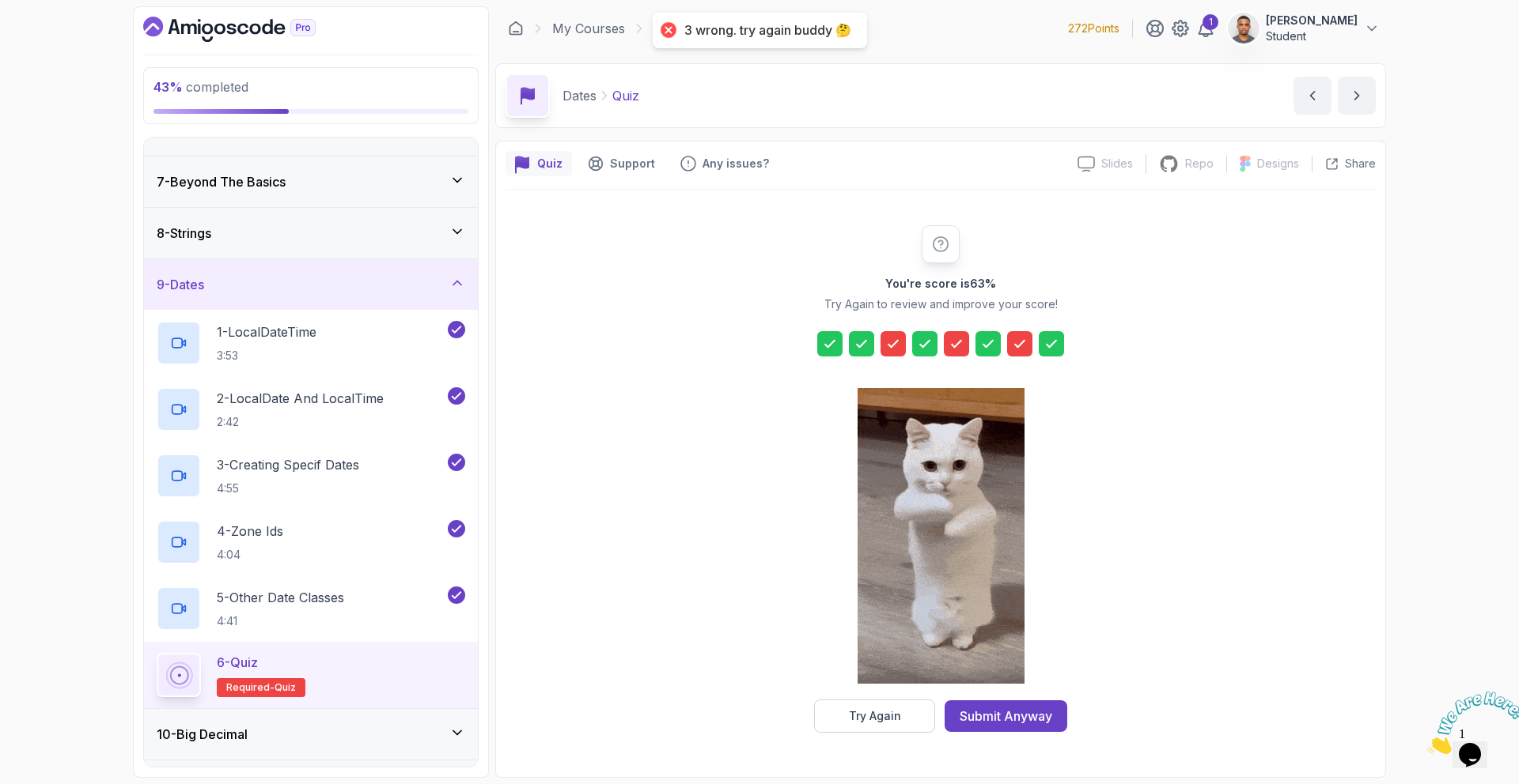
click at [1016, 339] on icon at bounding box center [1019, 344] width 16 height 16
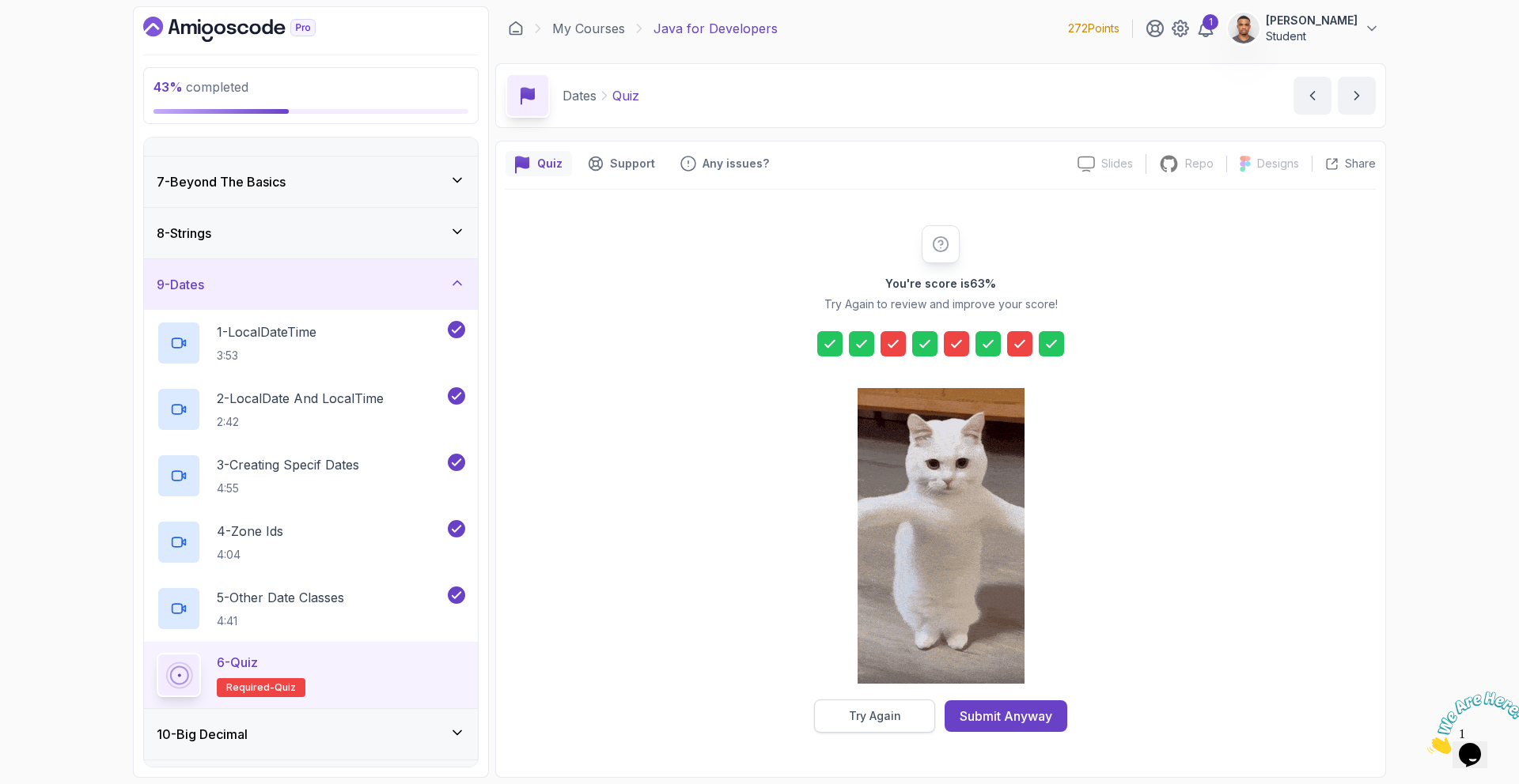
click at [889, 715] on div "Try Again" at bounding box center [875, 716] width 52 height 16
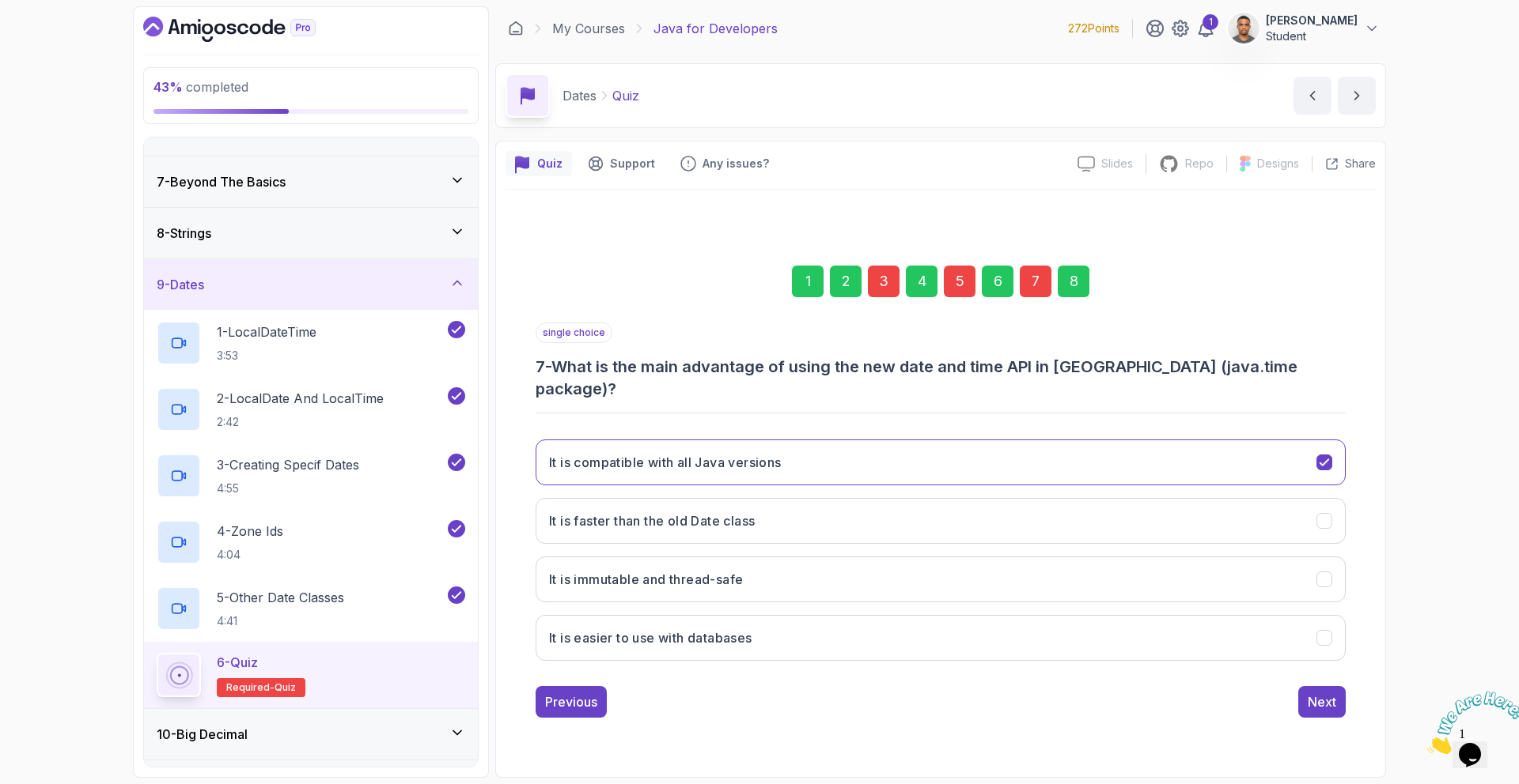
click at [1029, 295] on div "7" at bounding box center [1035, 281] width 32 height 32
click at [1031, 293] on div "7" at bounding box center [1035, 281] width 32 height 32
click at [863, 563] on button "It is immutable and thread-safe" at bounding box center [940, 579] width 810 height 46
click at [959, 297] on div "5" at bounding box center [959, 281] width 32 height 32
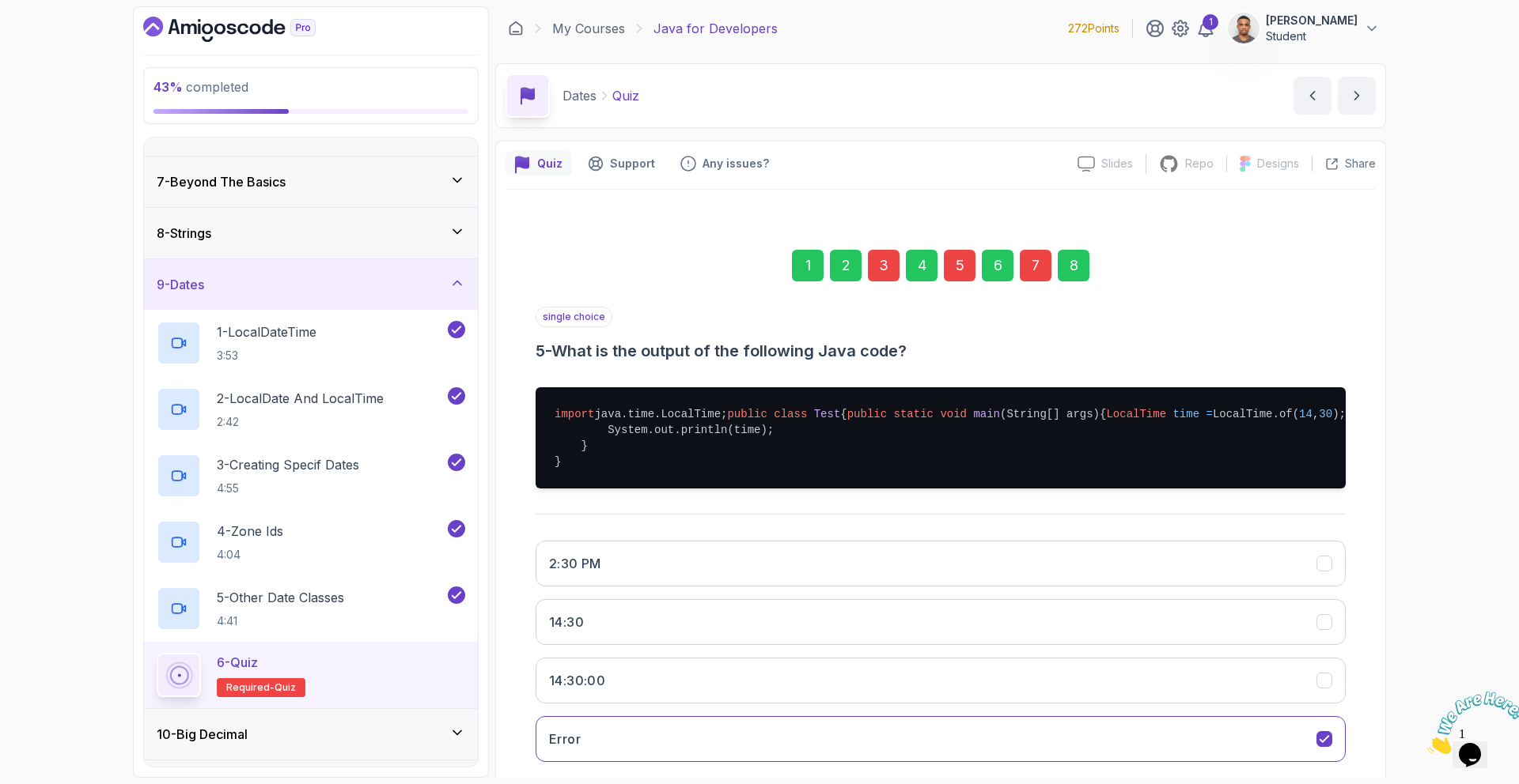
click at [887, 275] on div "3" at bounding box center [883, 266] width 32 height 32
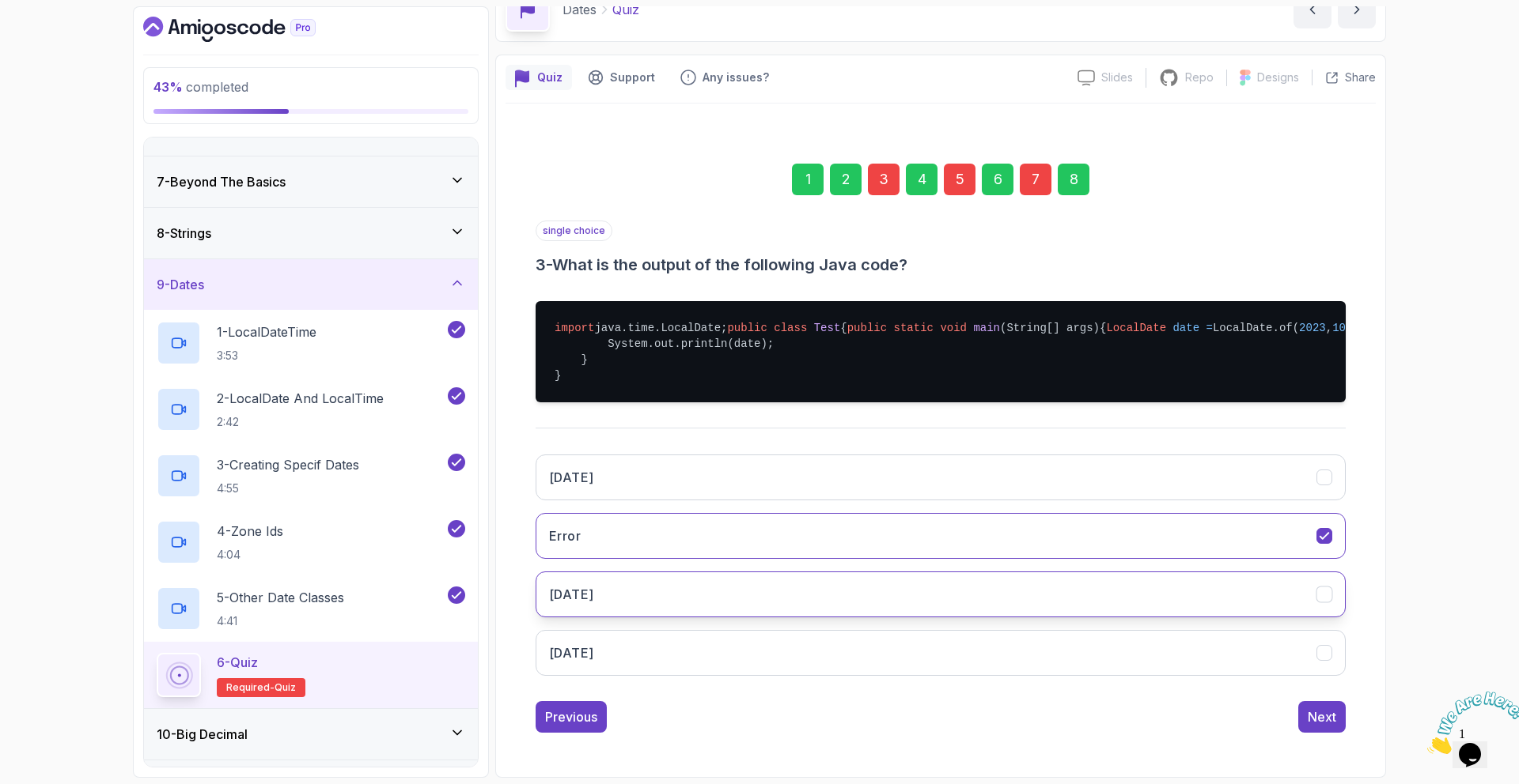
scroll to position [133, 0]
click at [726, 597] on button "2023/10/05" at bounding box center [940, 594] width 810 height 46
click at [955, 164] on div "5" at bounding box center [959, 180] width 32 height 32
click at [652, 490] on button "14:30" at bounding box center [940, 477] width 810 height 46
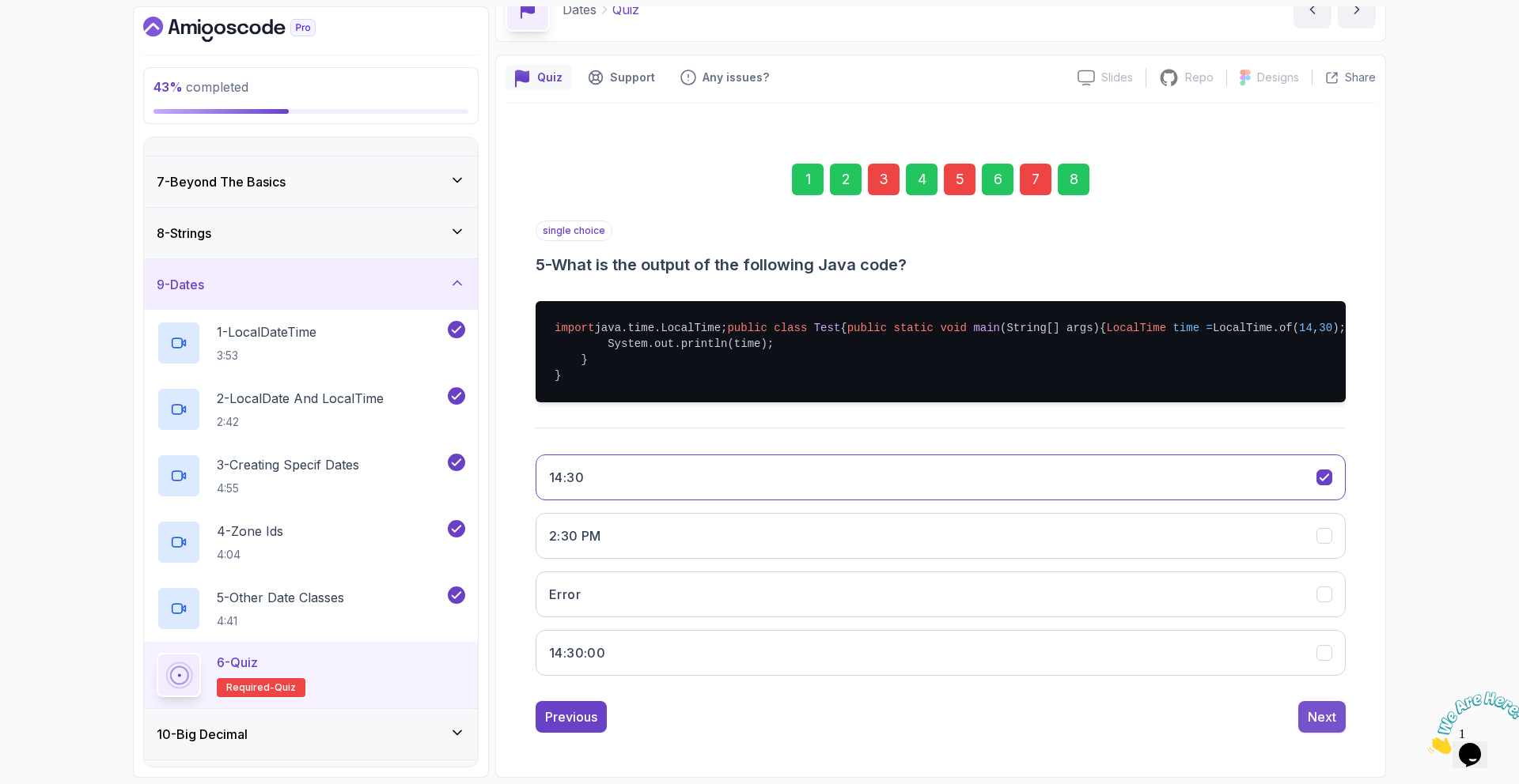
click at [1316, 726] on button "Next" at bounding box center [1322, 718] width 47 height 32
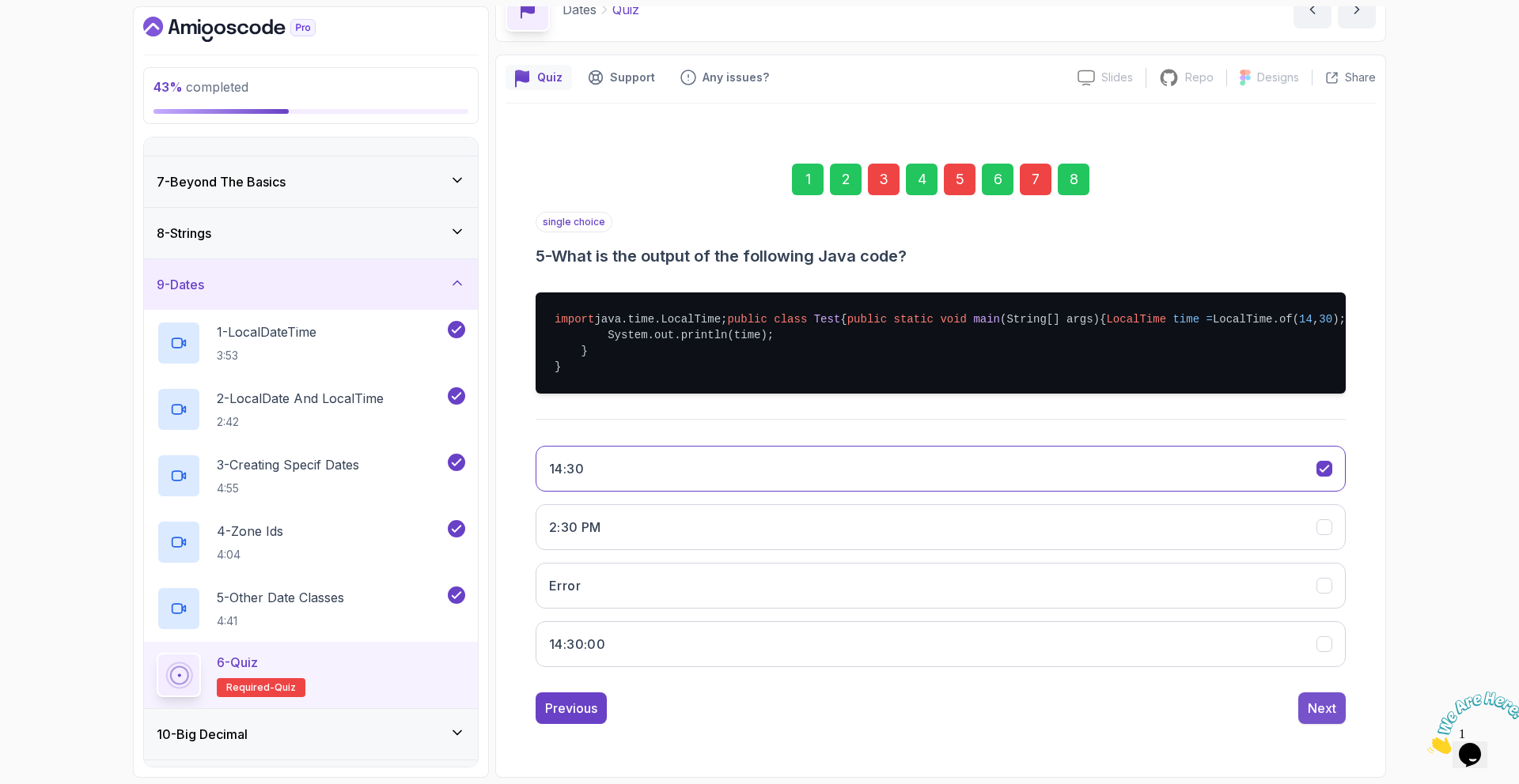
scroll to position [0, 0]
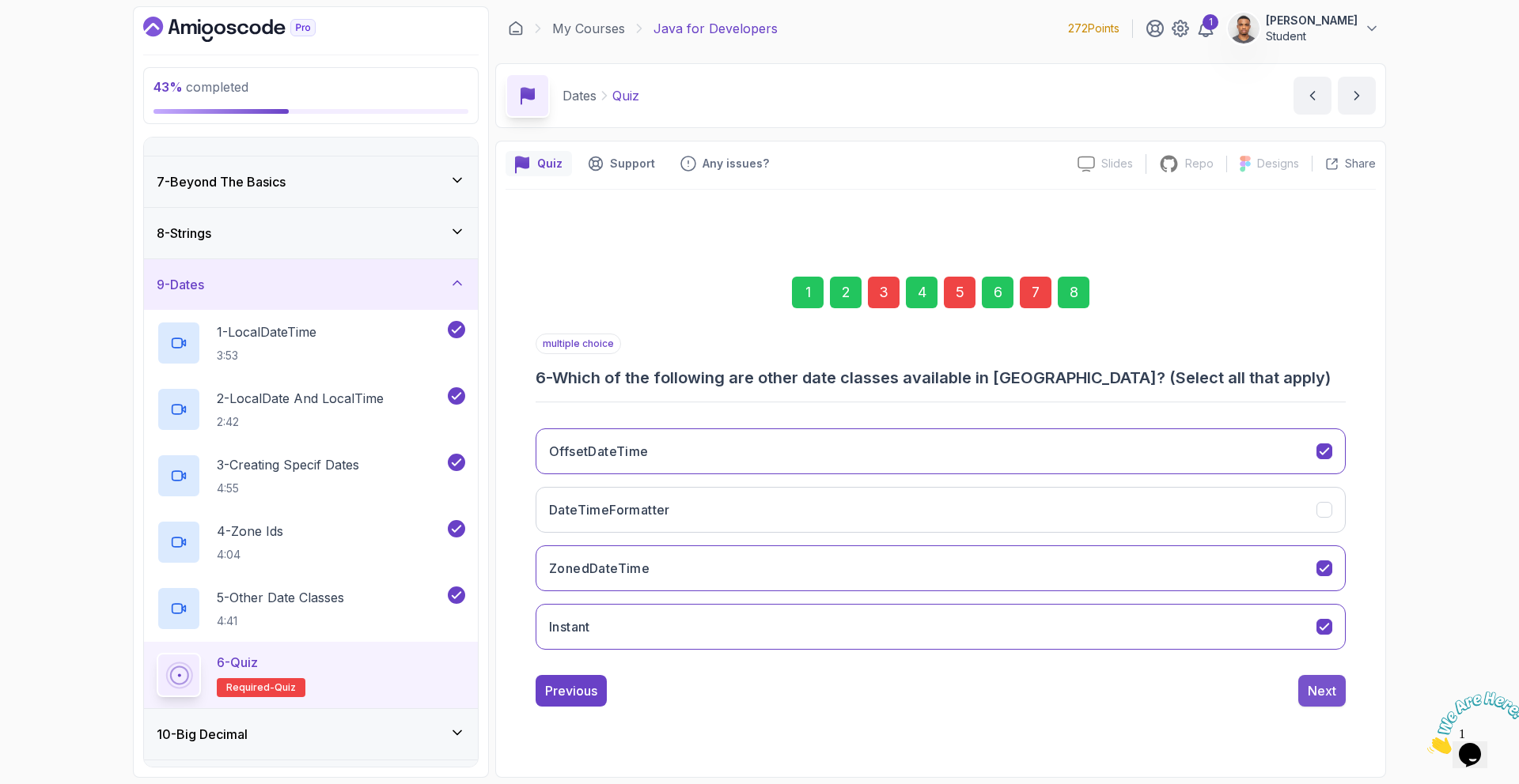
click at [1335, 694] on div "Next" at bounding box center [1322, 691] width 29 height 19
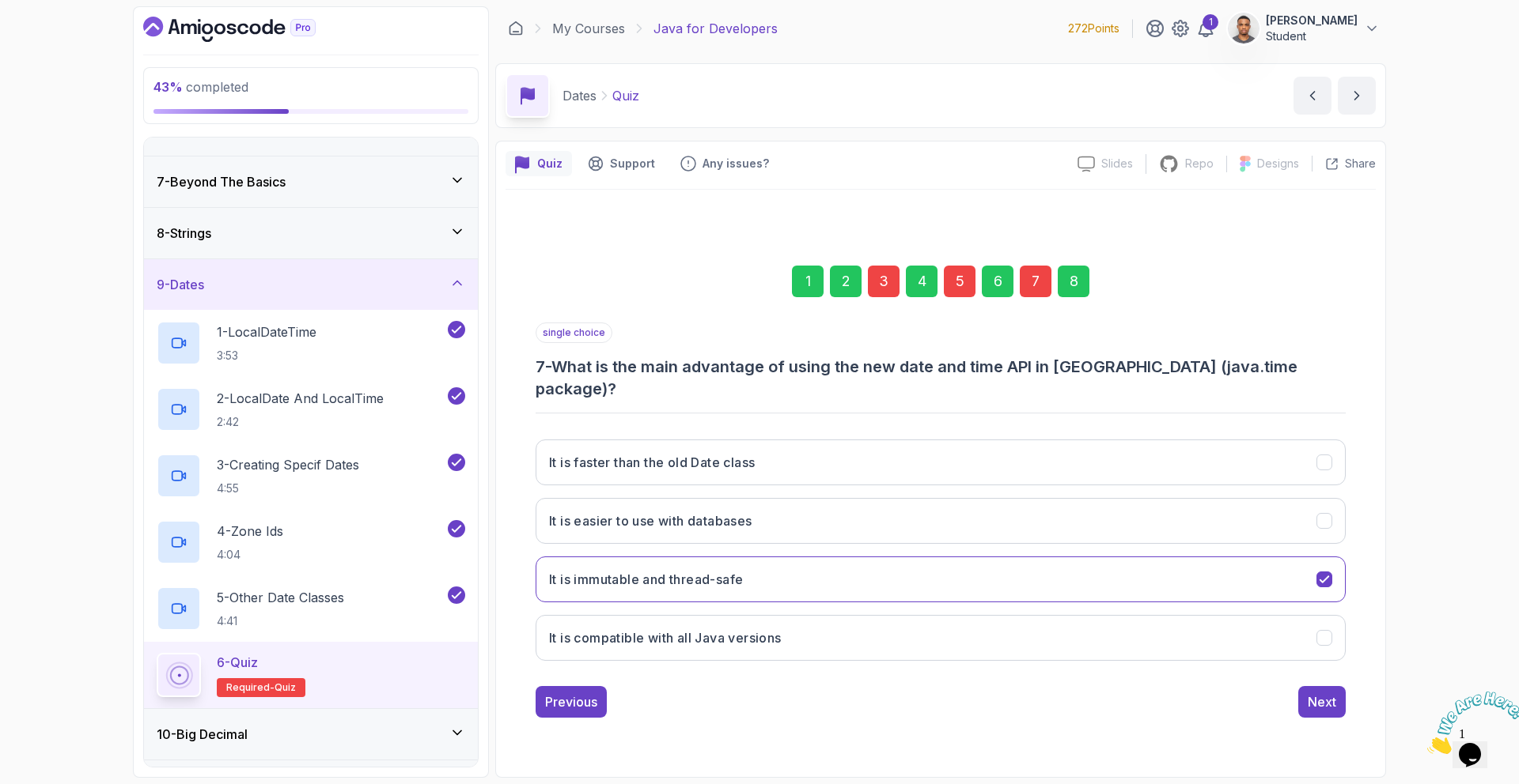
click at [1335, 694] on div "Next" at bounding box center [1322, 702] width 29 height 19
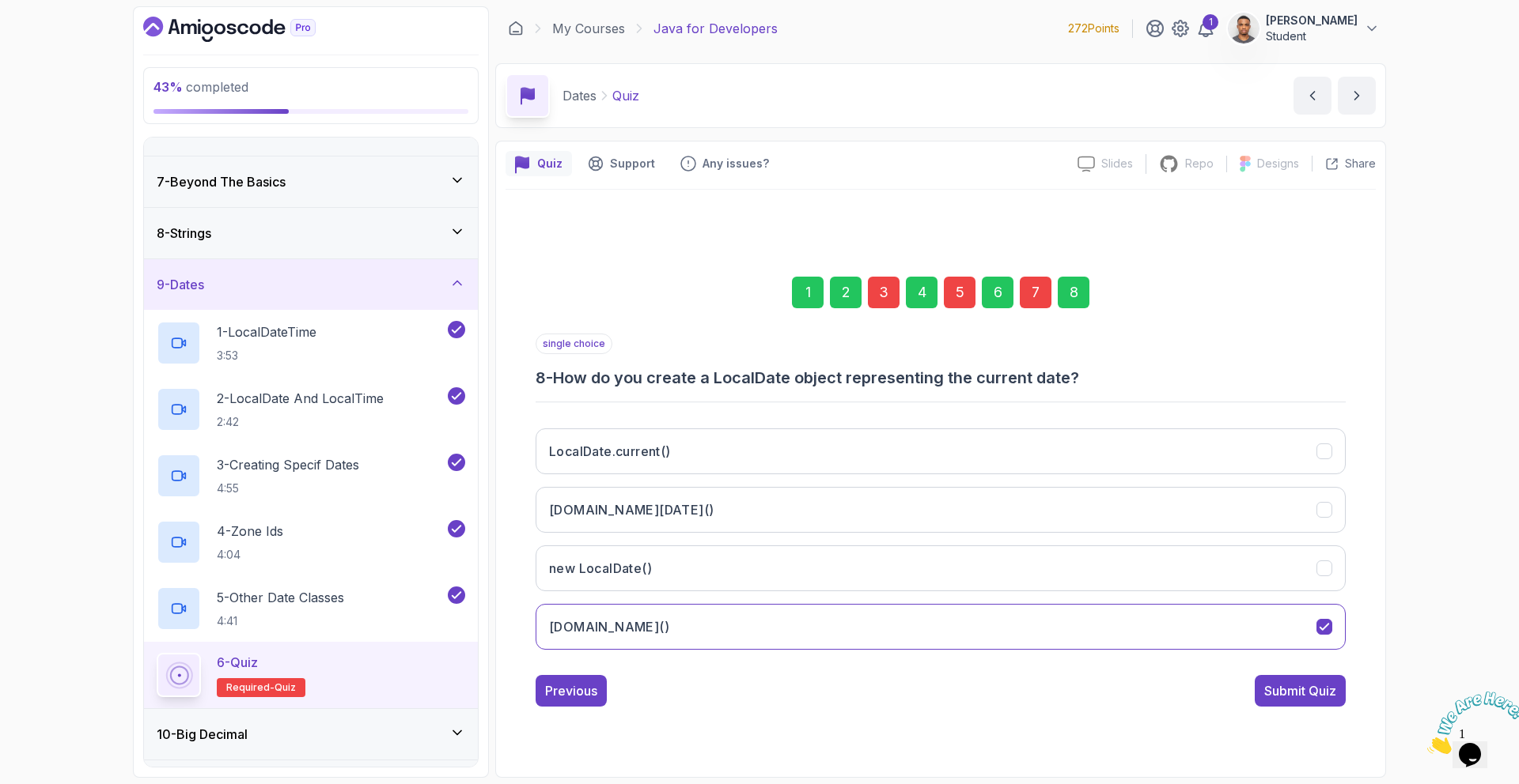
click at [1335, 694] on div "Submit Quiz" at bounding box center [1300, 691] width 72 height 19
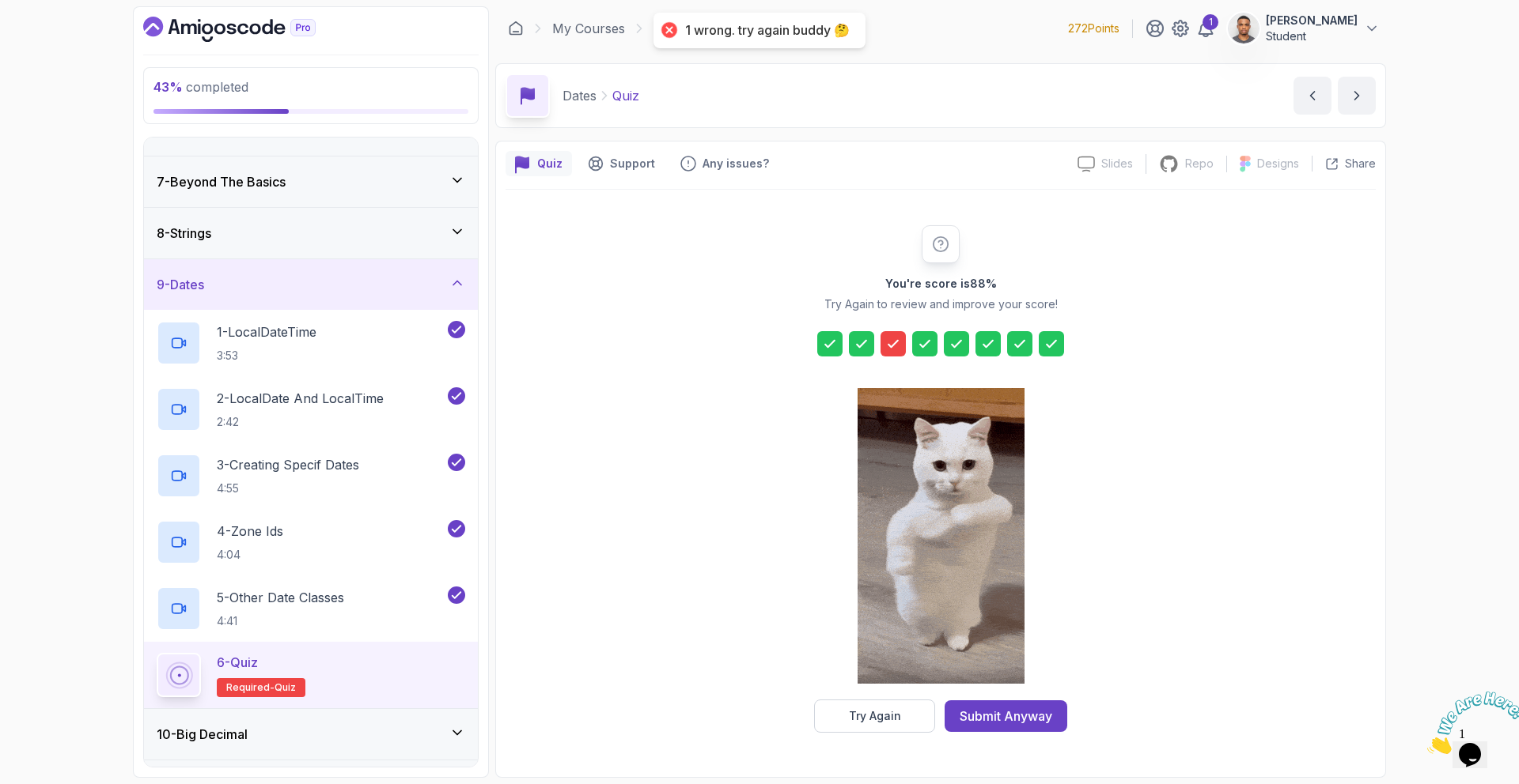
click at [895, 337] on icon at bounding box center [893, 344] width 16 height 16
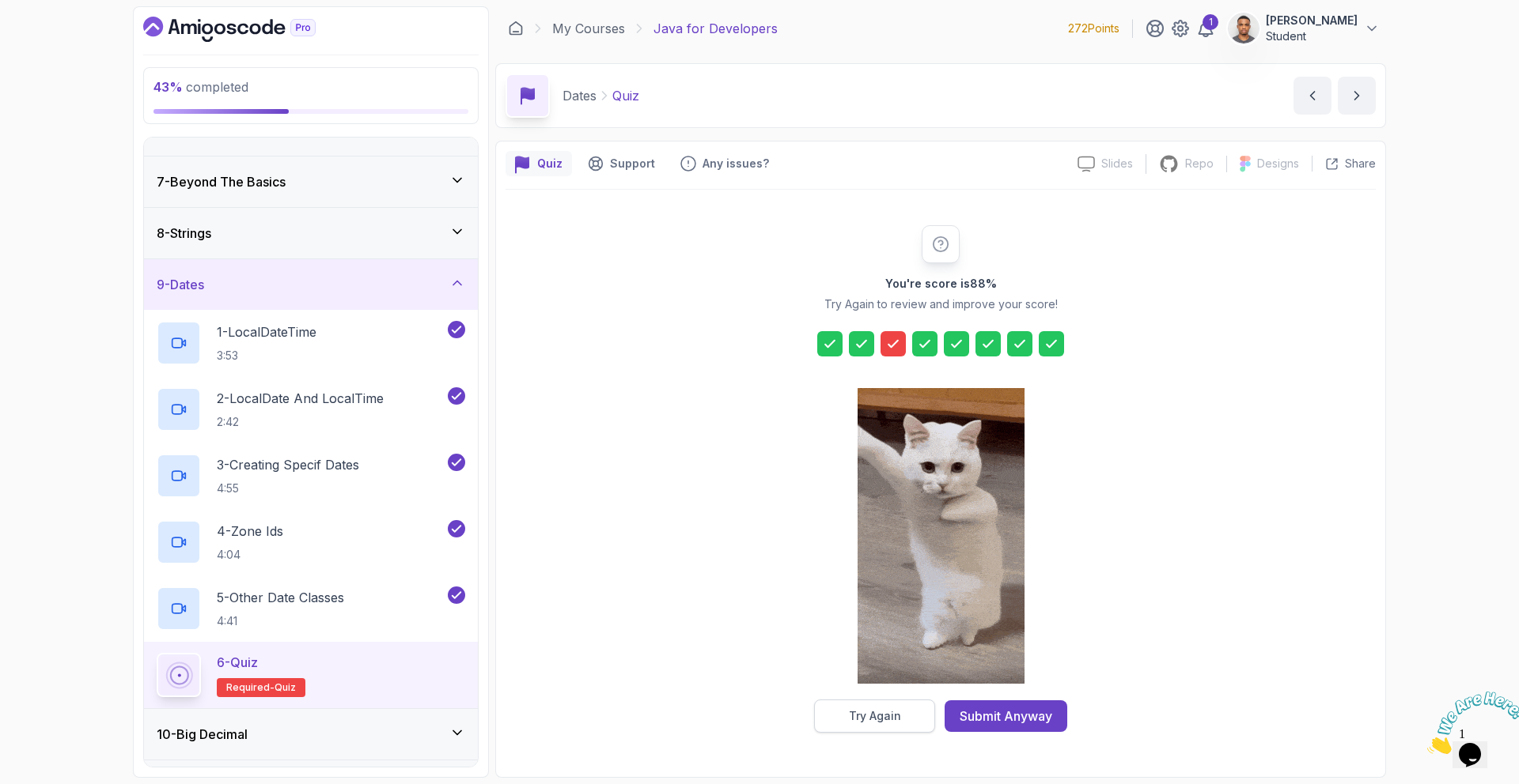
click at [879, 722] on div "Try Again" at bounding box center [875, 716] width 52 height 16
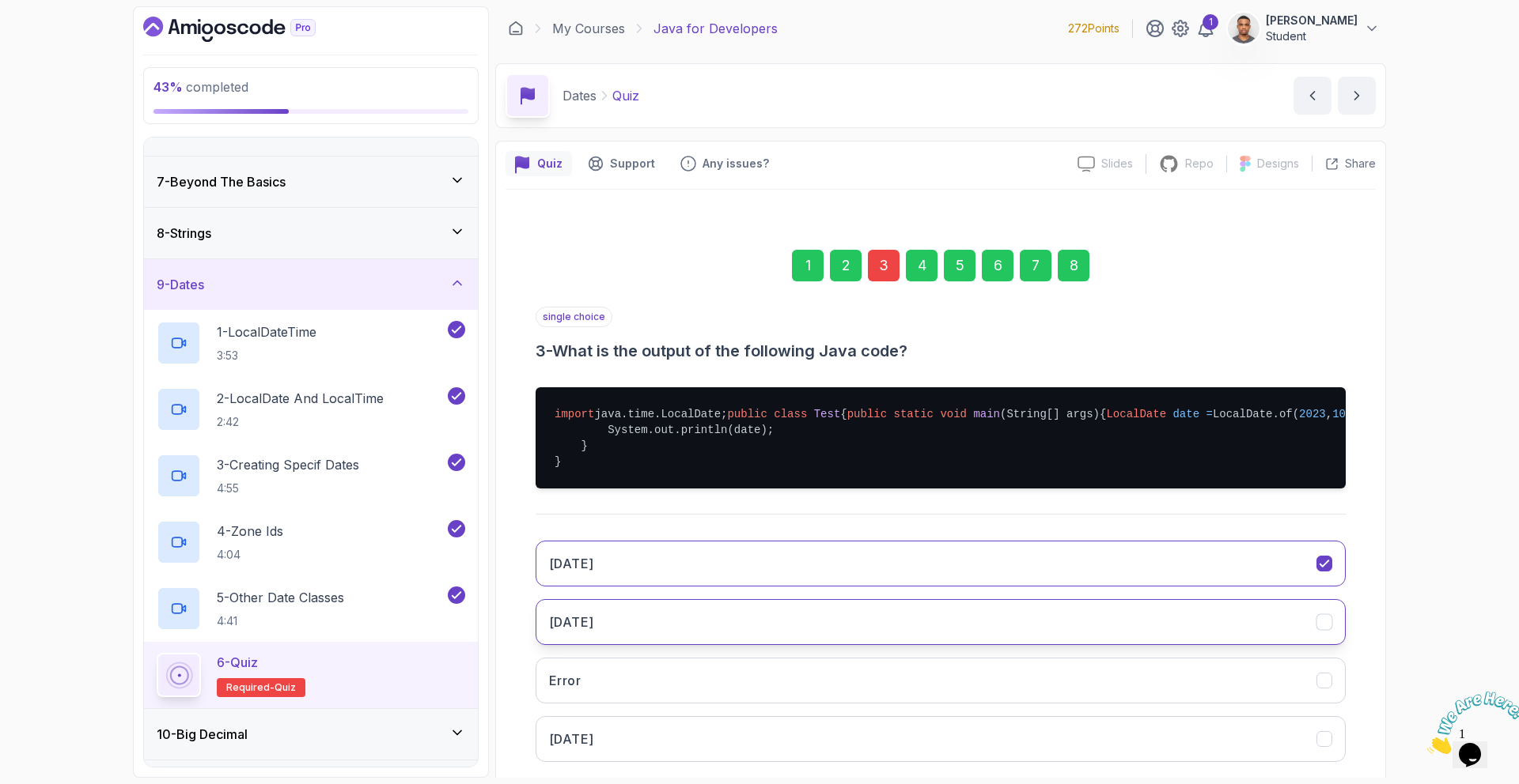
click at [758, 645] on button "2023-10-05" at bounding box center [940, 622] width 810 height 46
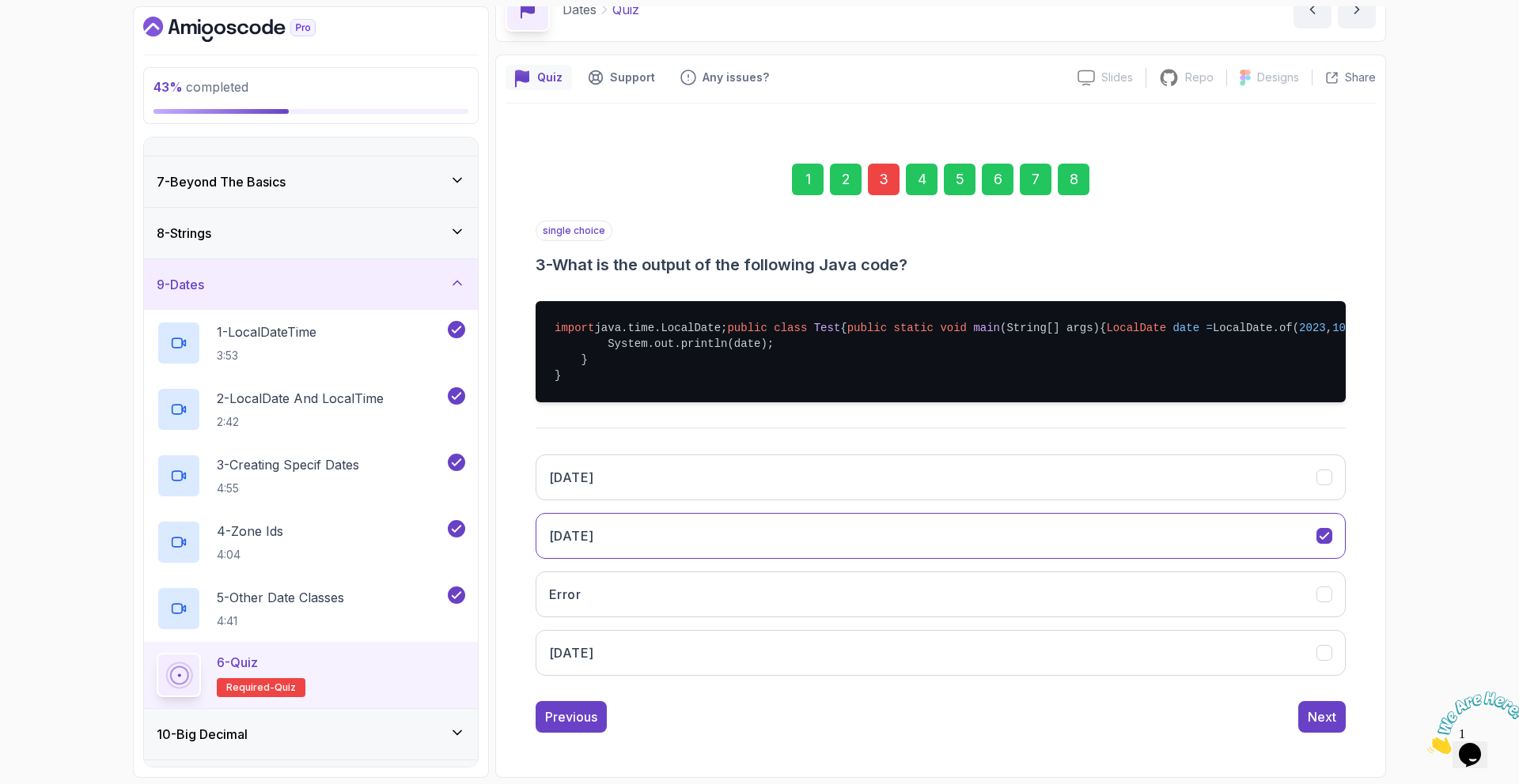
scroll to position [133, 0]
click at [1339, 720] on button "Next" at bounding box center [1322, 718] width 47 height 32
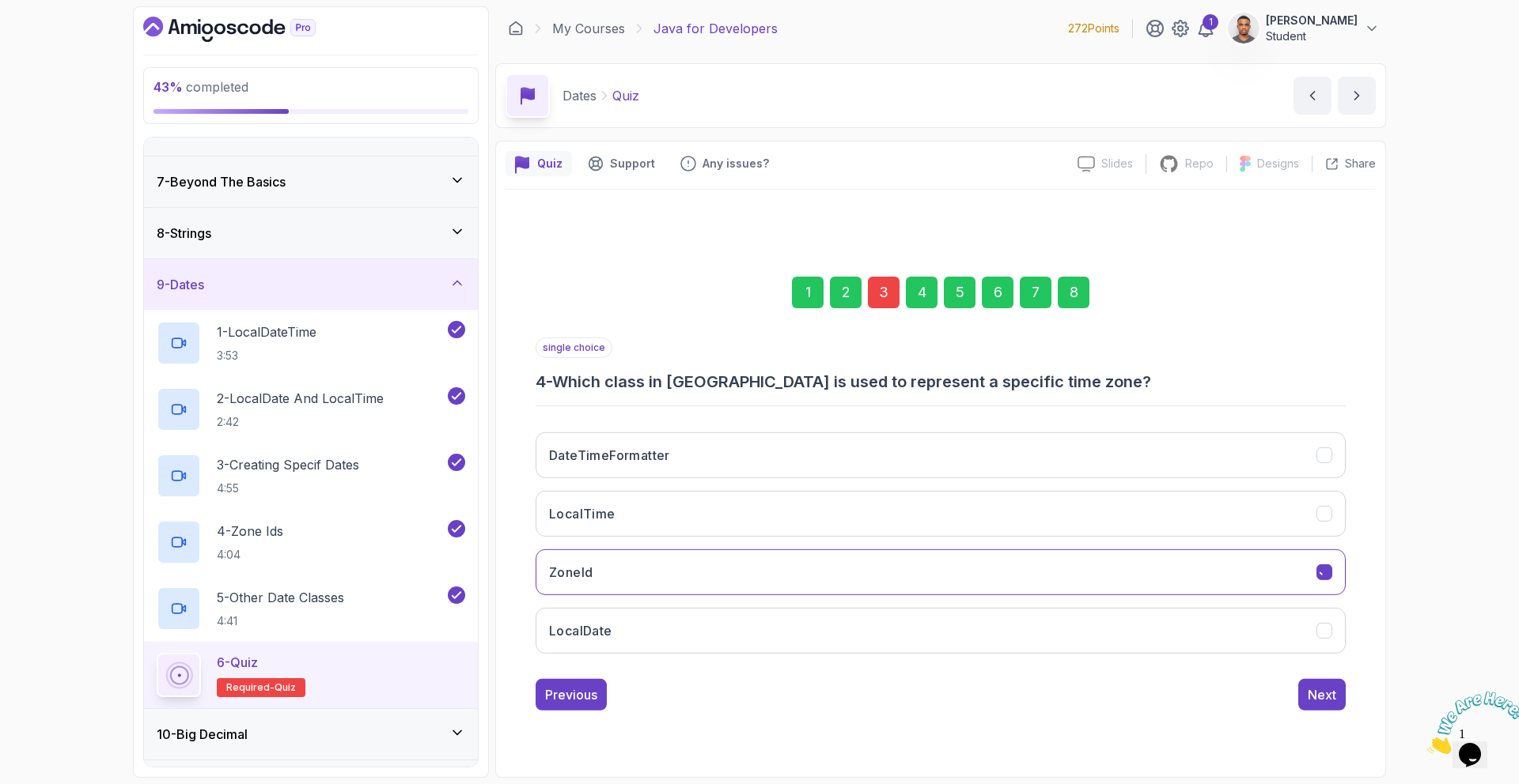
scroll to position [0, 0]
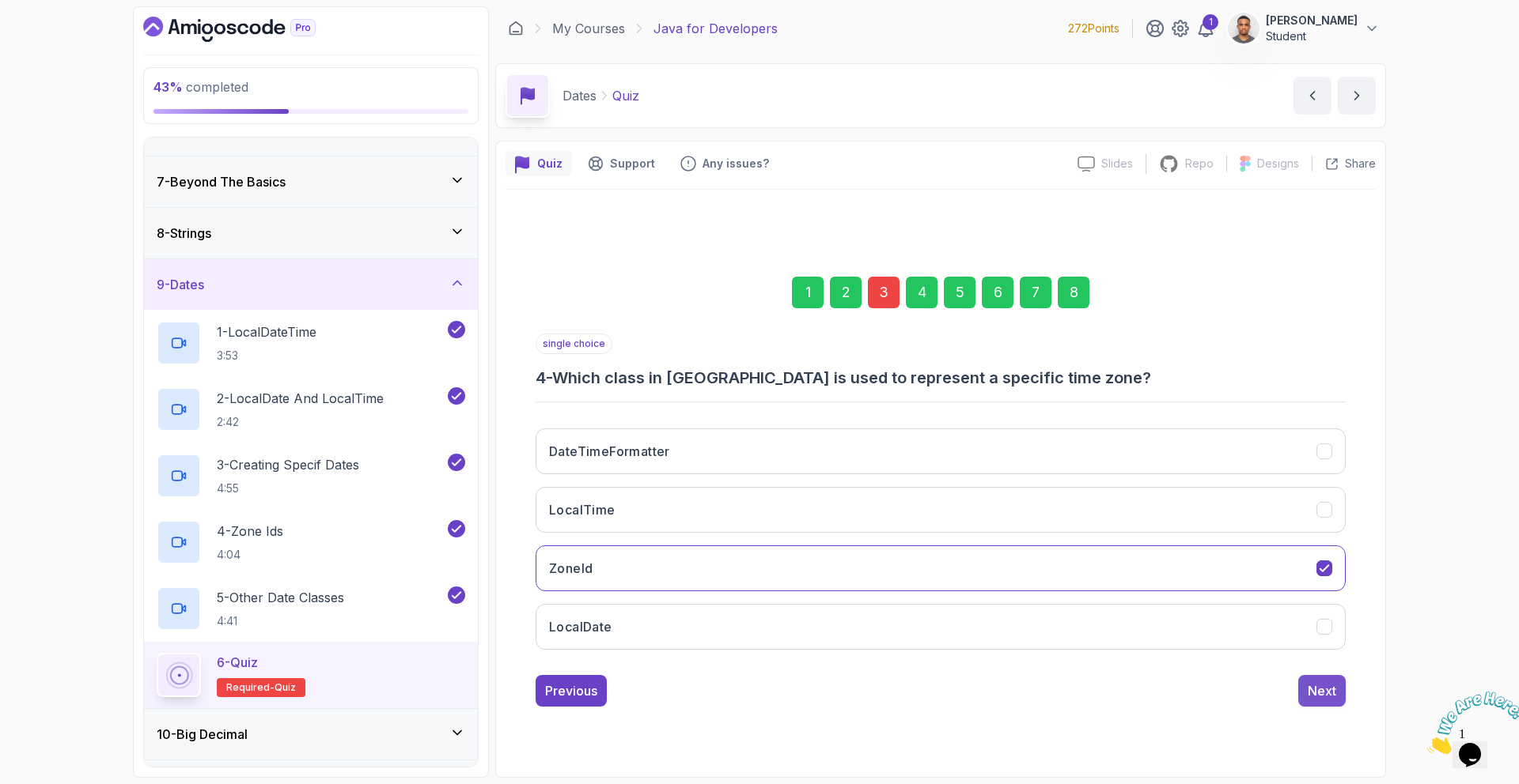
click at [1330, 698] on div "Next" at bounding box center [1322, 691] width 29 height 19
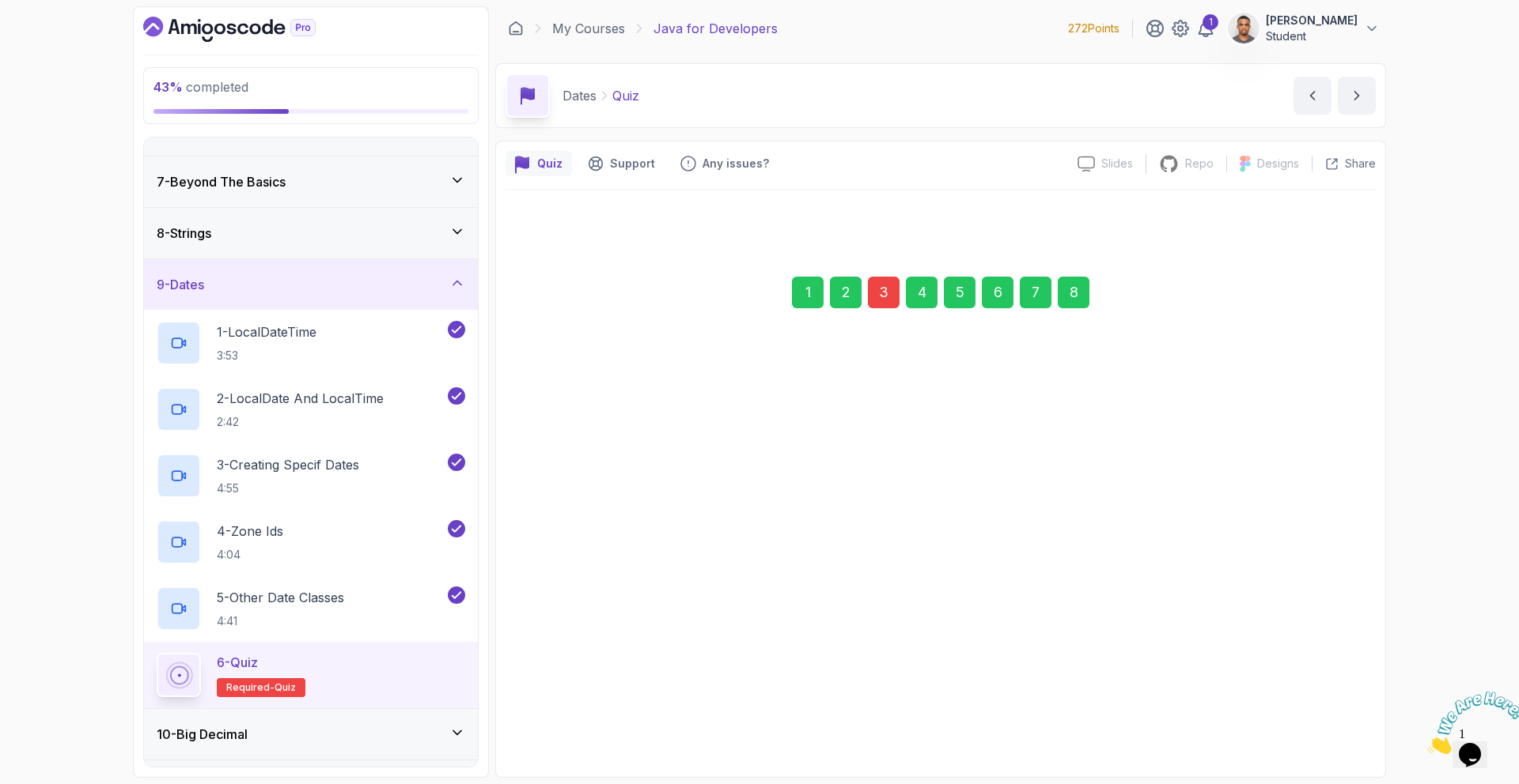
click at [1330, 698] on div "1 2 3 4 5 6 7 8 single choice 4 - Which class in Java is used to represent a sp…" at bounding box center [940, 480] width 810 height 456
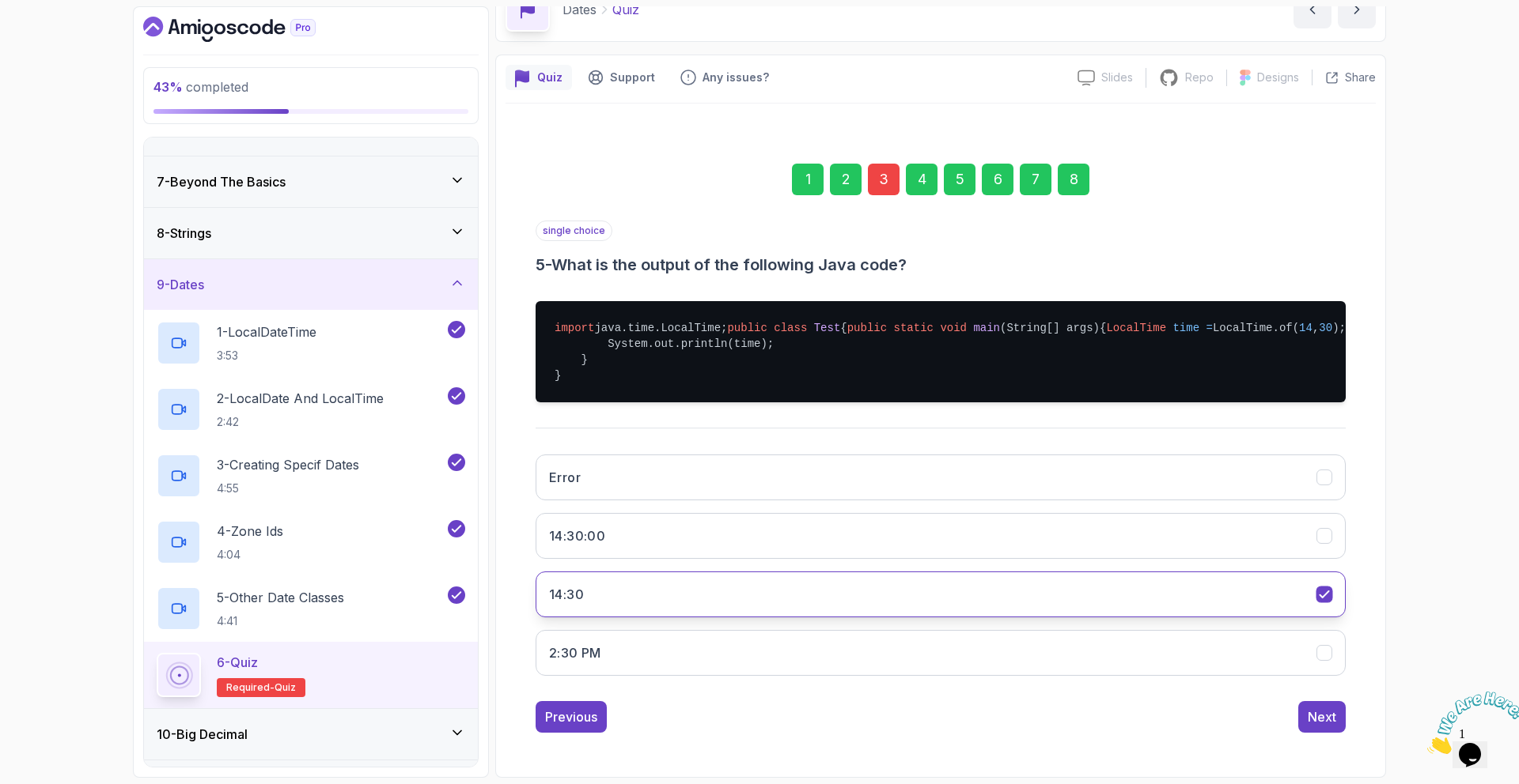
scroll to position [133, 0]
drag, startPoint x: 1080, startPoint y: 124, endPoint x: 1080, endPoint y: 133, distance: 9.0
click at [1080, 164] on div "8" at bounding box center [1074, 180] width 32 height 32
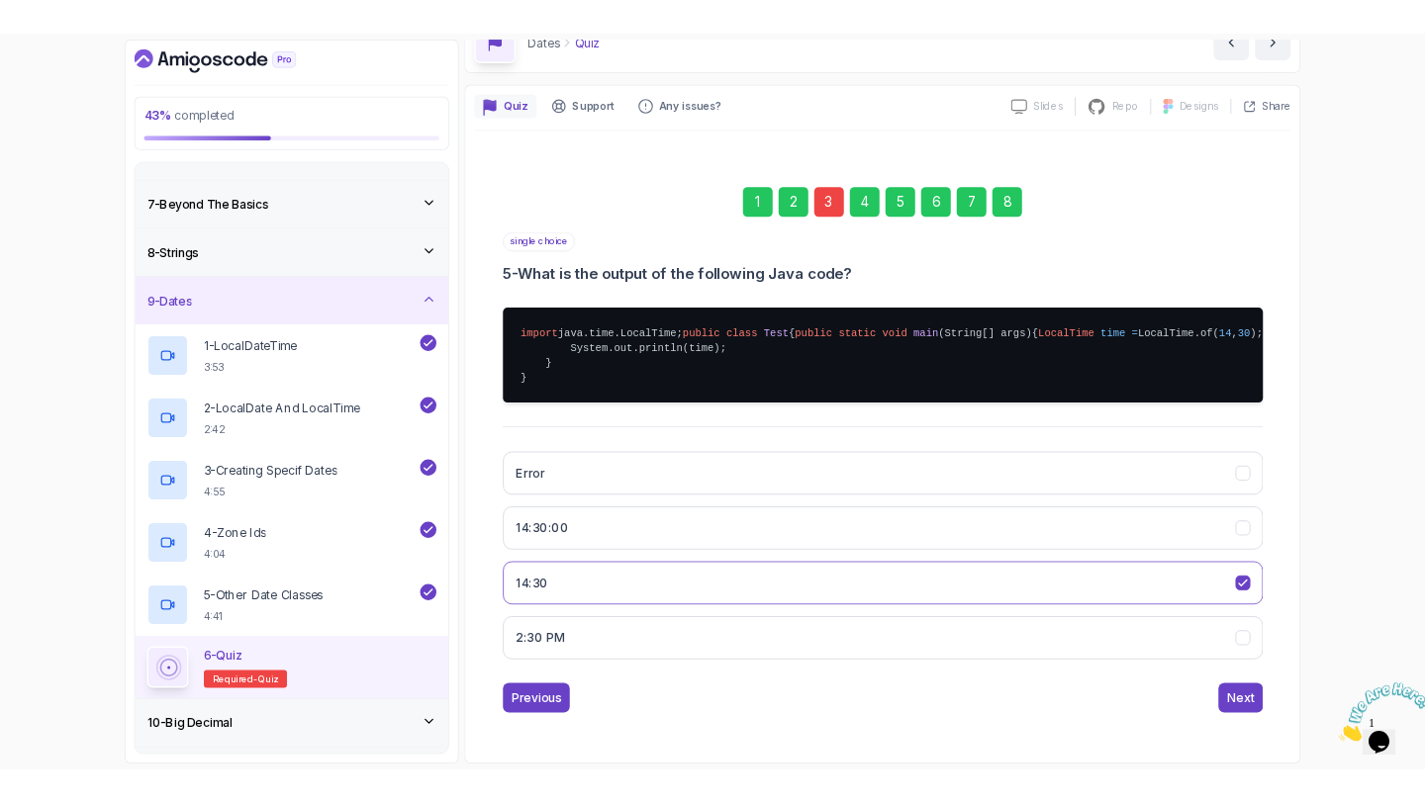
scroll to position [0, 0]
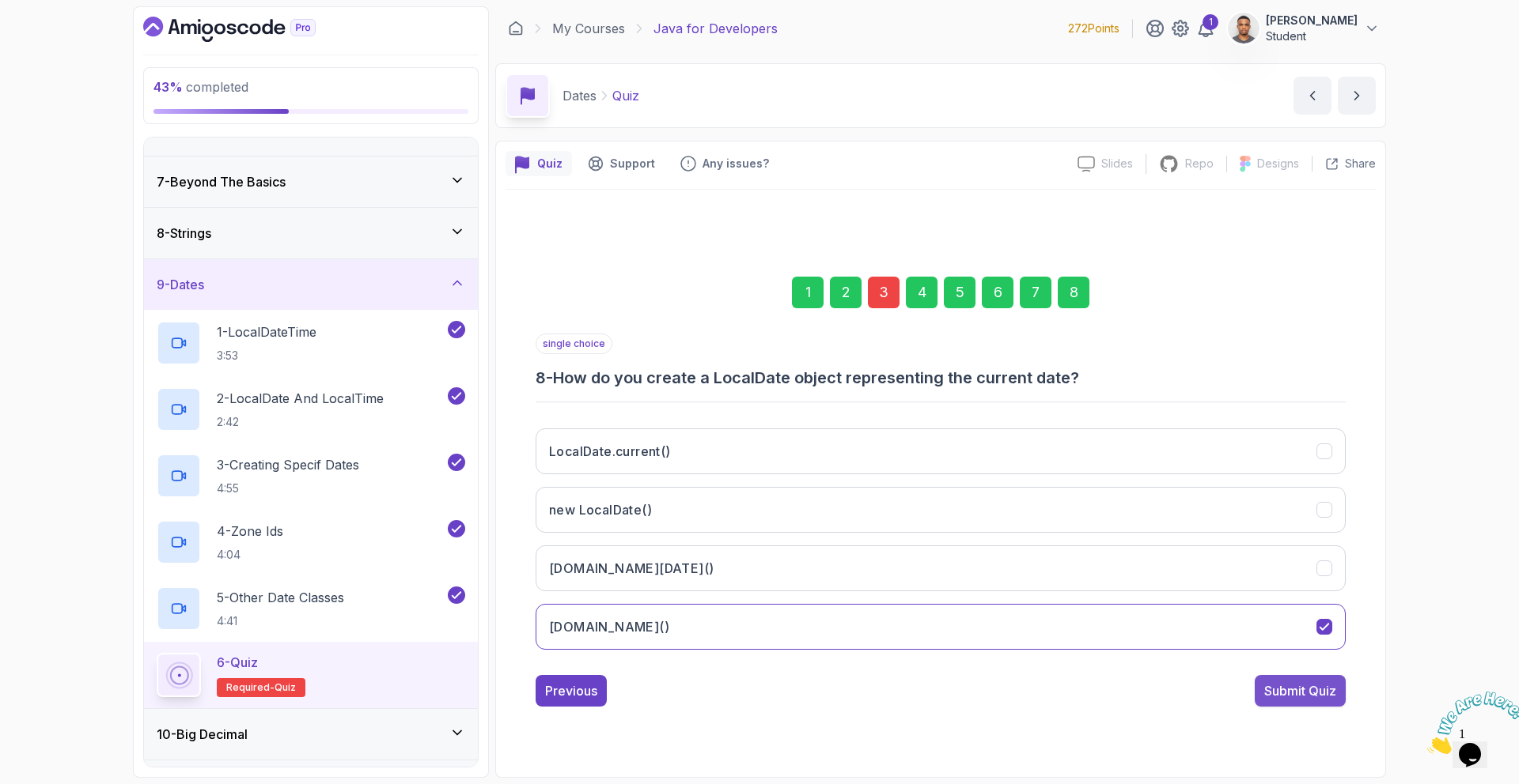
click at [1325, 686] on div "Submit Quiz" at bounding box center [1300, 691] width 72 height 19
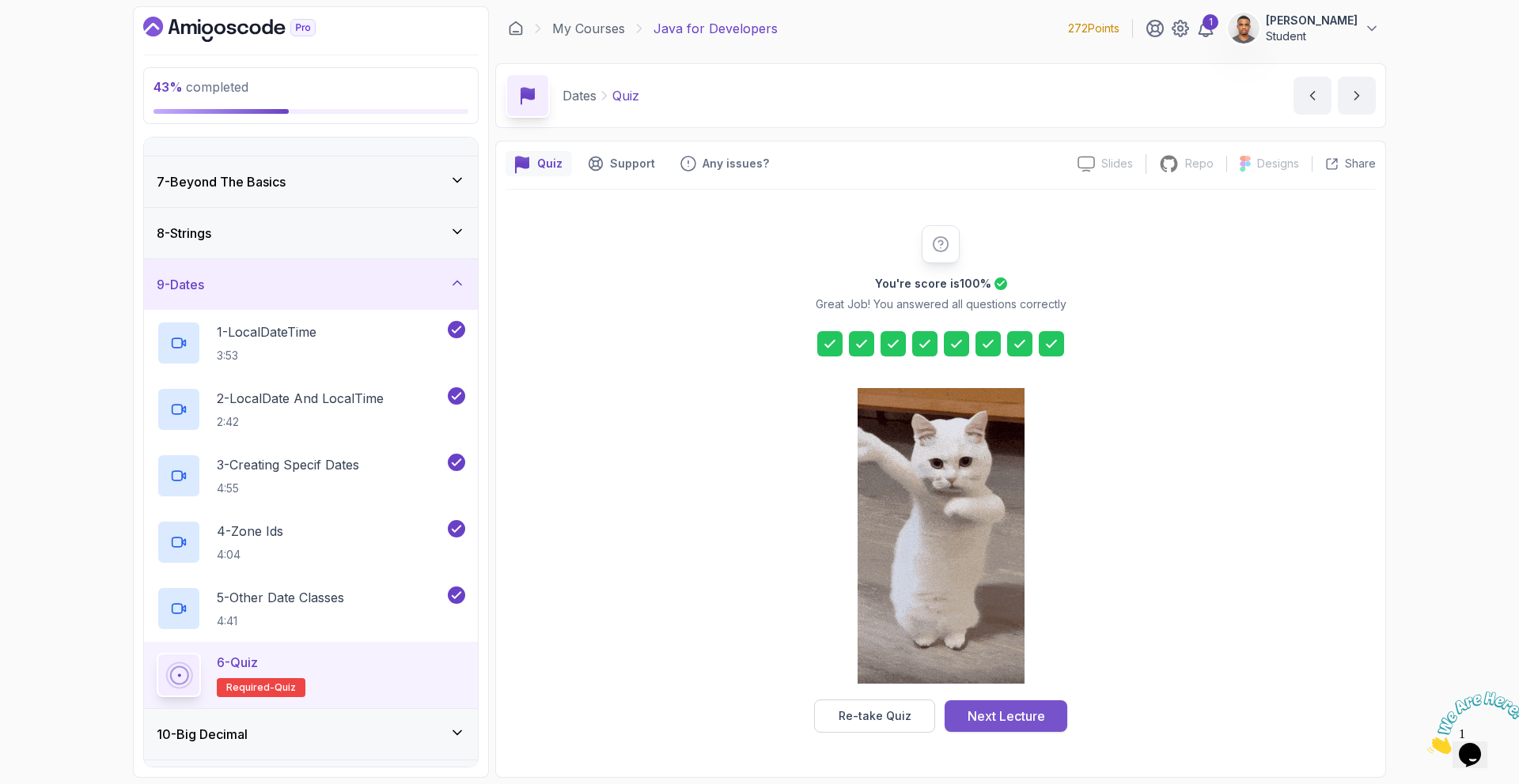
click at [999, 731] on div "Re-take Quiz Next Lecture" at bounding box center [940, 717] width 253 height 34
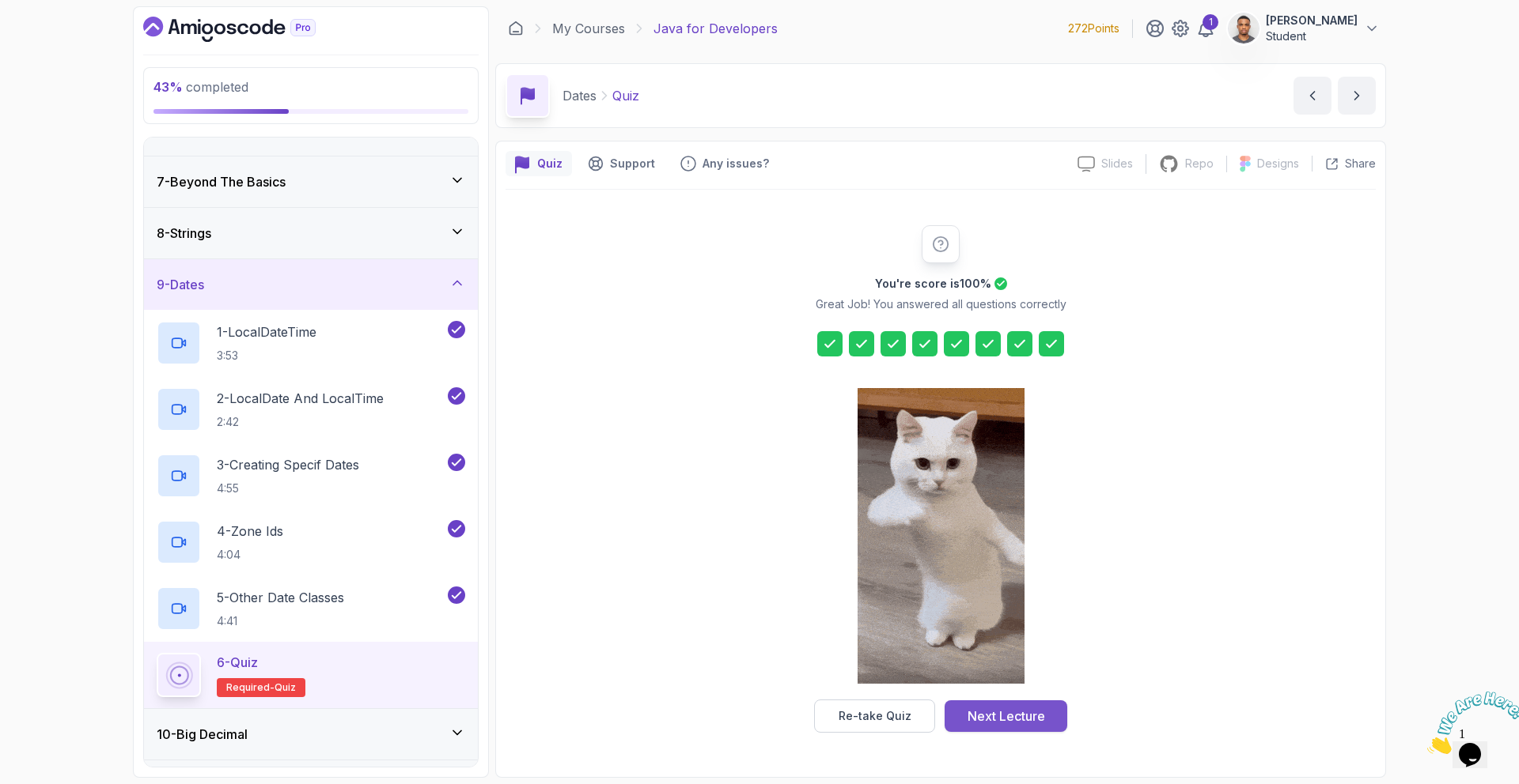
click at [1005, 720] on div "Next Lecture" at bounding box center [1006, 717] width 78 height 19
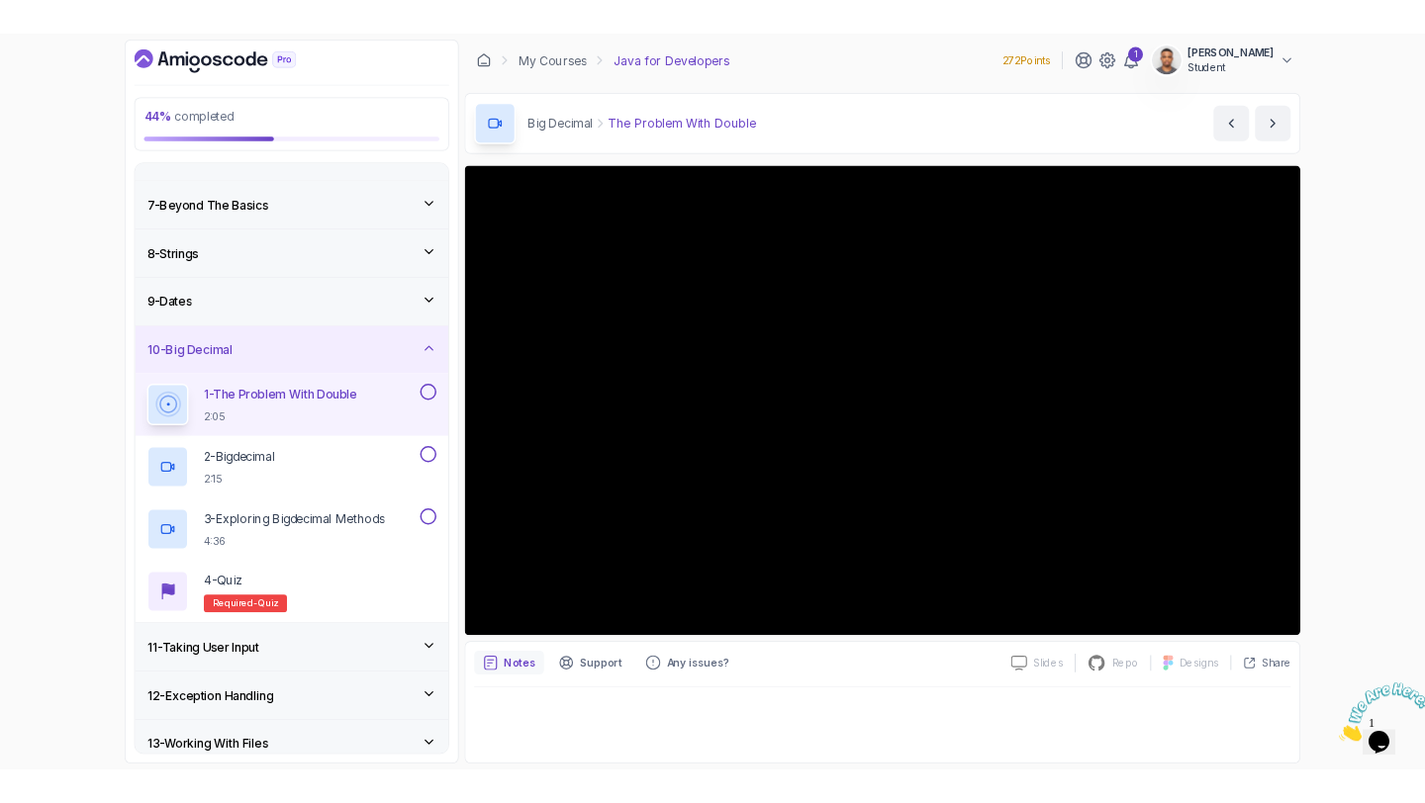
scroll to position [362, 0]
